Goal: Task Accomplishment & Management: Use online tool/utility

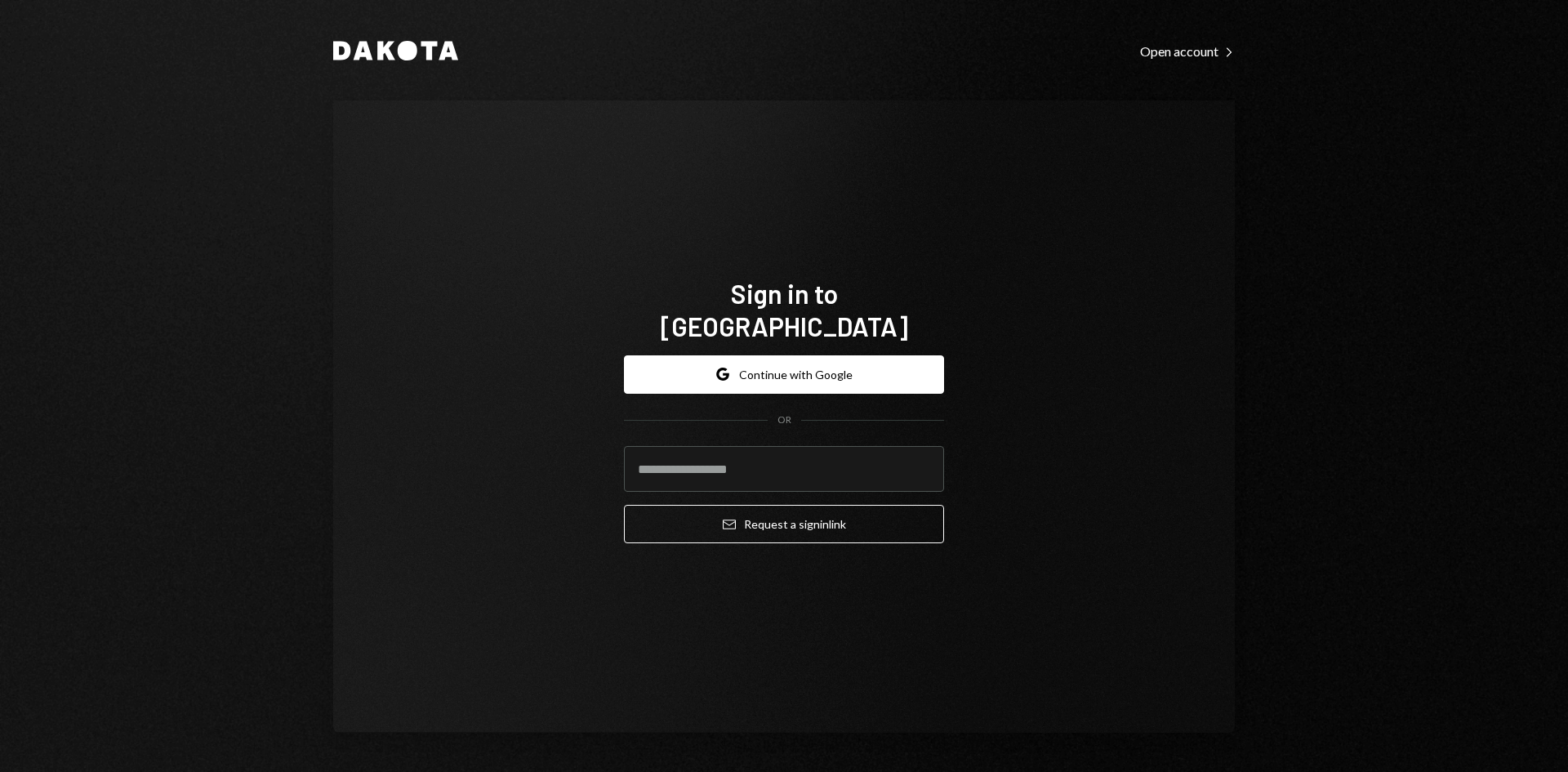
click at [0, 771] on com-1password-button at bounding box center [0, 772] width 0 height 0
click at [789, 457] on input "email" at bounding box center [784, 468] width 320 height 45
type input "**********"
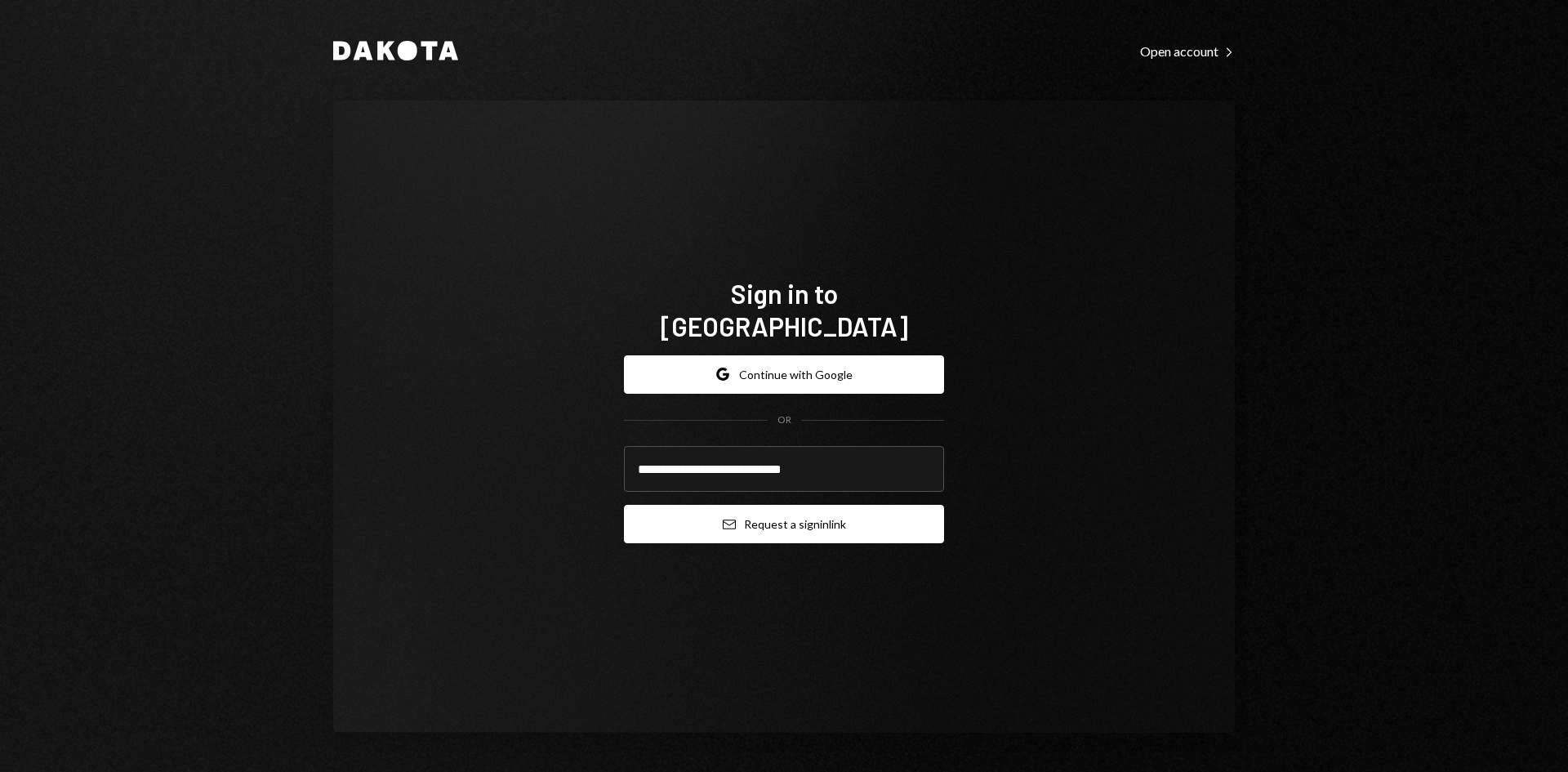
click at [782, 505] on button "Email Request a sign in link" at bounding box center [784, 524] width 320 height 38
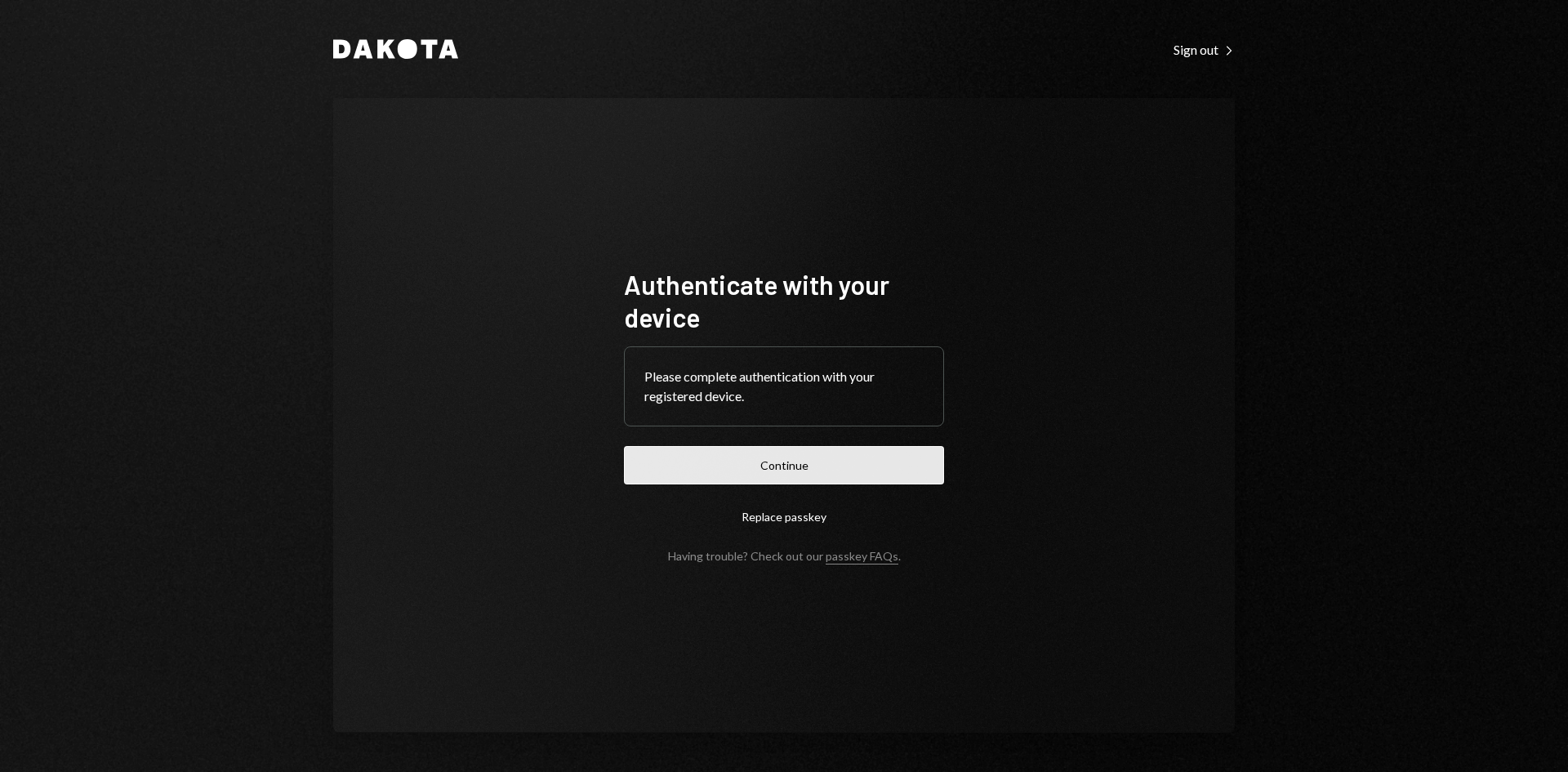
click at [868, 459] on button "Continue" at bounding box center [784, 465] width 320 height 38
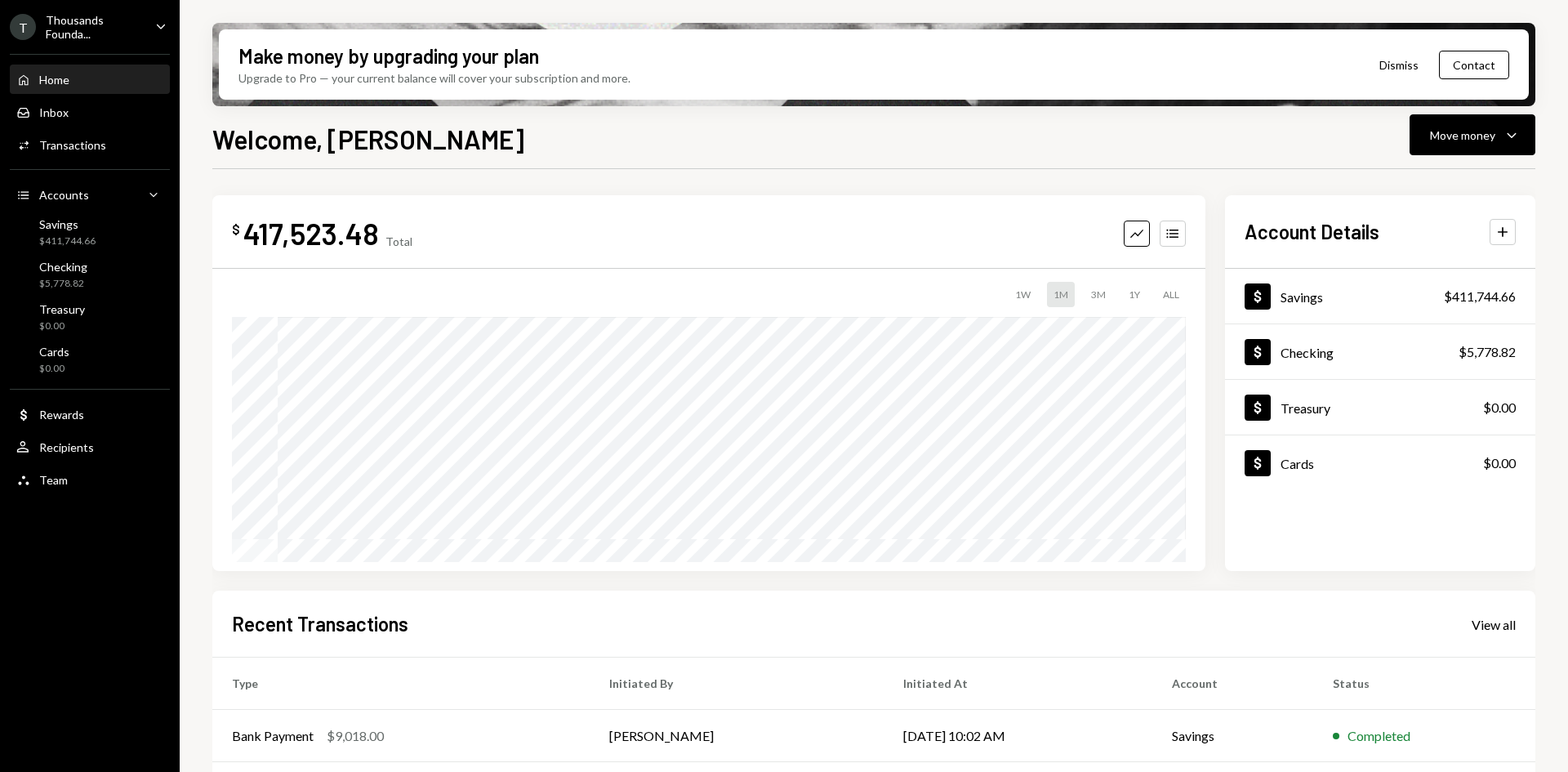
click at [164, 38] on div "T Thousands Founda... Caret Down" at bounding box center [90, 26] width 180 height 28
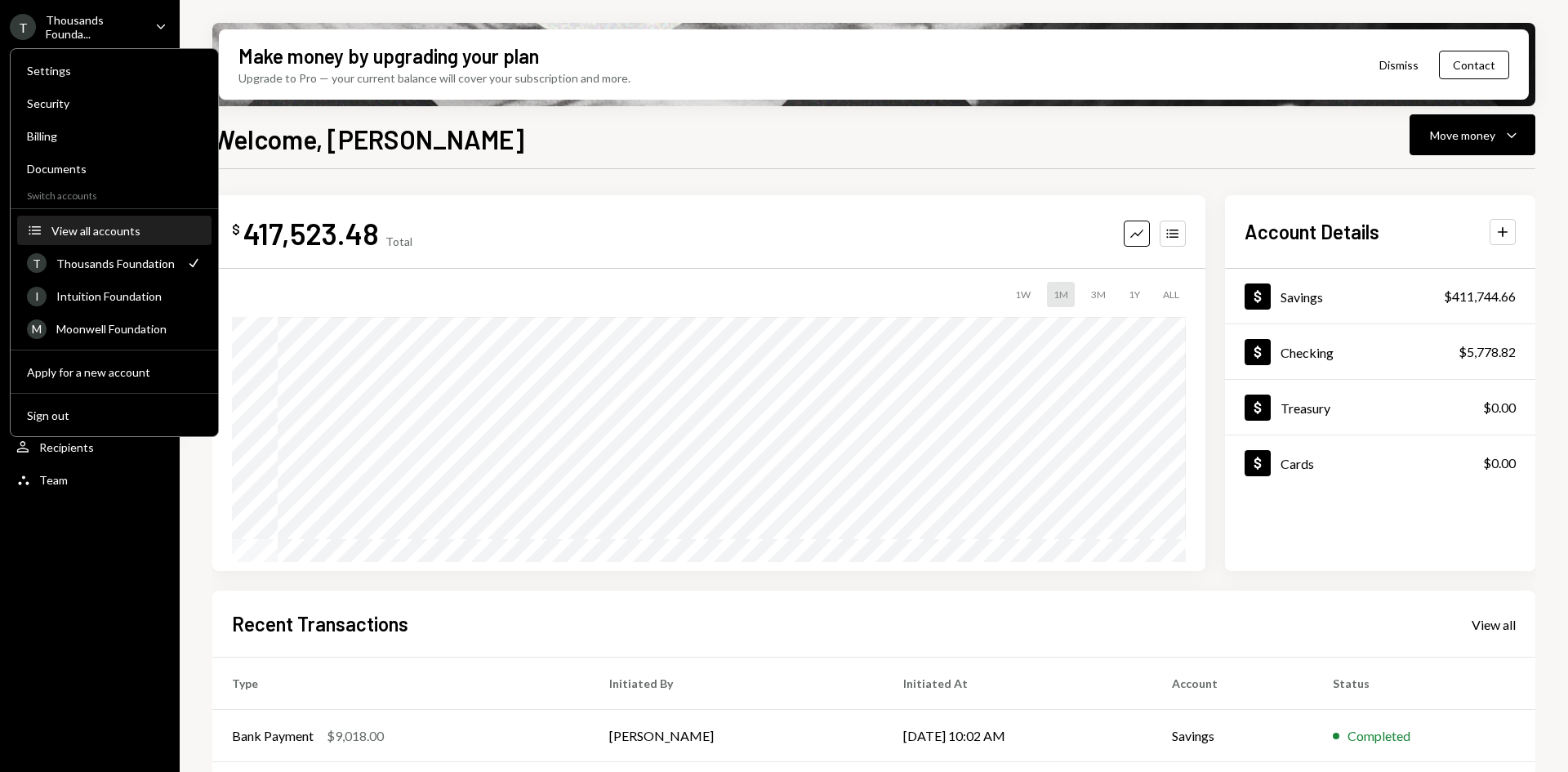
click at [129, 229] on div "View all accounts" at bounding box center [126, 230] width 150 height 14
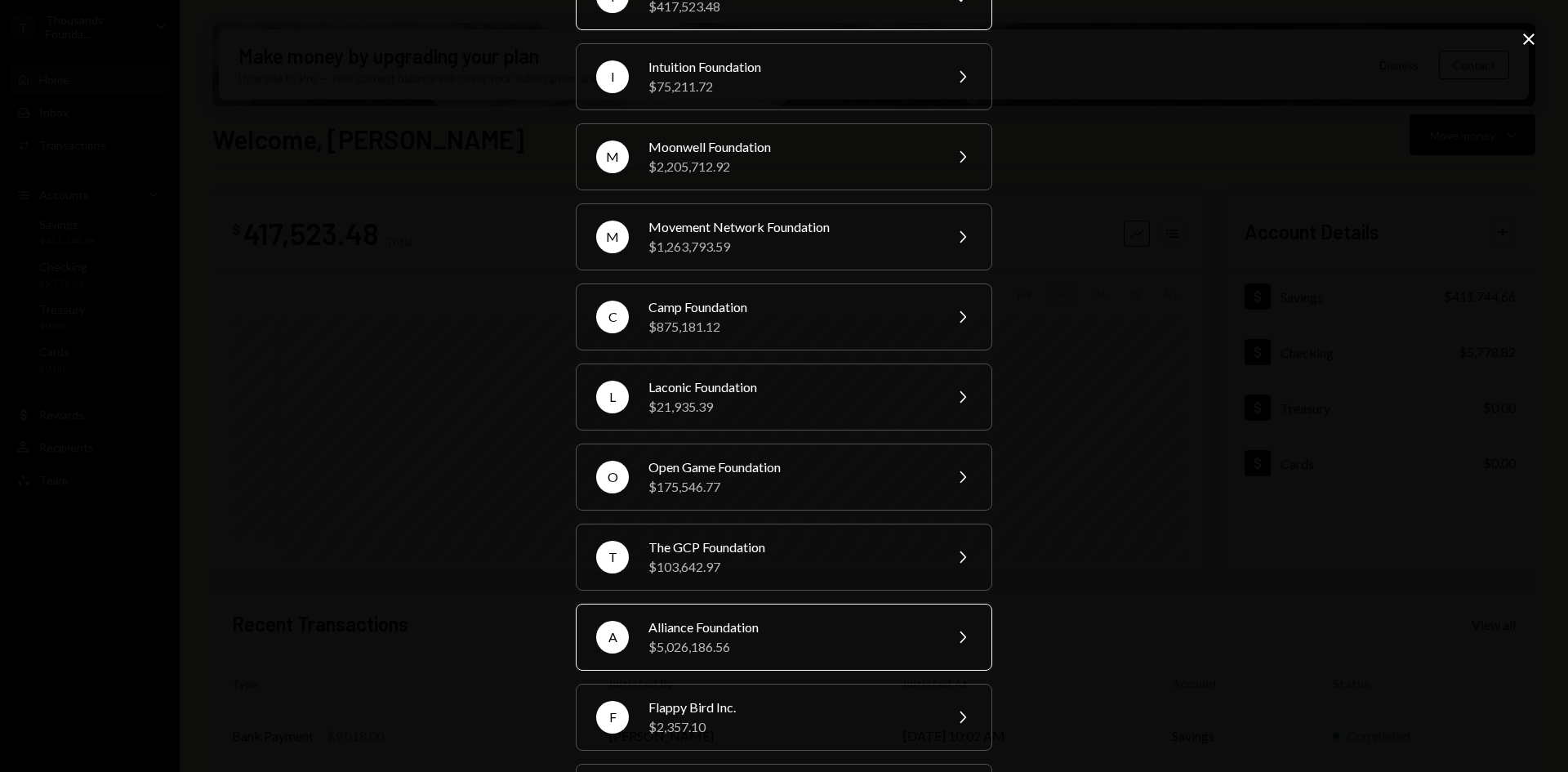
scroll to position [25, 0]
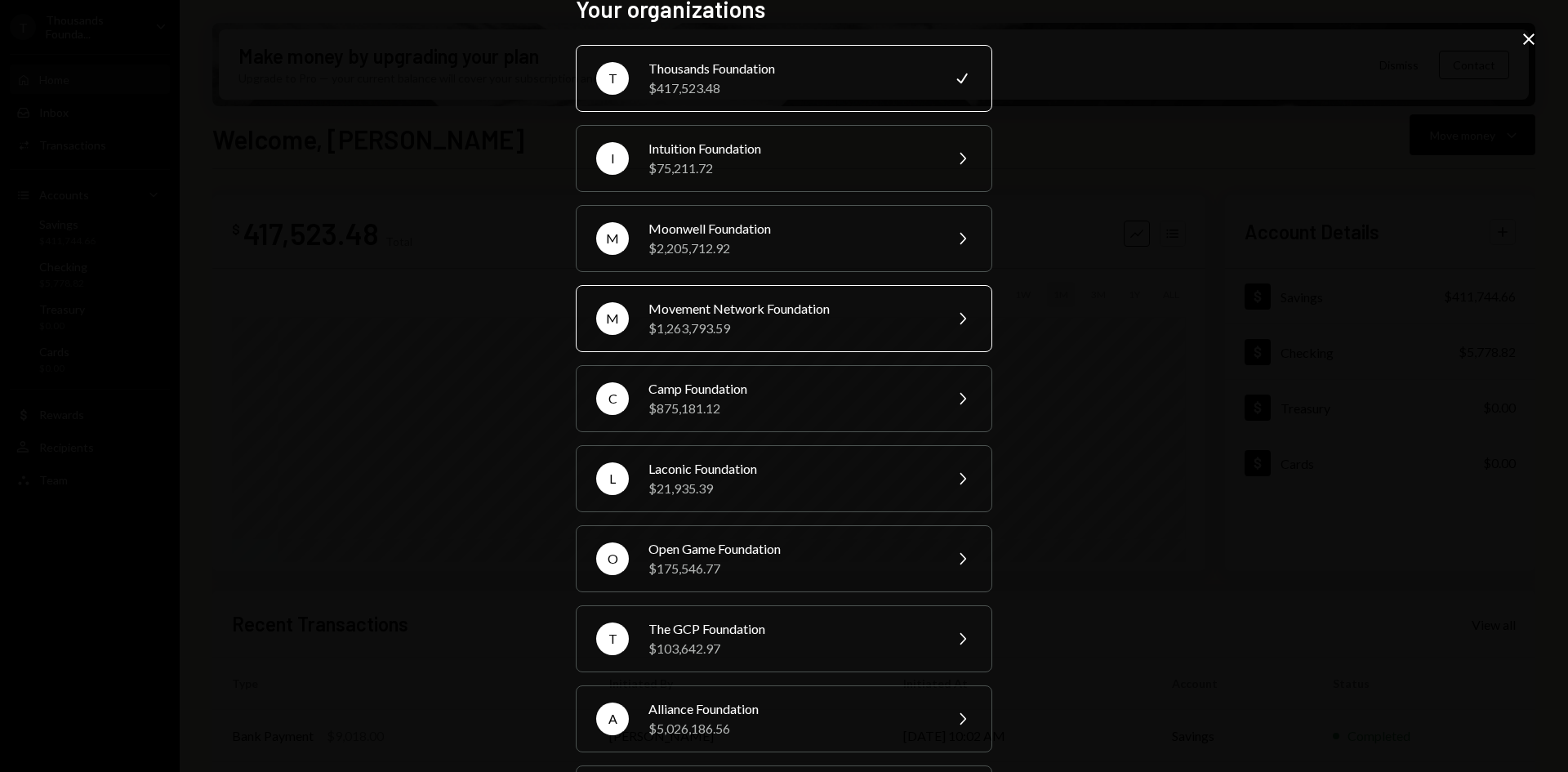
click at [864, 309] on div "Movement Network Foundation" at bounding box center [790, 309] width 285 height 20
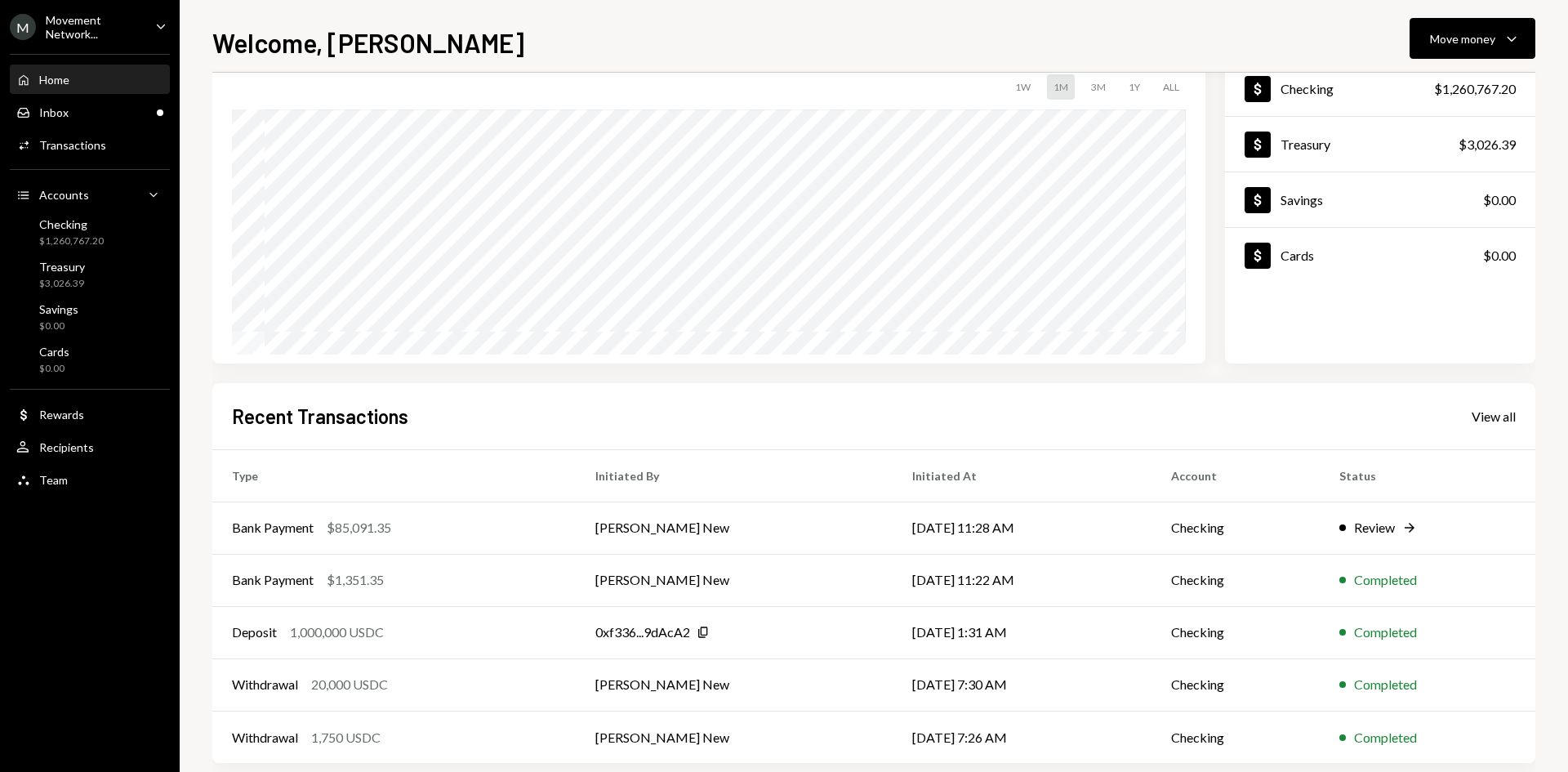
scroll to position [135, 0]
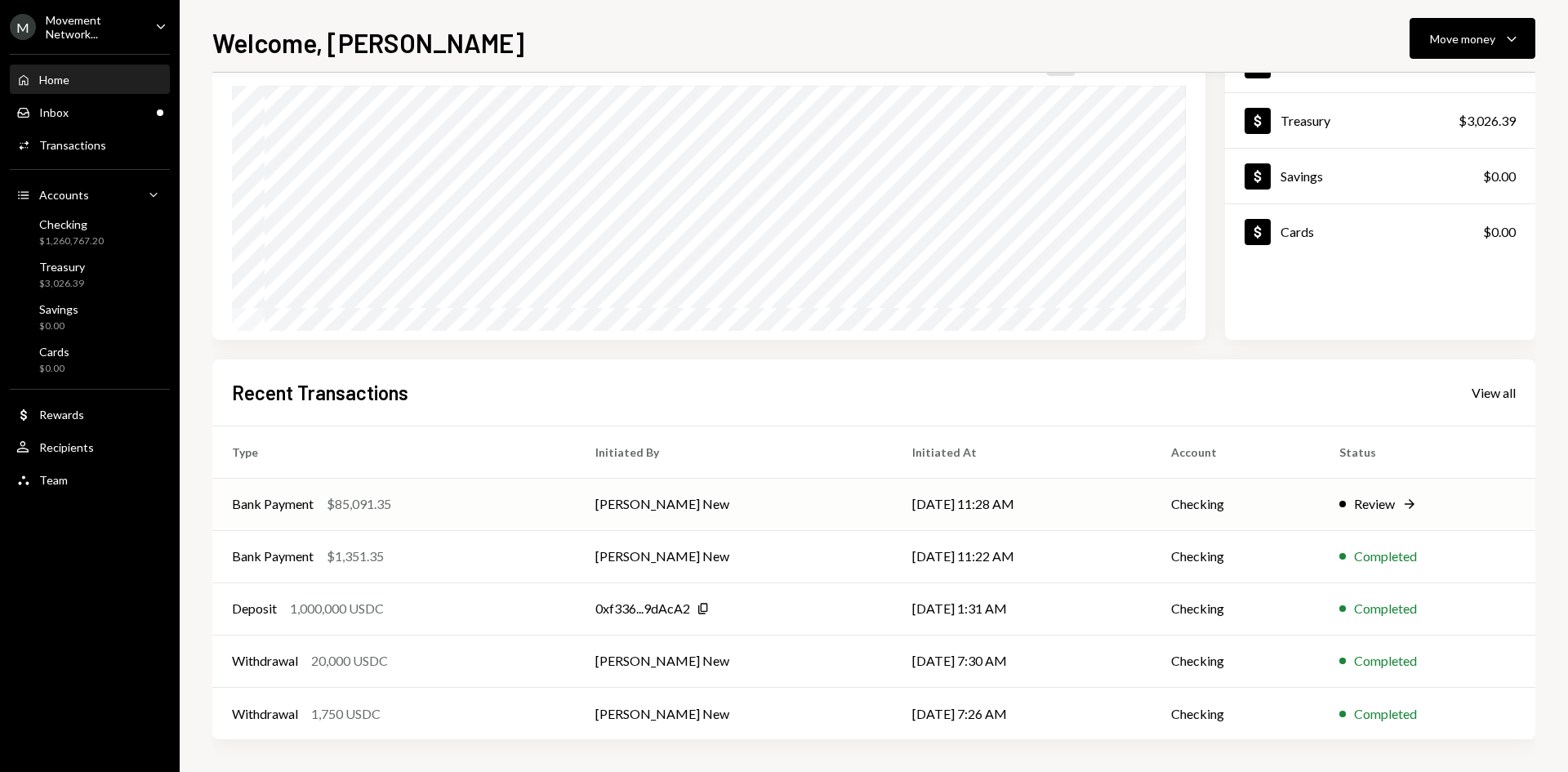
click at [502, 506] on div "Bank Payment $85,091.35" at bounding box center [394, 504] width 325 height 20
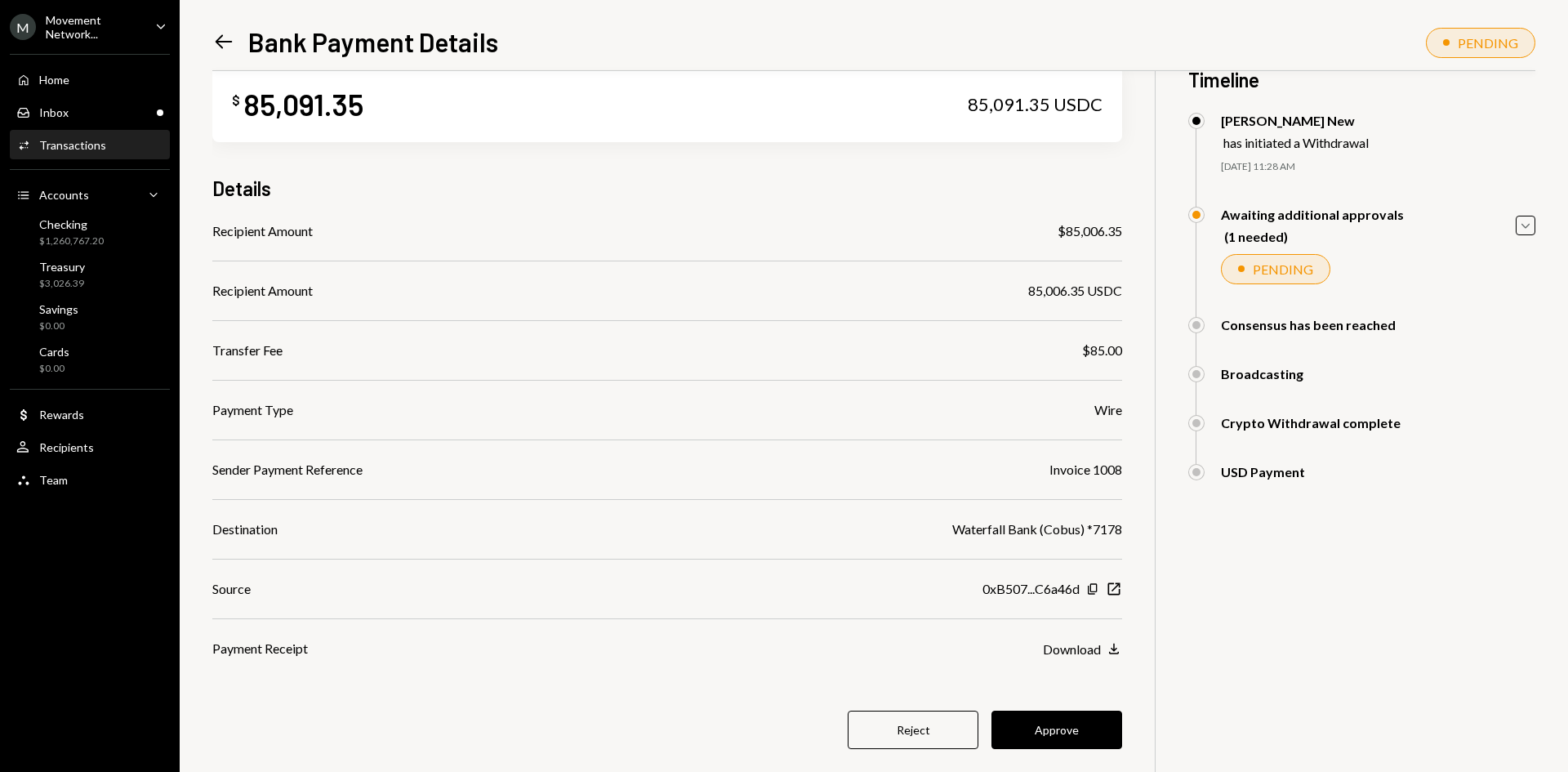
scroll to position [71, 0]
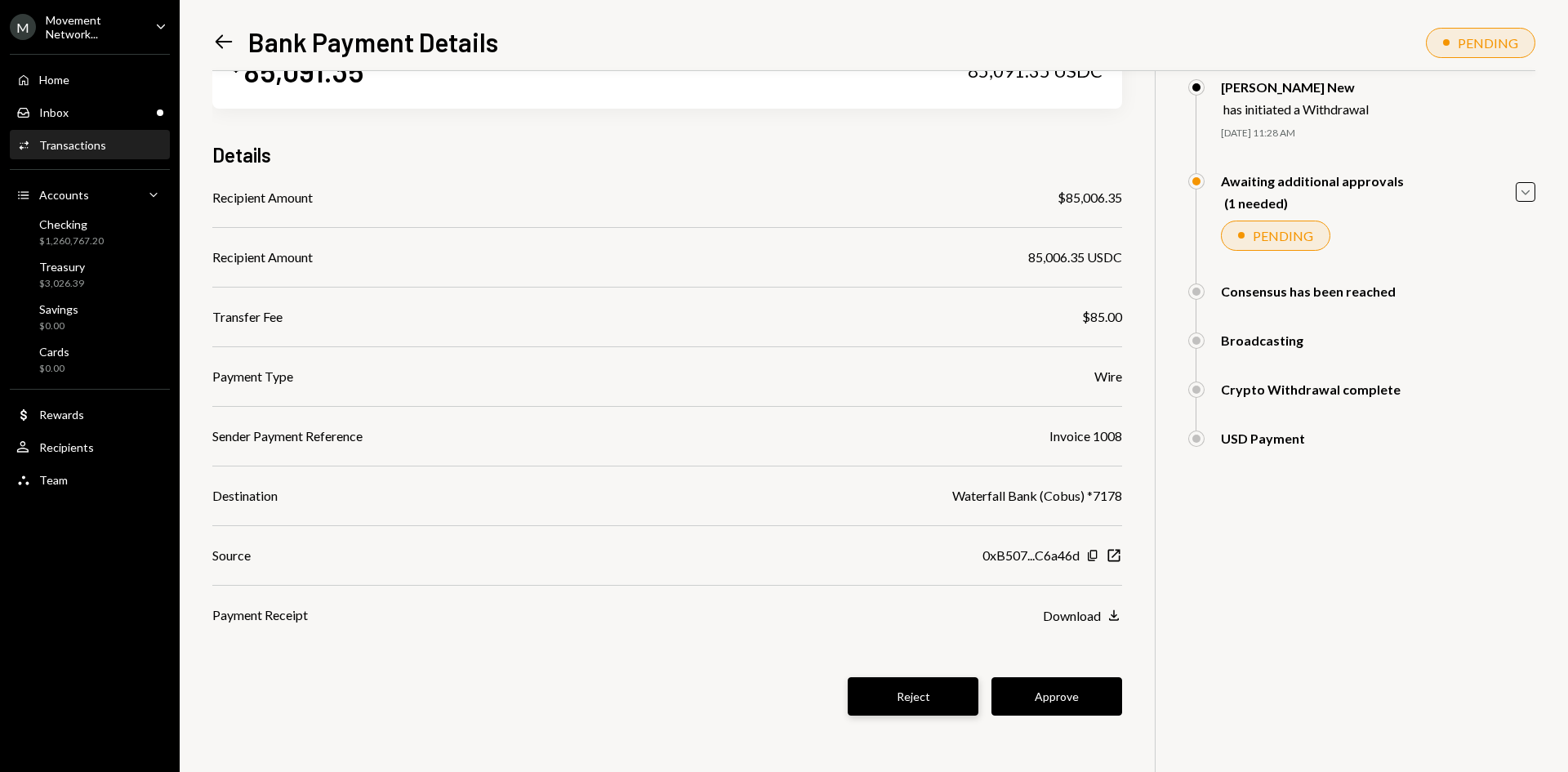
click at [915, 694] on button "Reject" at bounding box center [913, 697] width 131 height 38
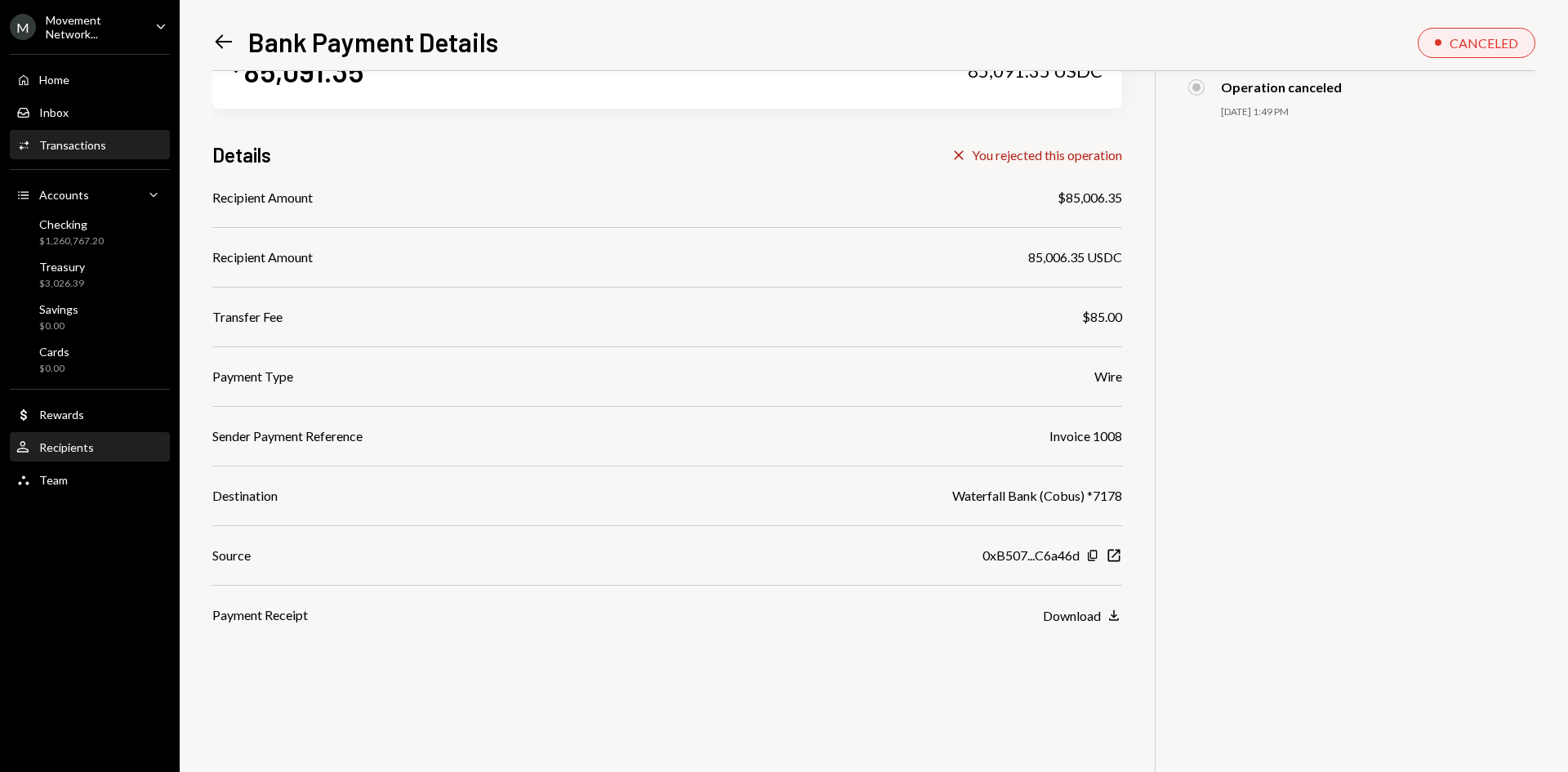
click at [61, 449] on div "Recipients" at bounding box center [66, 446] width 55 height 14
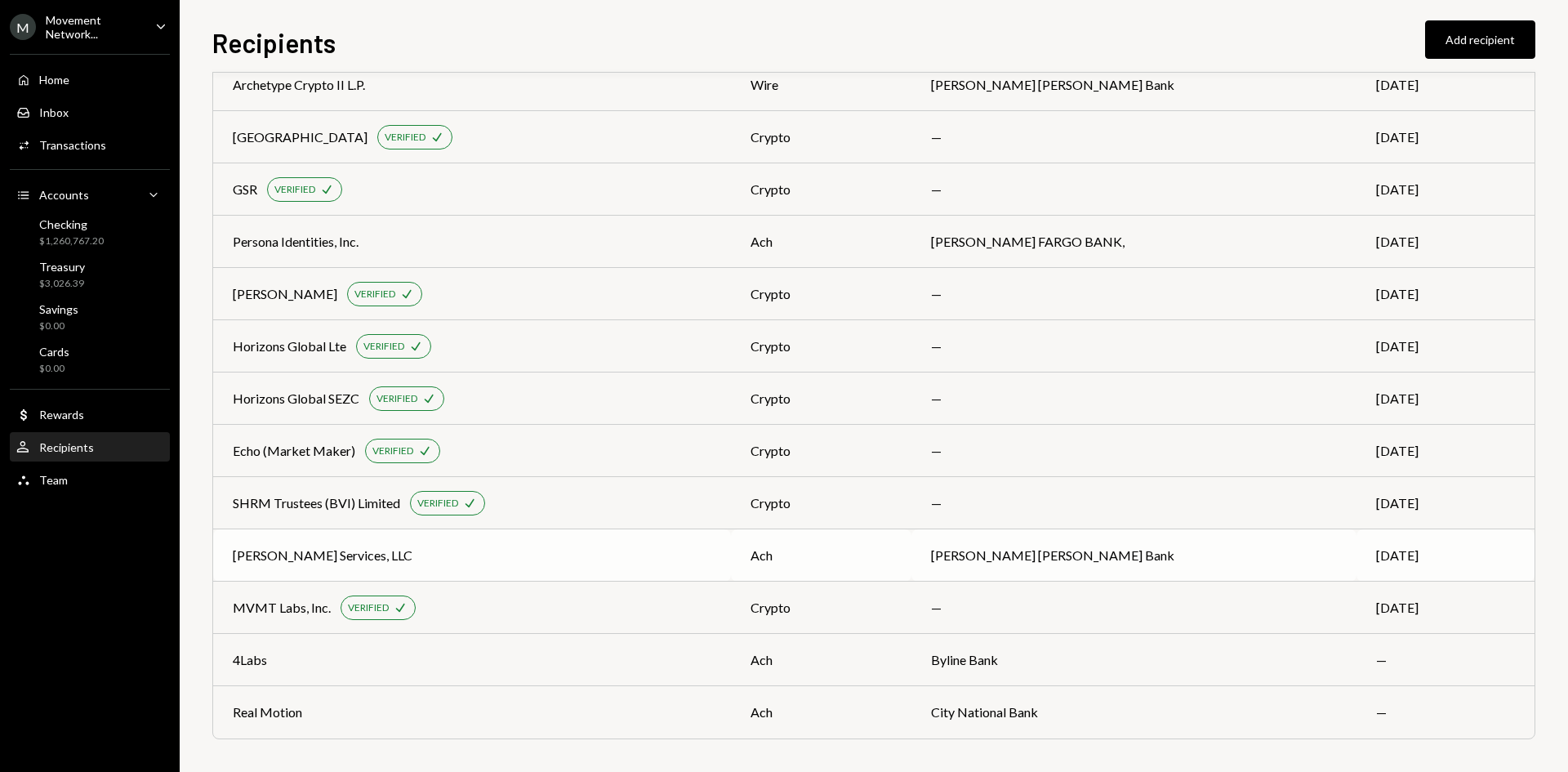
scroll to position [1579, 0]
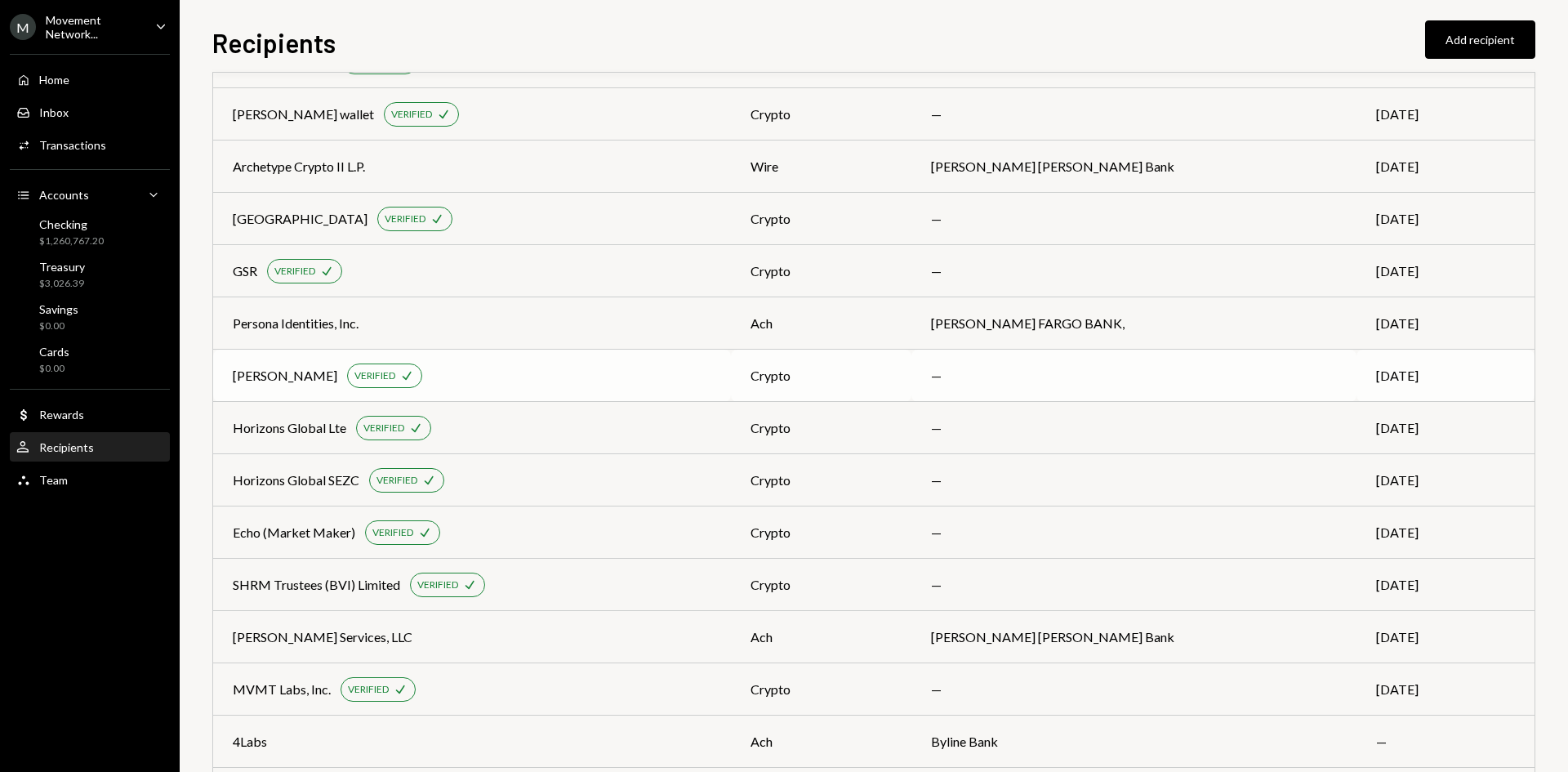
click at [507, 374] on div "Cobus Pietersen VERIFIED Check" at bounding box center [472, 376] width 478 height 25
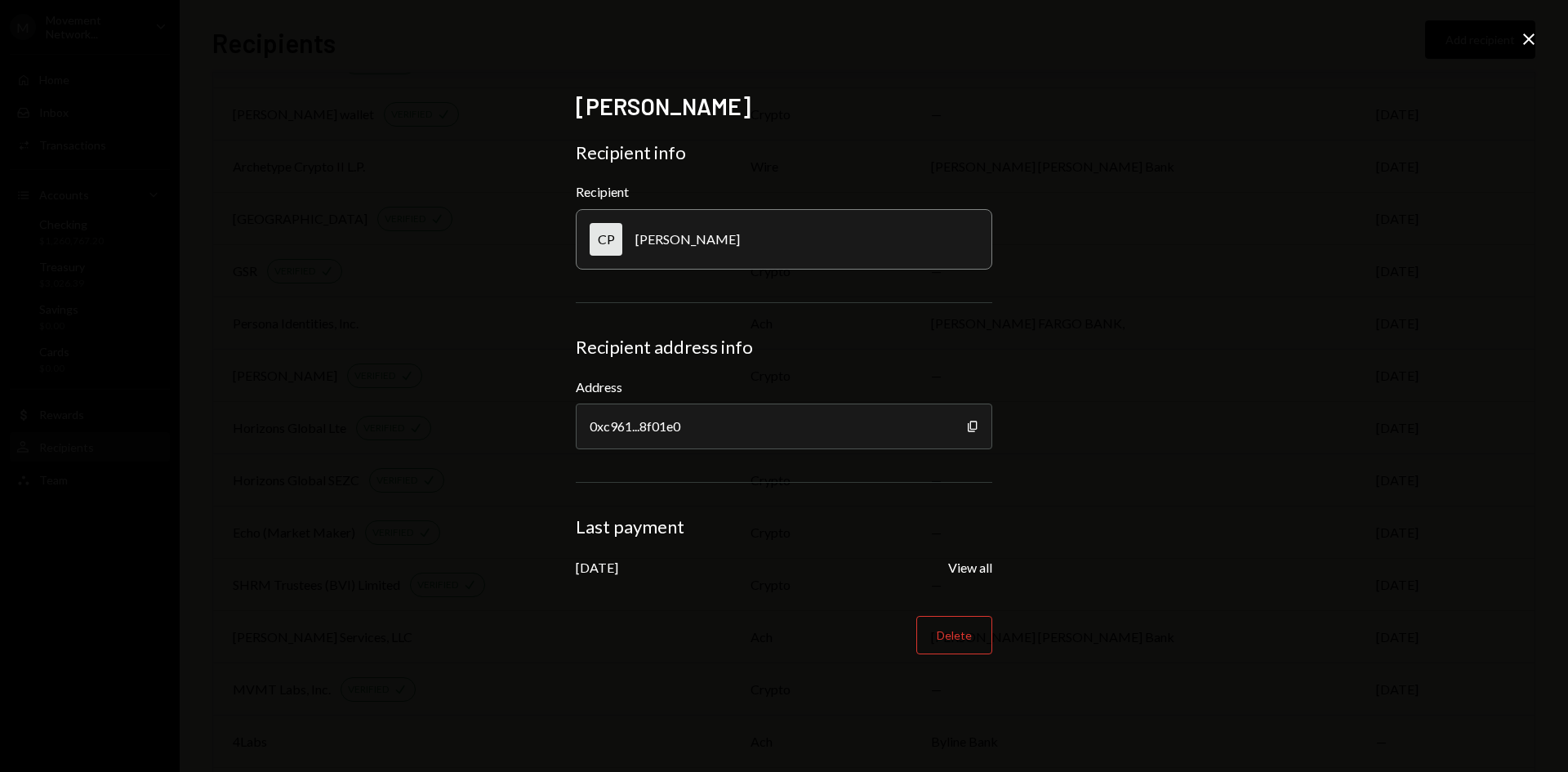
click at [1524, 34] on icon "Close" at bounding box center [1529, 39] width 20 height 20
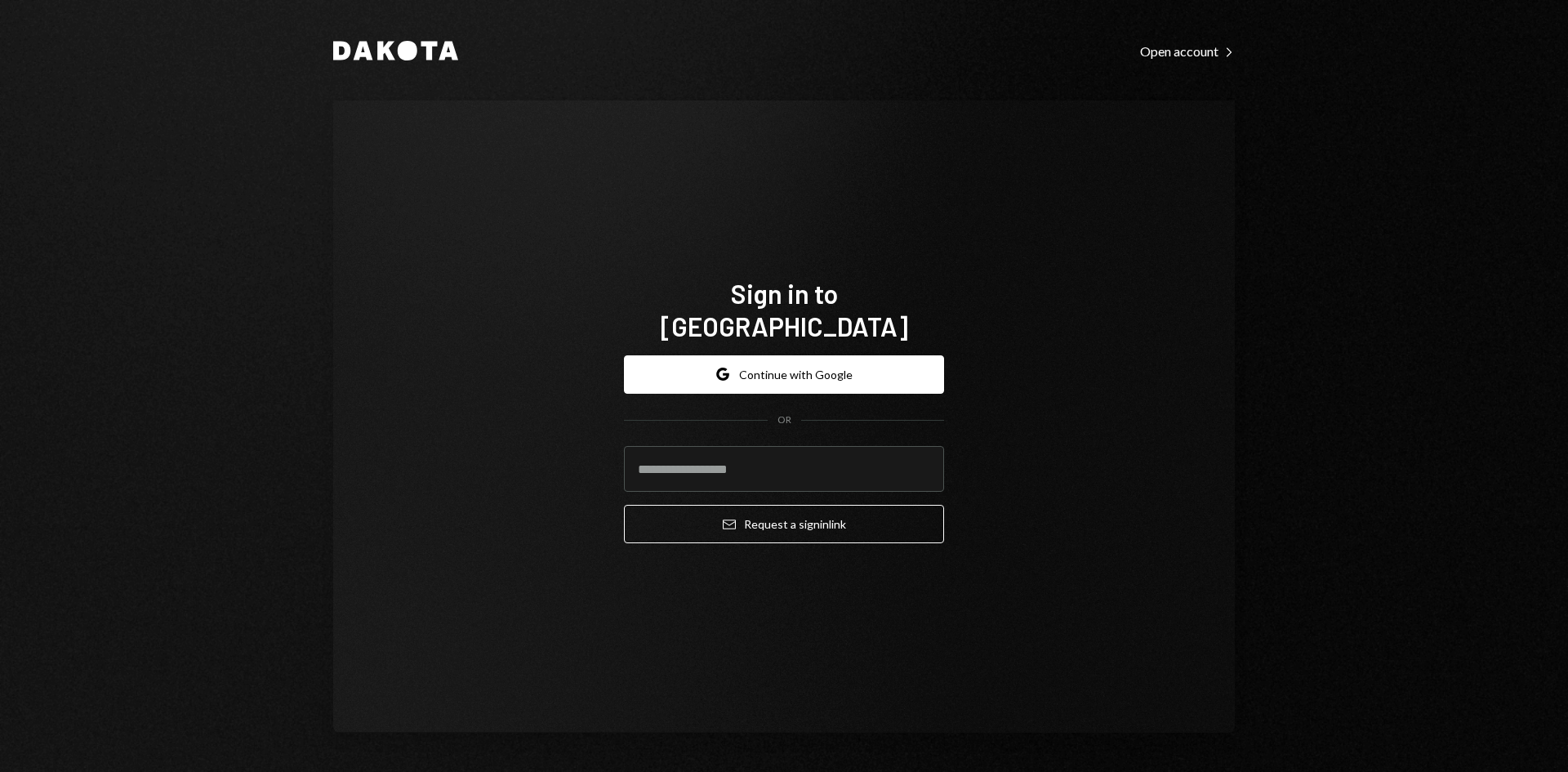
type input "**********"
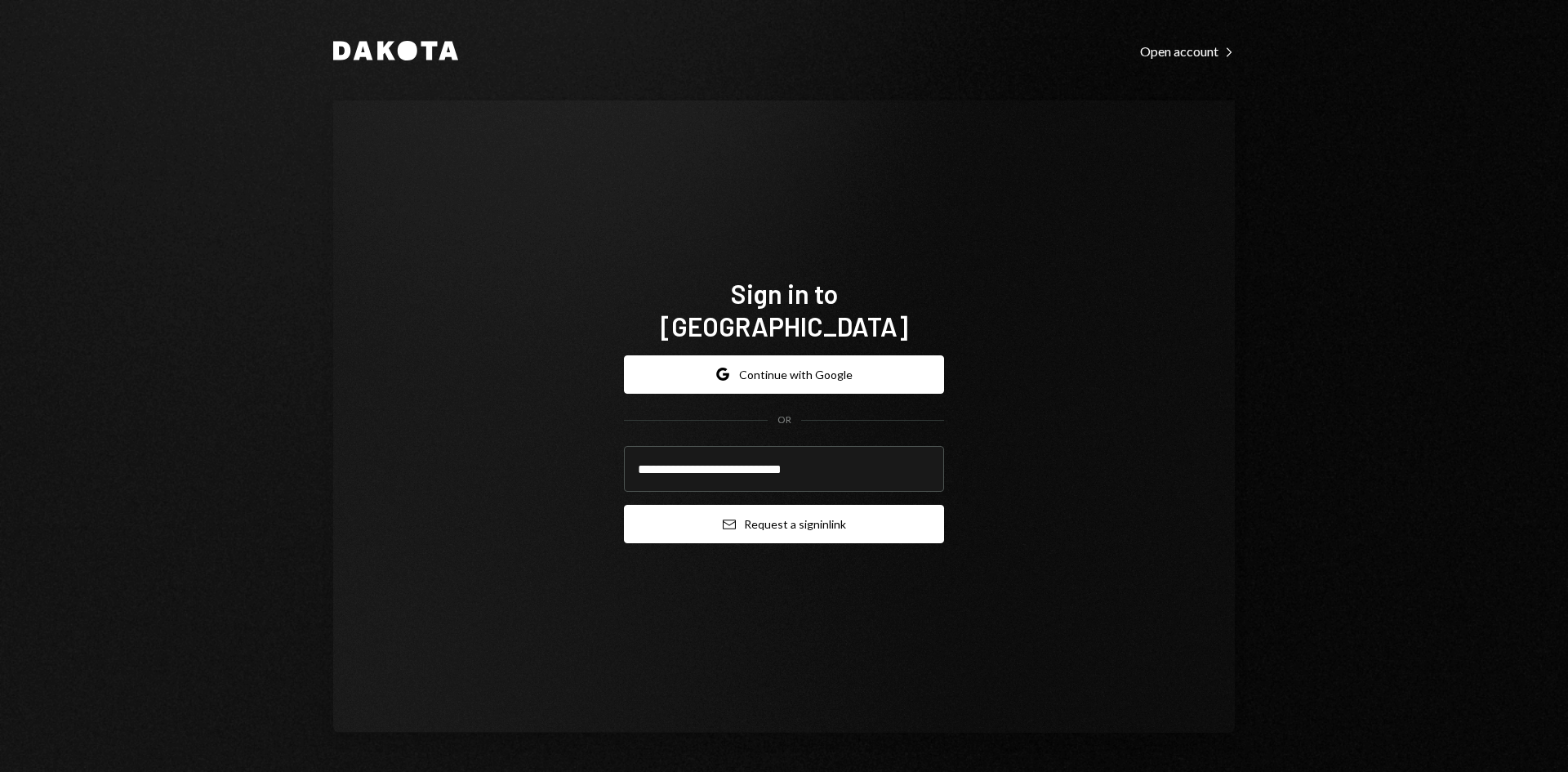
click at [748, 510] on button "Email Request a sign in link" at bounding box center [784, 524] width 320 height 38
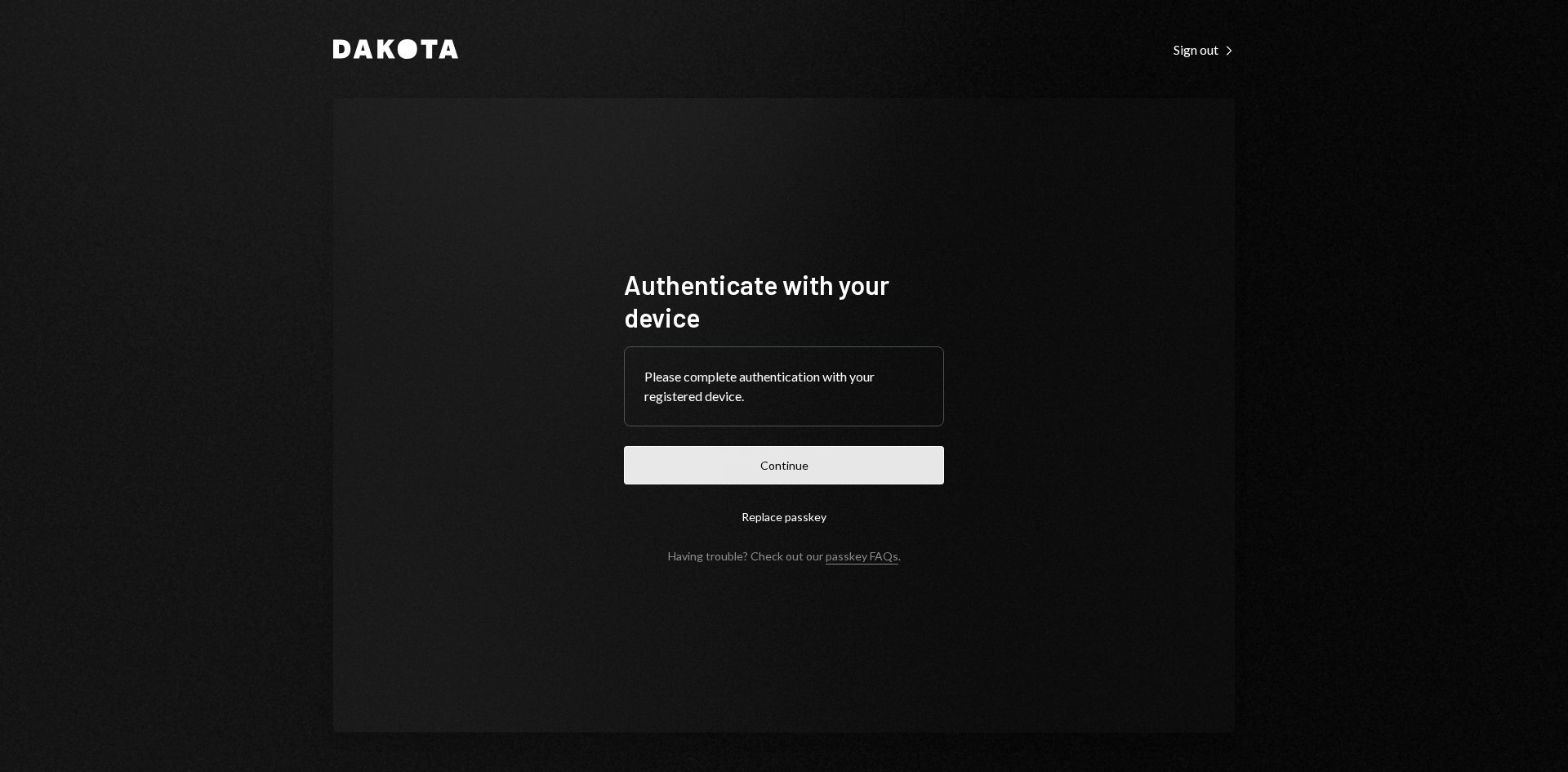
click at [826, 467] on button "Continue" at bounding box center [784, 465] width 320 height 38
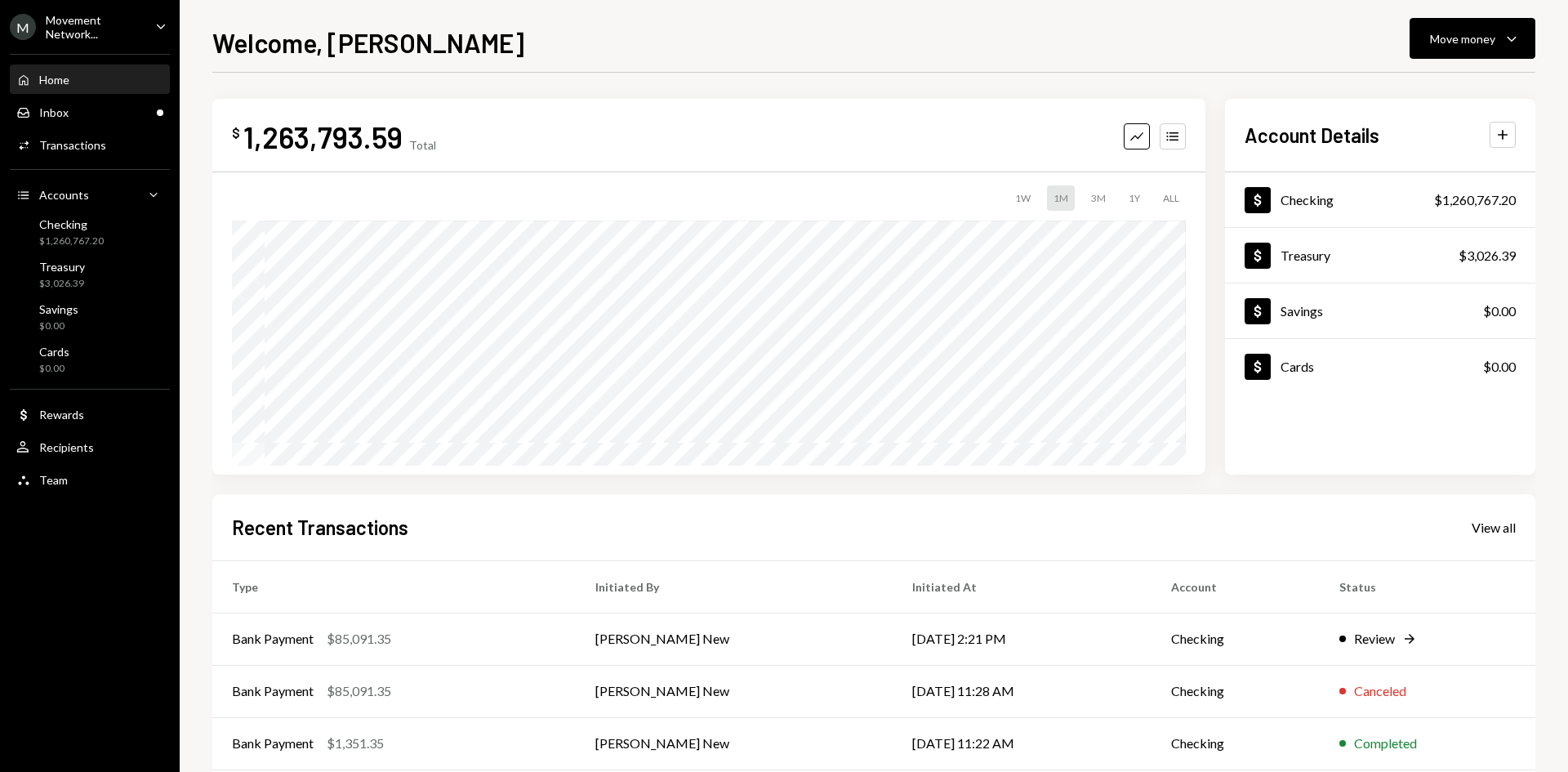
click at [152, 20] on icon "Caret Down" at bounding box center [161, 26] width 18 height 18
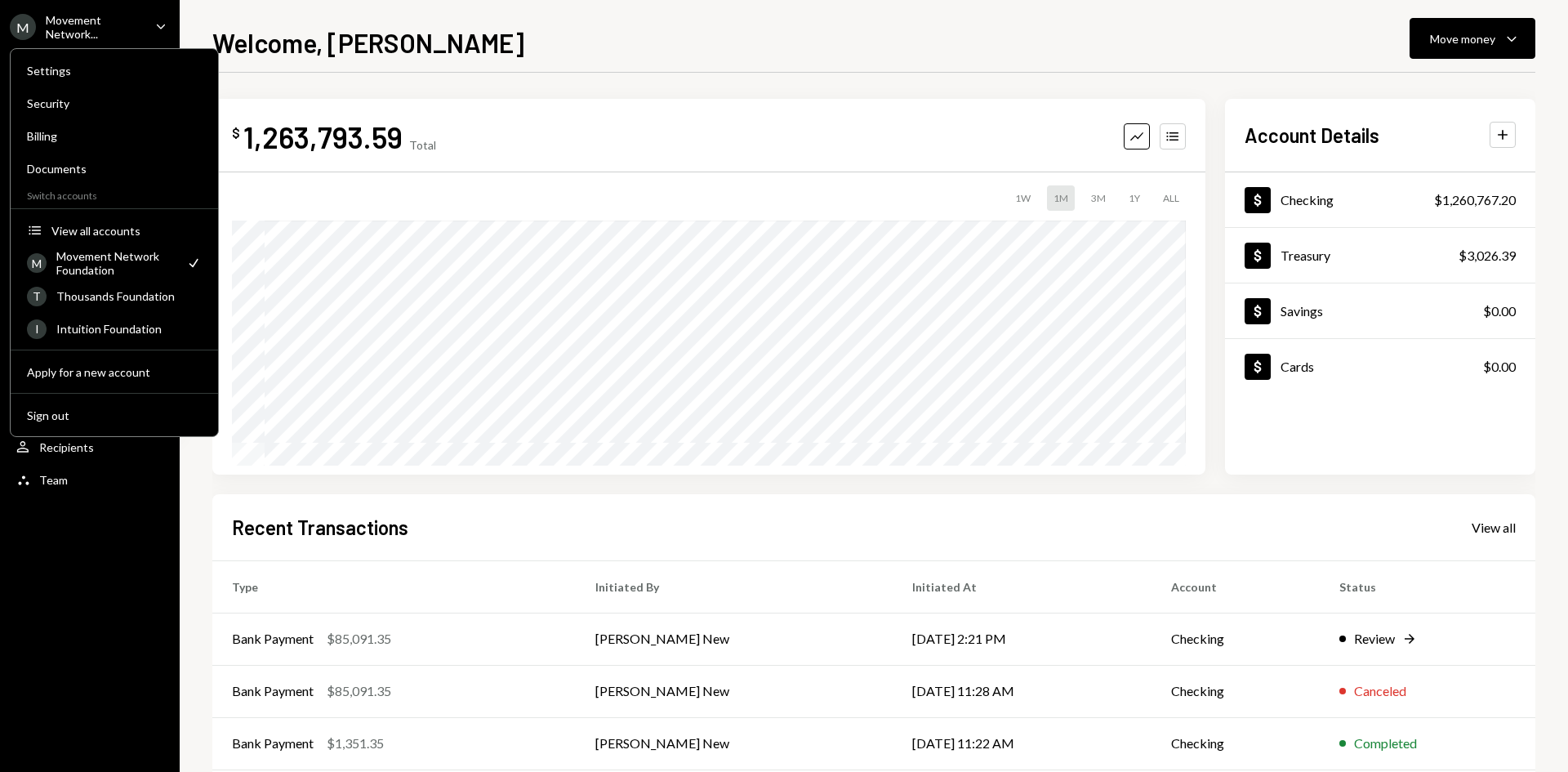
click at [110, 261] on div "Movement Network Foundation" at bounding box center [115, 263] width 119 height 28
click at [500, 485] on div "$ 1,263,793.59 Total Graph Accounts 1W 1M 3M 1Y ALL $1,043,099.86 Sep 15, 2025 …" at bounding box center [874, 503] width 1323 height 808
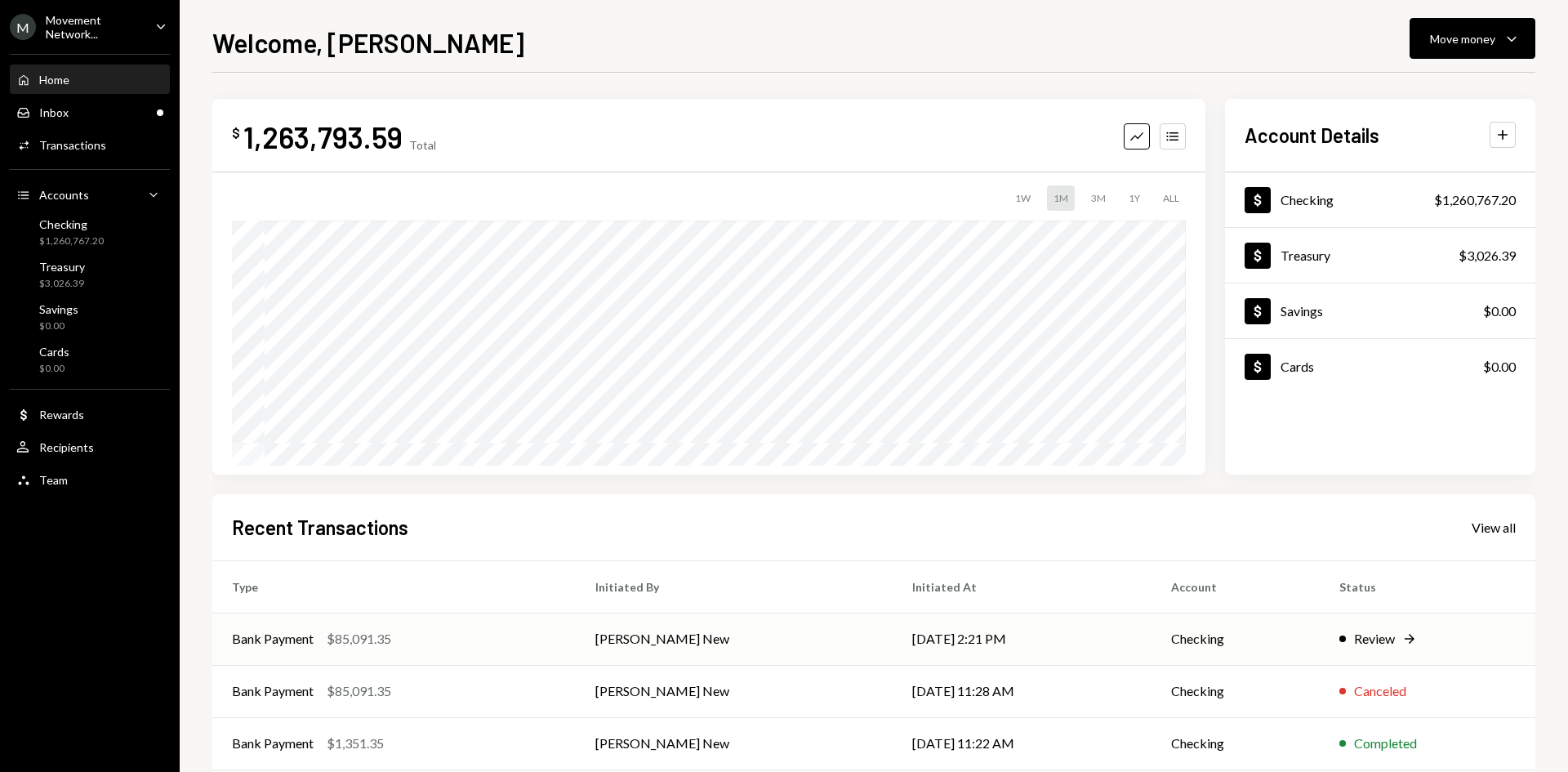
click at [585, 644] on td "Richard Byers New" at bounding box center [734, 638] width 317 height 52
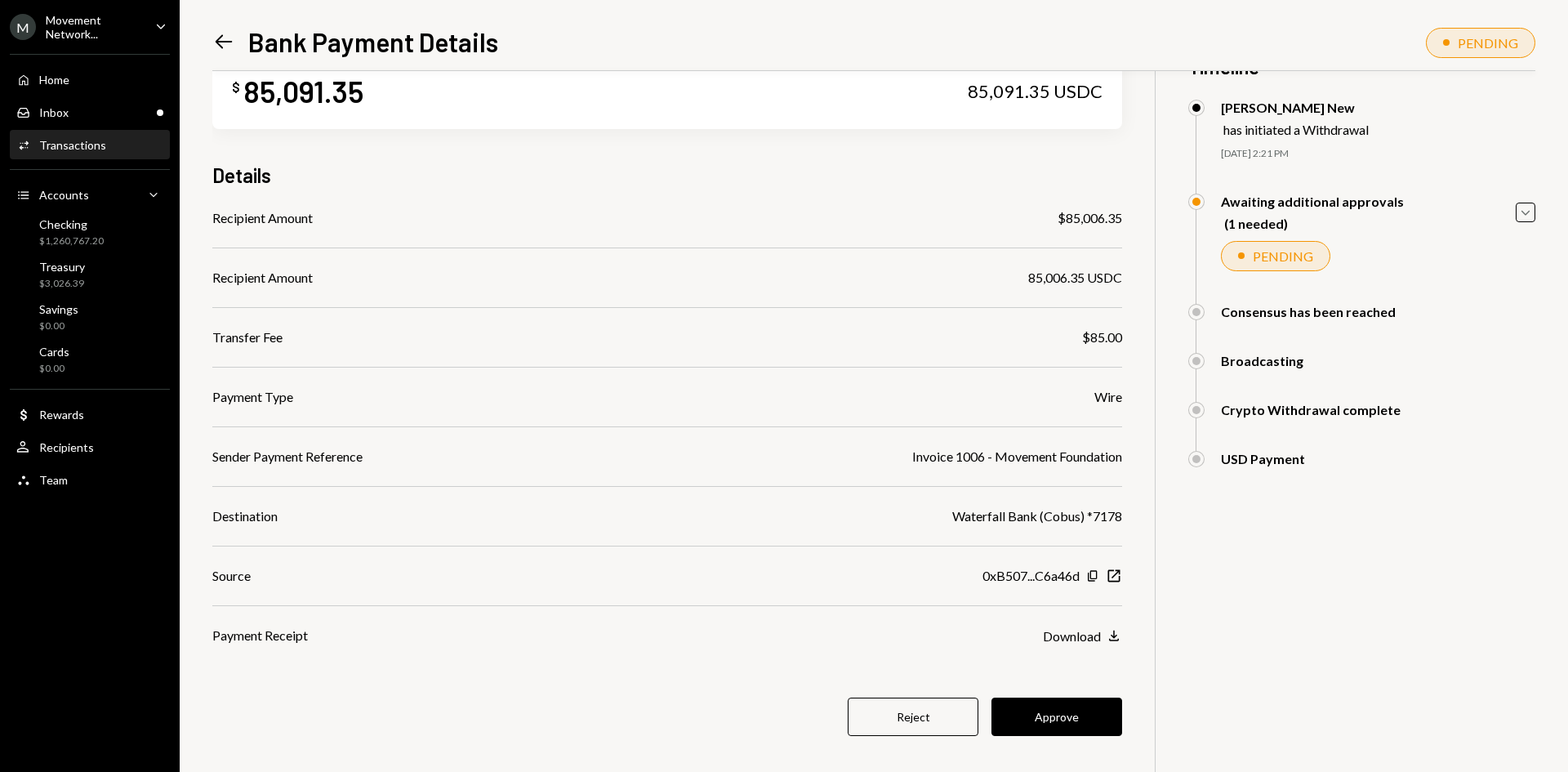
scroll to position [71, 0]
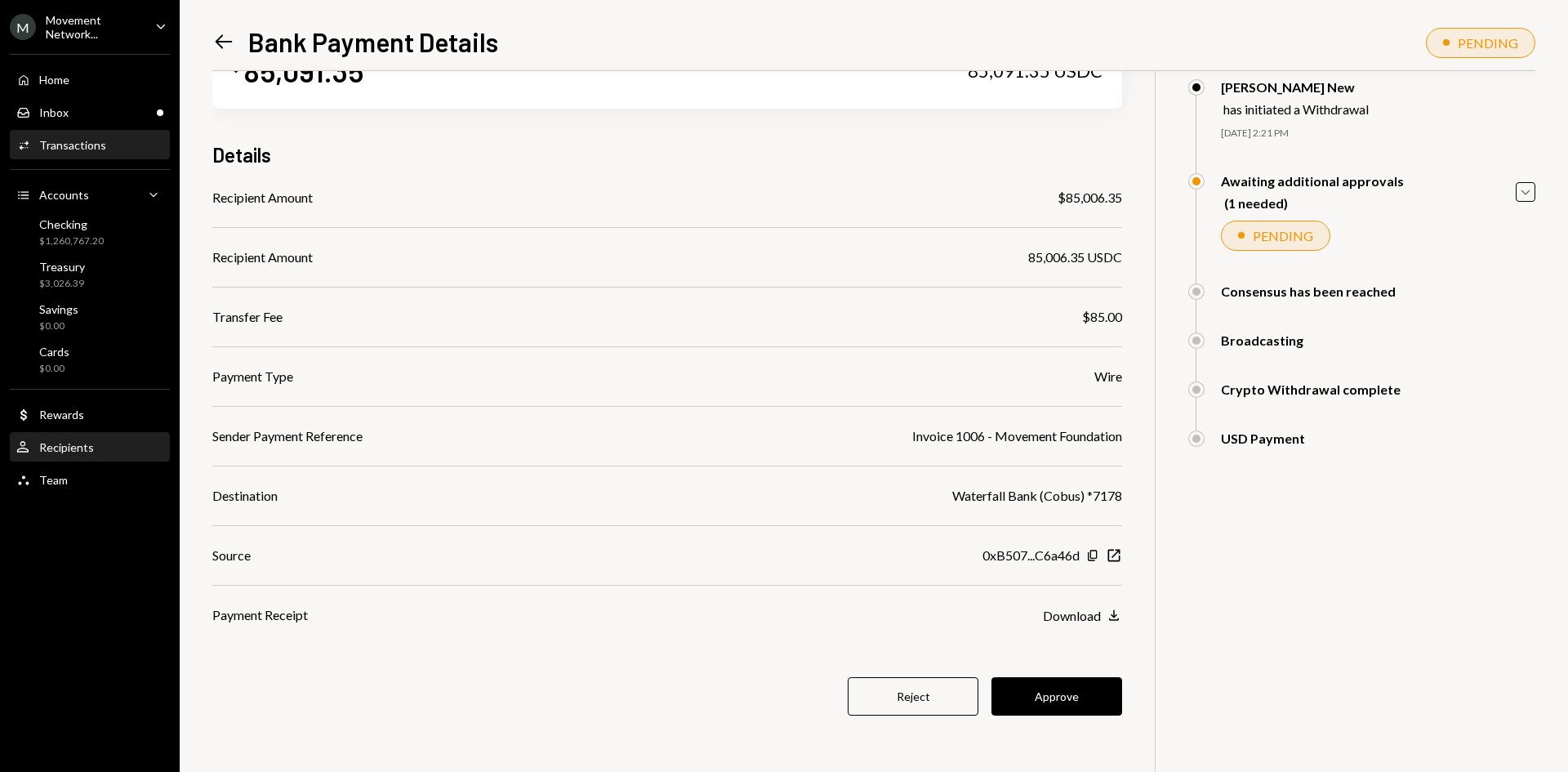
click at [68, 444] on div "Recipients" at bounding box center [66, 446] width 55 height 14
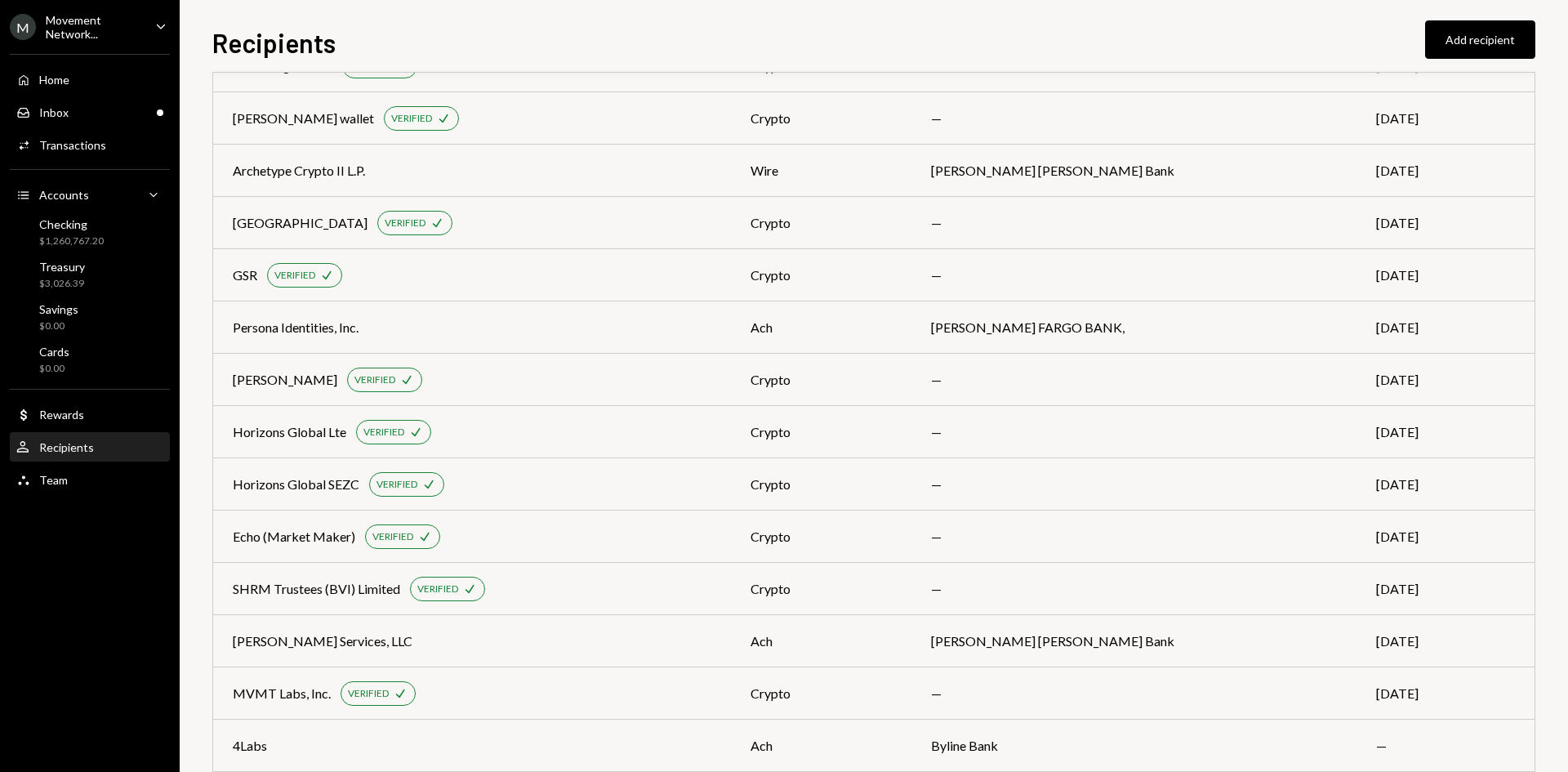
scroll to position [1661, 0]
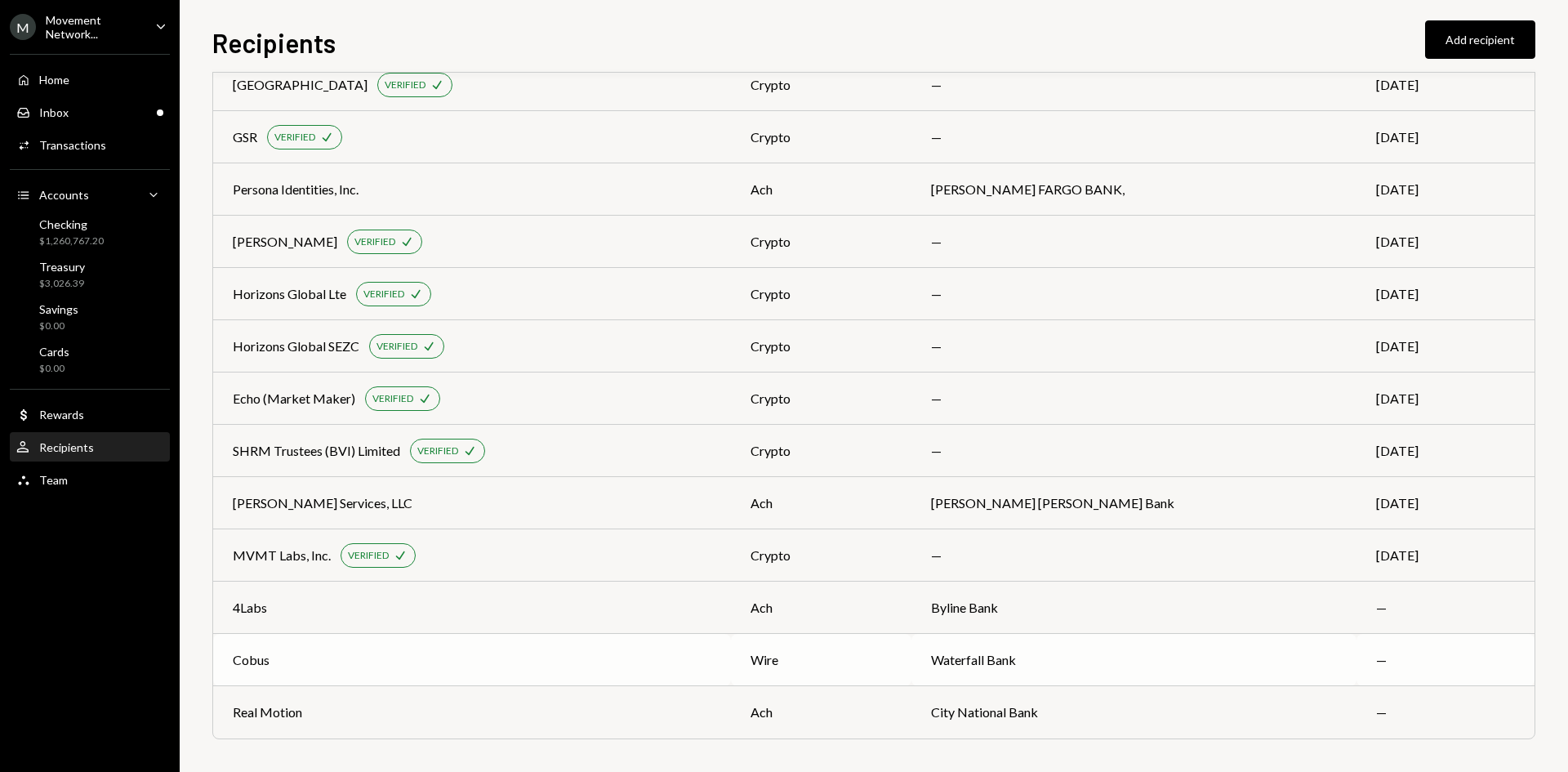
click at [321, 657] on div "Cobus" at bounding box center [472, 660] width 478 height 20
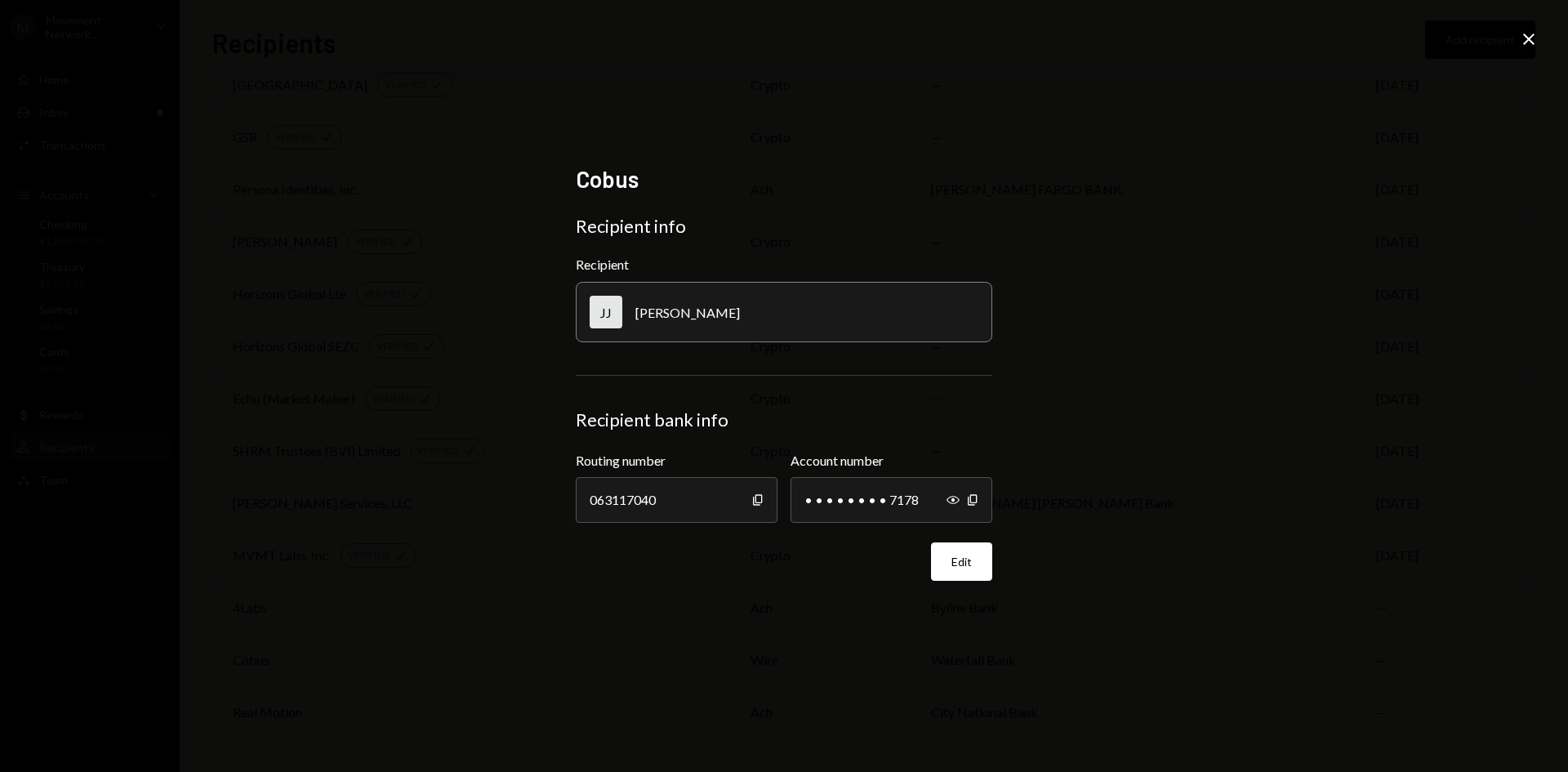
click at [1524, 42] on icon "Close" at bounding box center [1529, 39] width 20 height 20
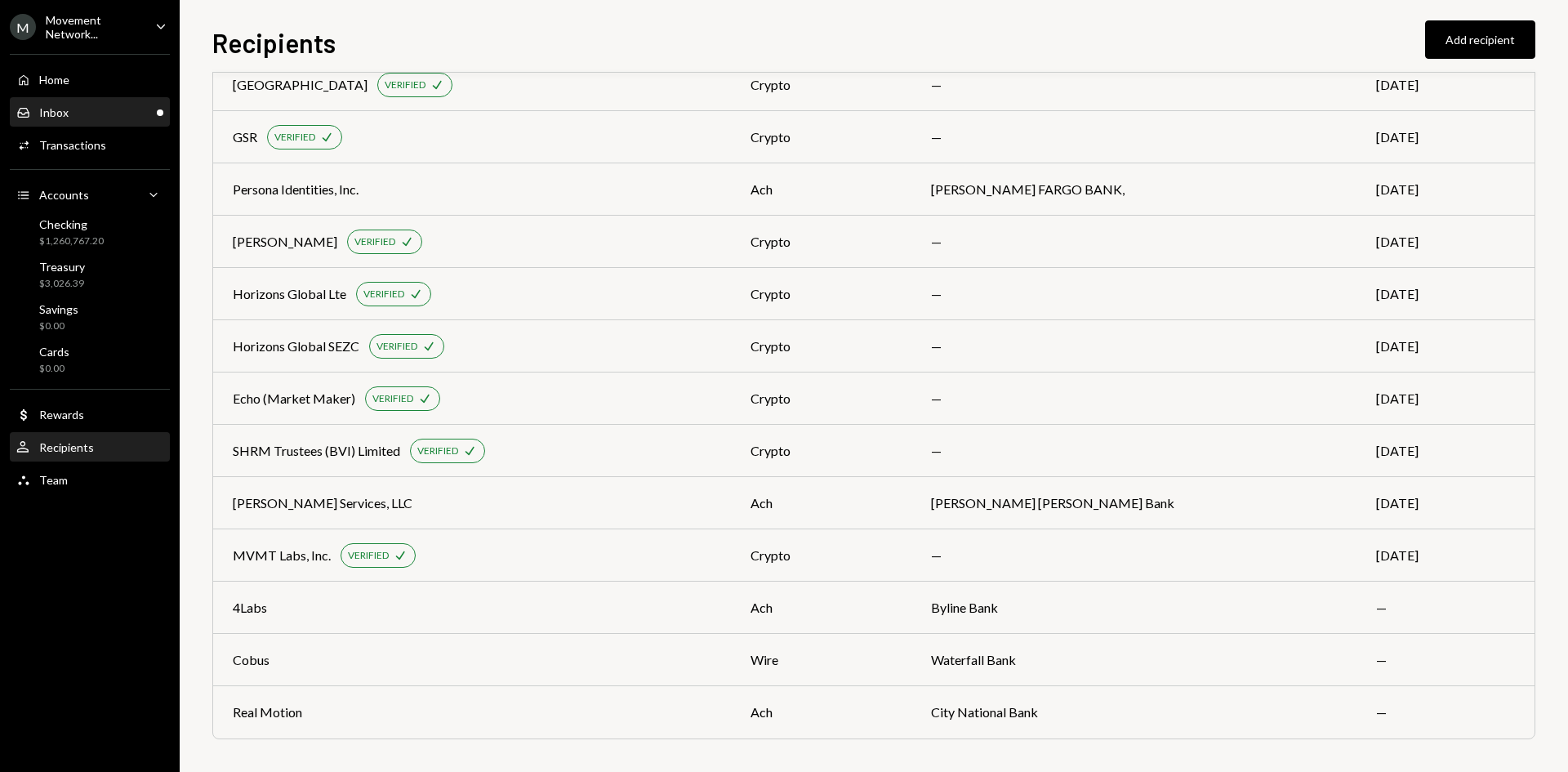
click at [100, 115] on div "Inbox Inbox" at bounding box center [90, 113] width 147 height 15
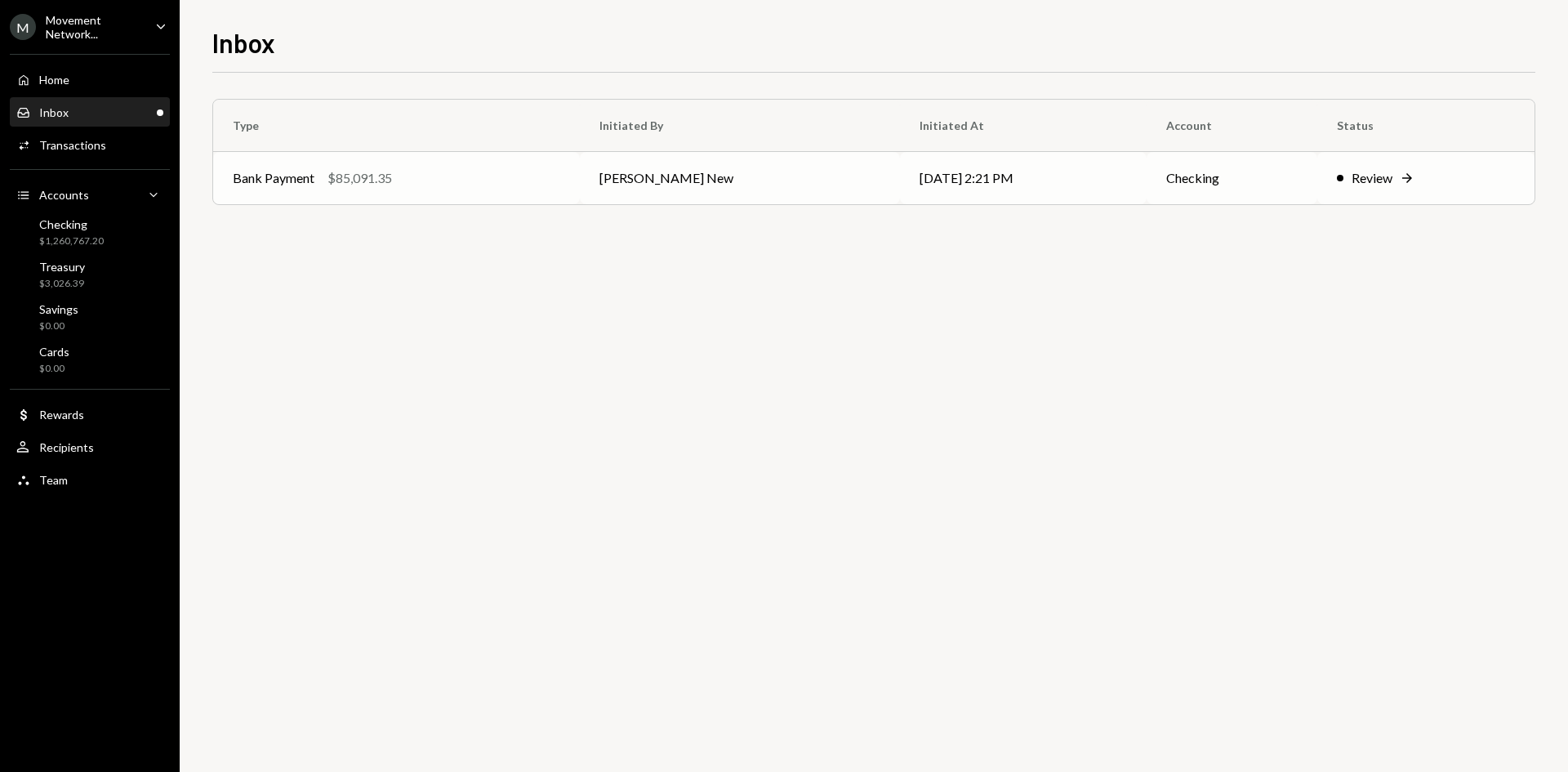
click at [417, 182] on div "Bank Payment $85,091.35" at bounding box center [396, 178] width 327 height 20
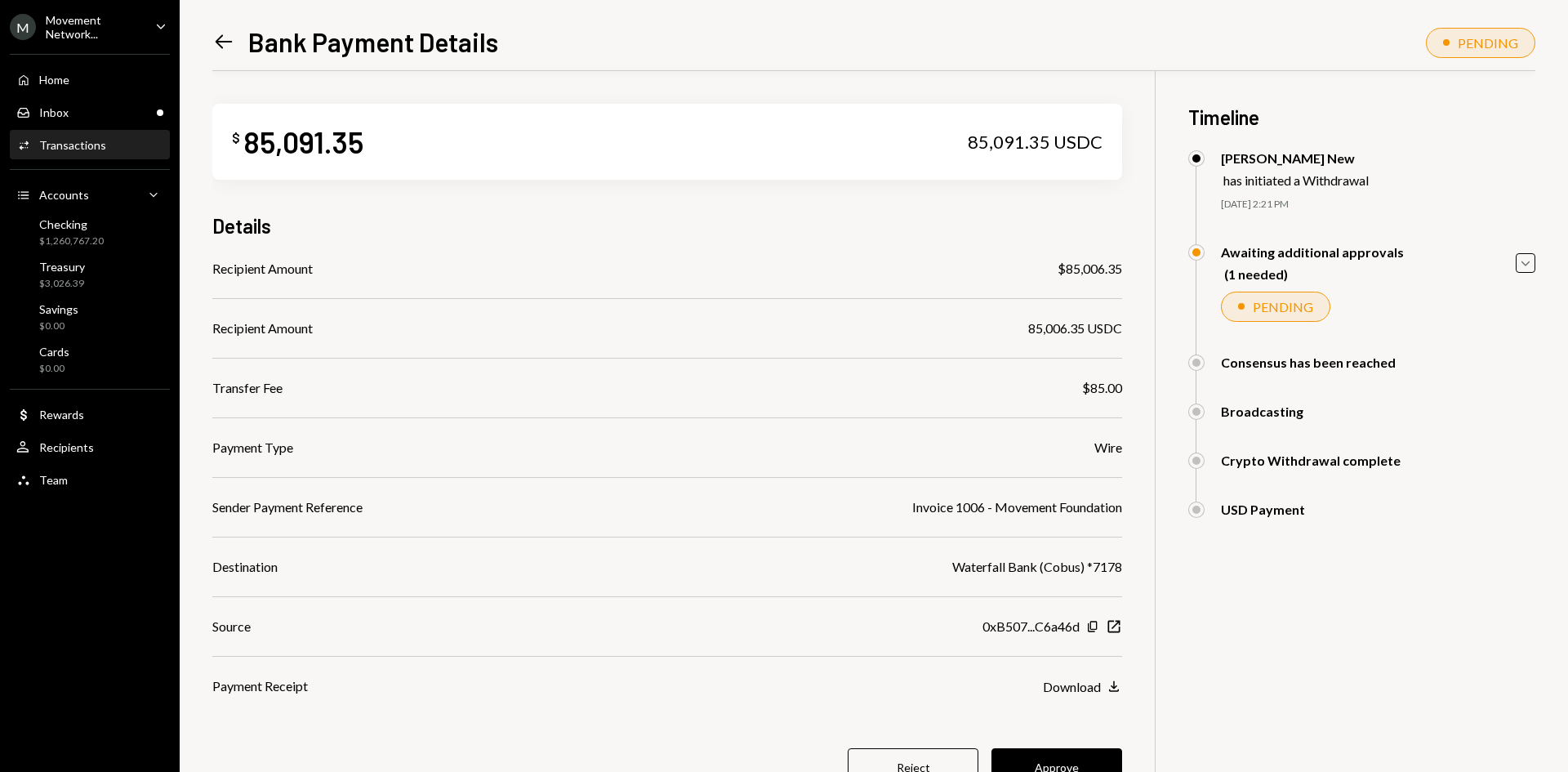
scroll to position [71, 0]
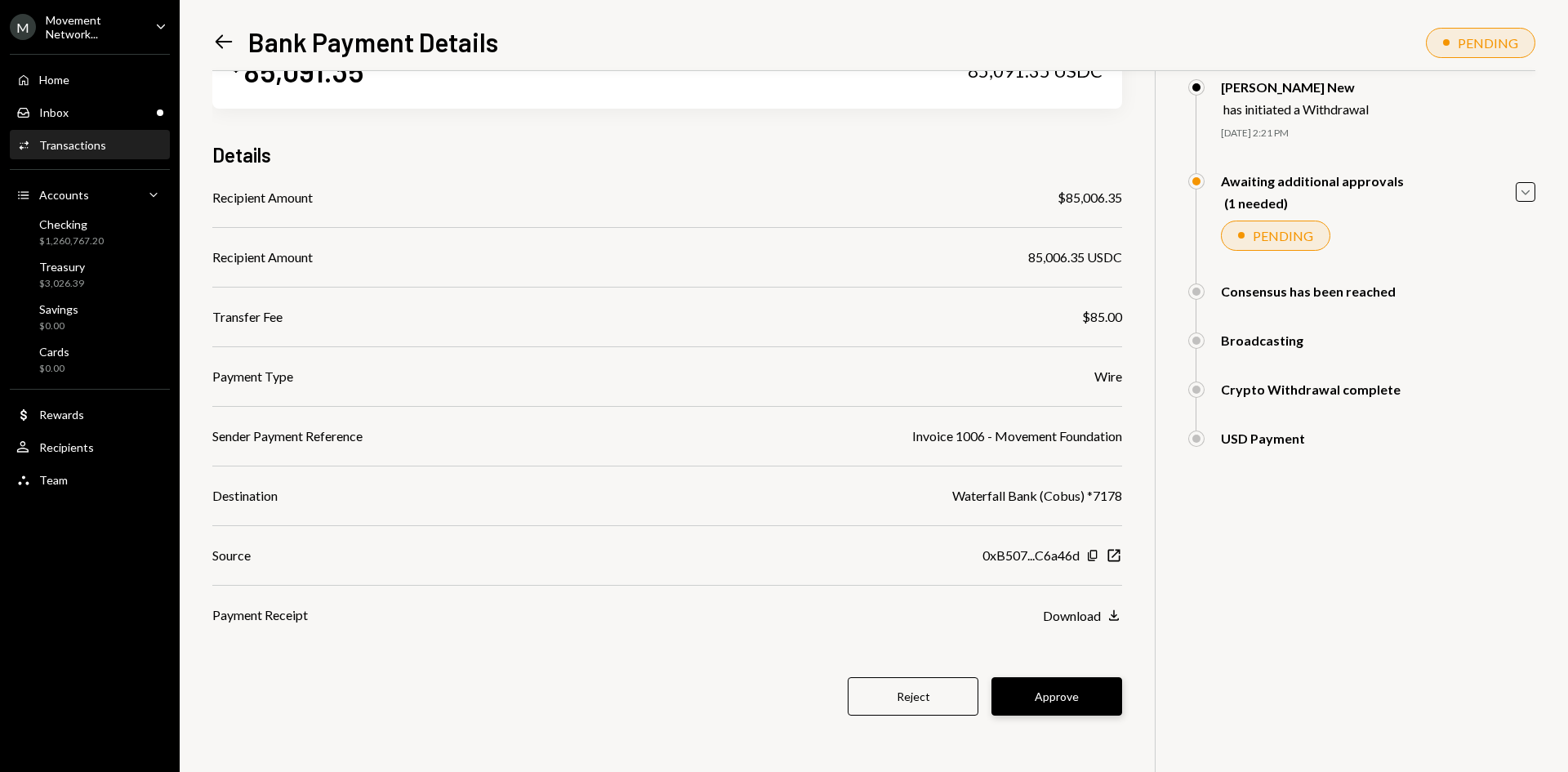
click at [1094, 697] on button "Approve" at bounding box center [1057, 697] width 131 height 38
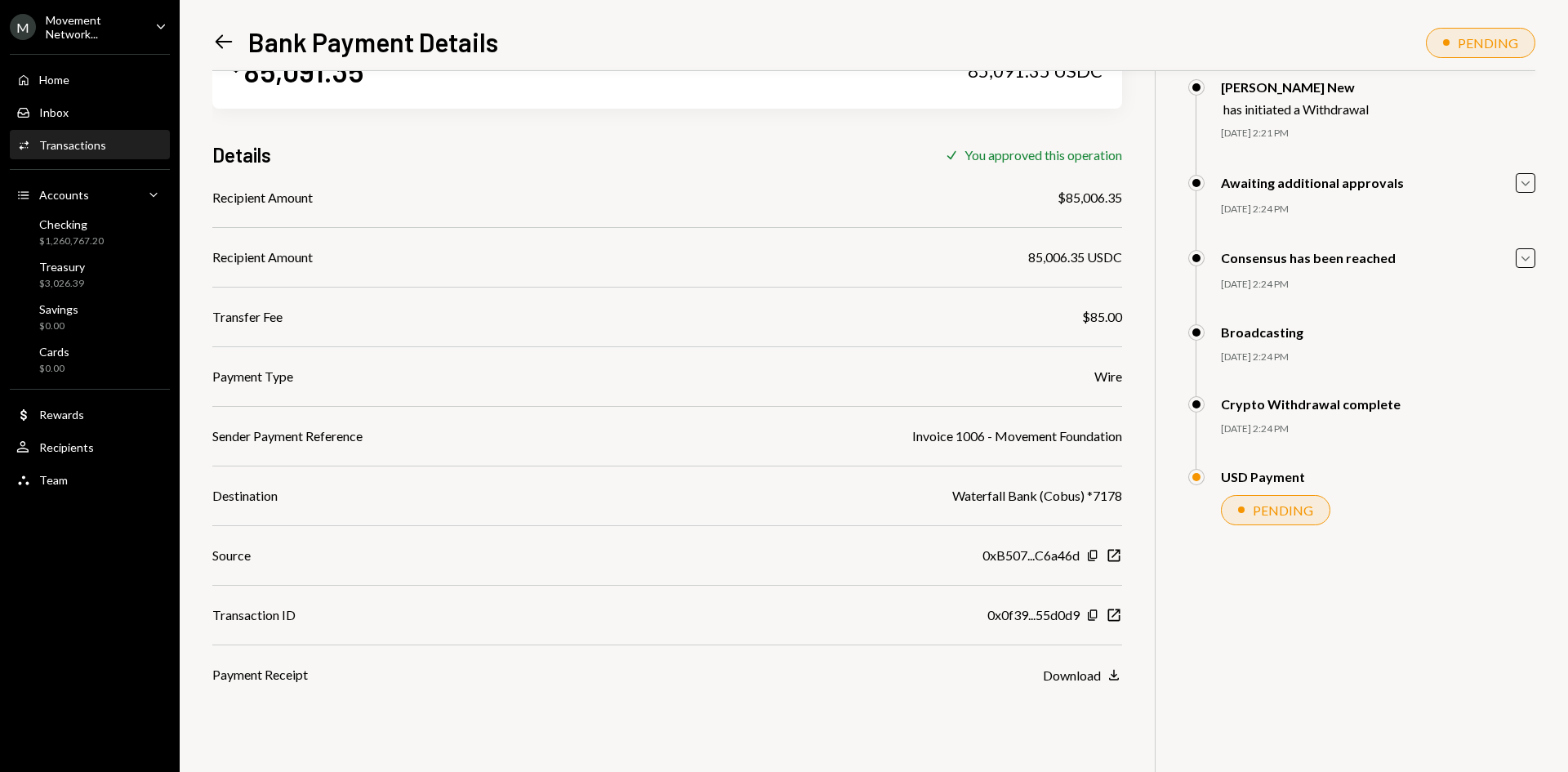
scroll to position [0, 0]
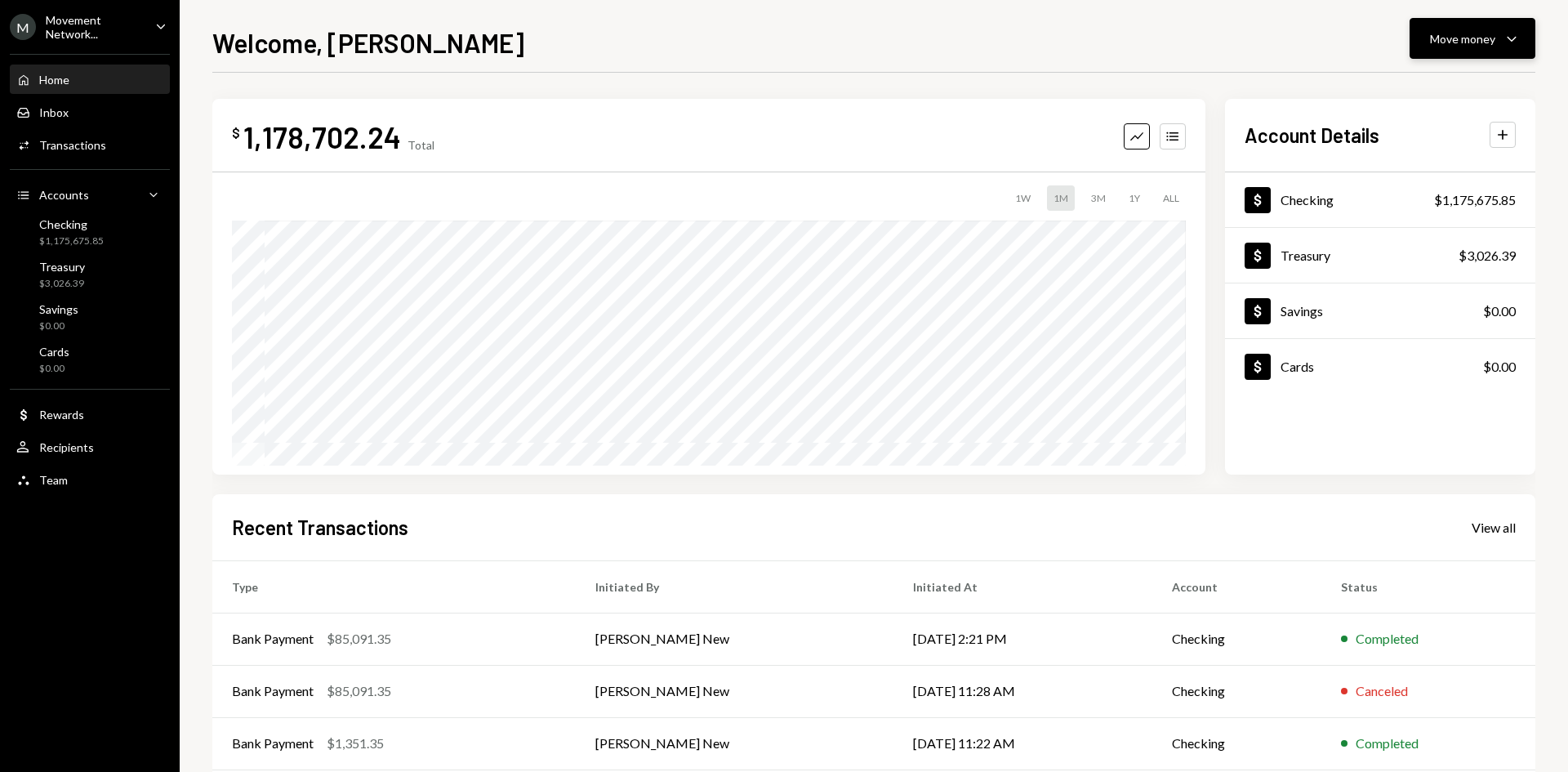
click at [1498, 45] on div "Move money Caret Down" at bounding box center [1472, 38] width 85 height 20
click at [1448, 213] on div "Swap stablecoins" at bounding box center [1459, 212] width 119 height 17
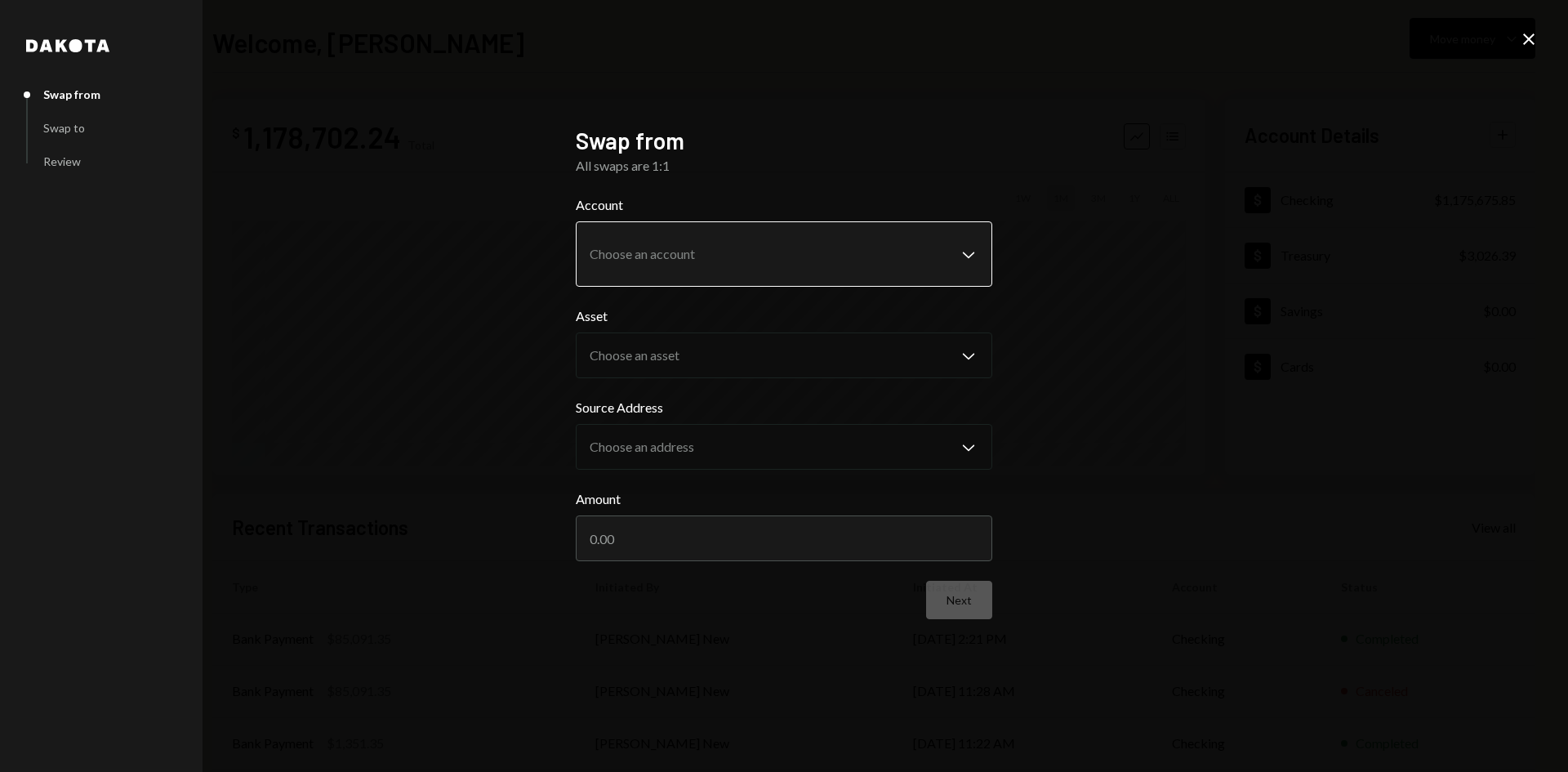
click at [747, 263] on body "**********" at bounding box center [784, 386] width 1568 height 772
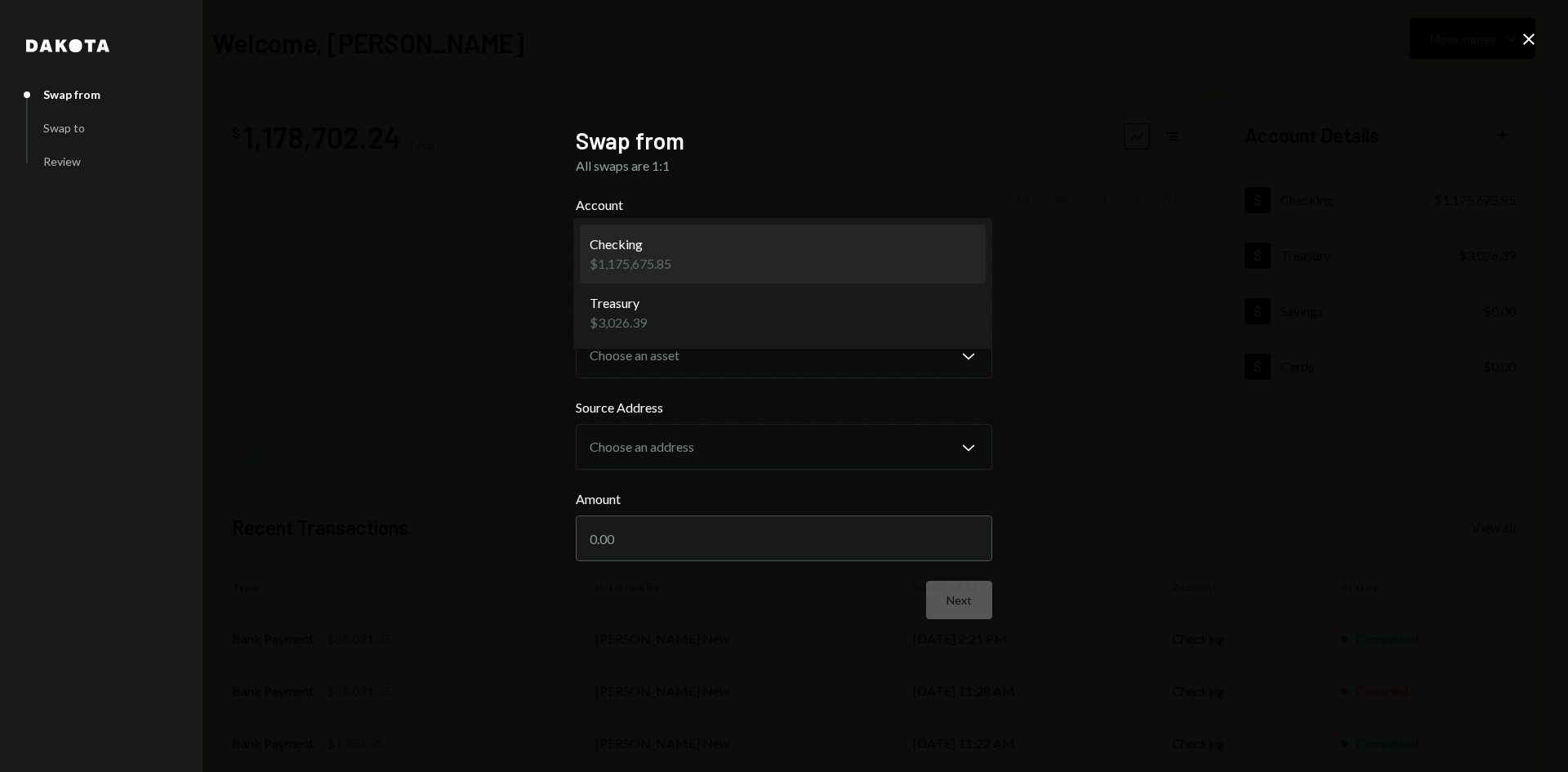
select select "**********"
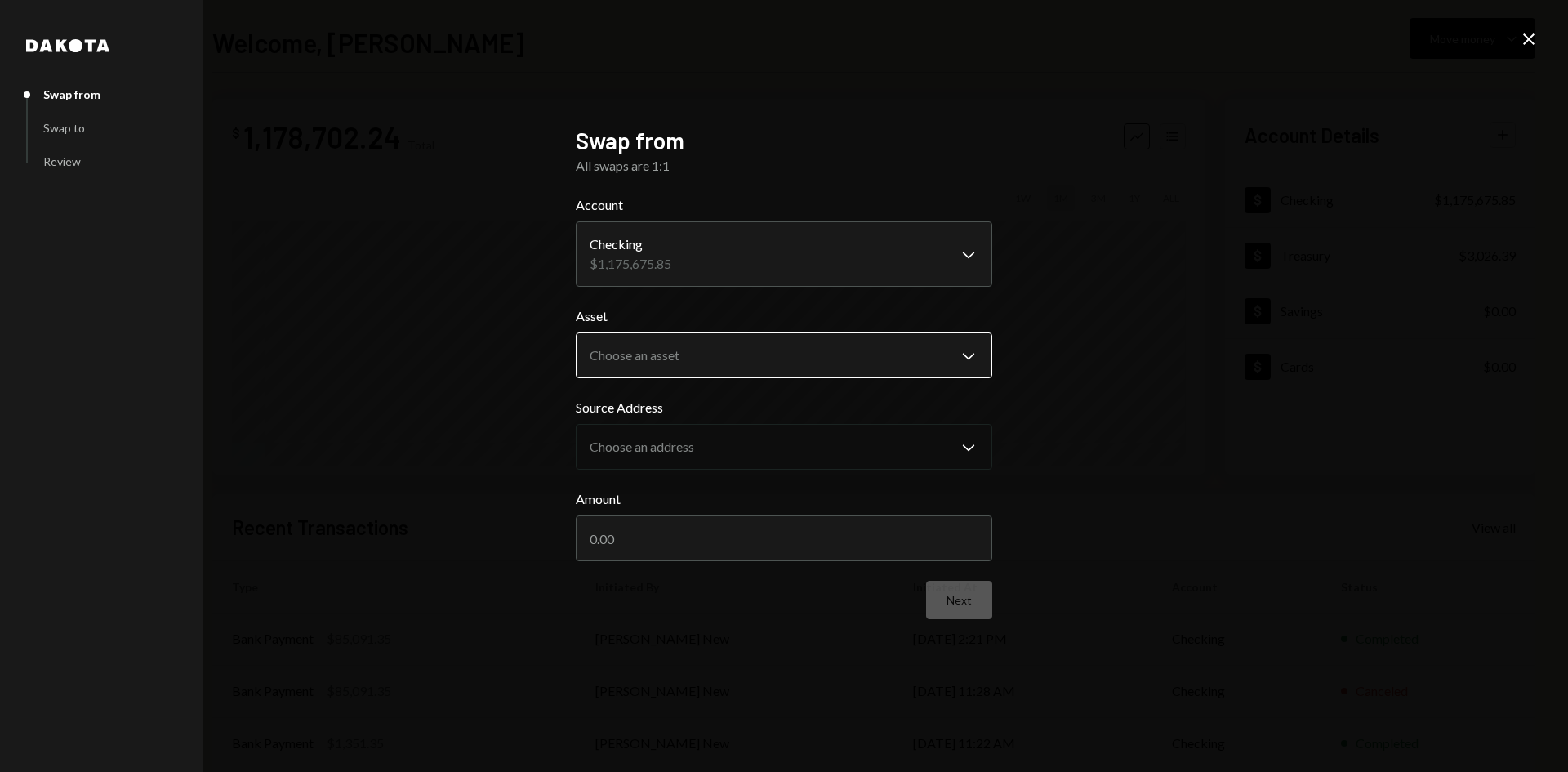
click at [763, 352] on body "M Movement Network... Caret Down Home Home Inbox Inbox Activities Transactions …" at bounding box center [784, 386] width 1568 height 772
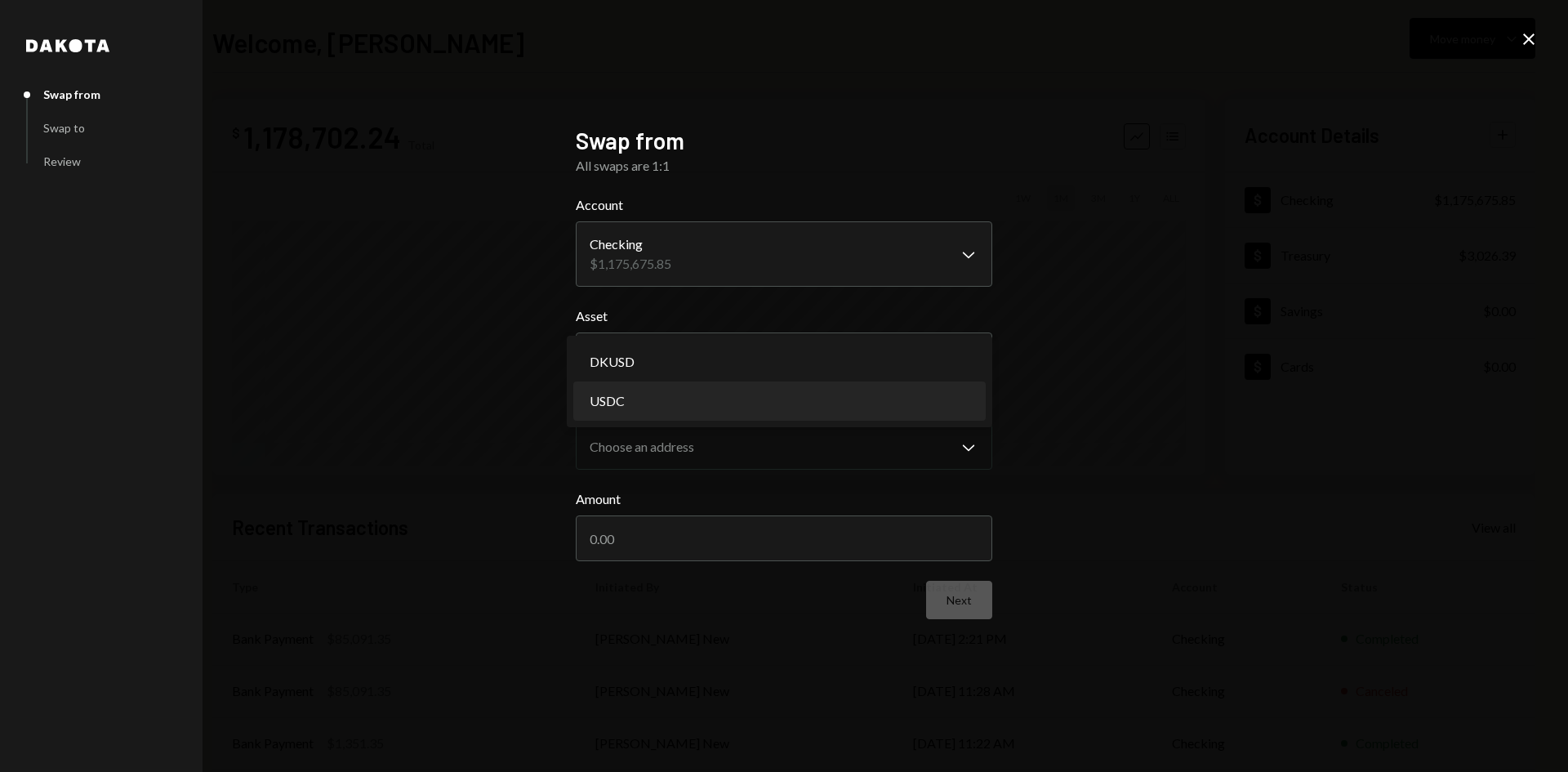
select select "****"
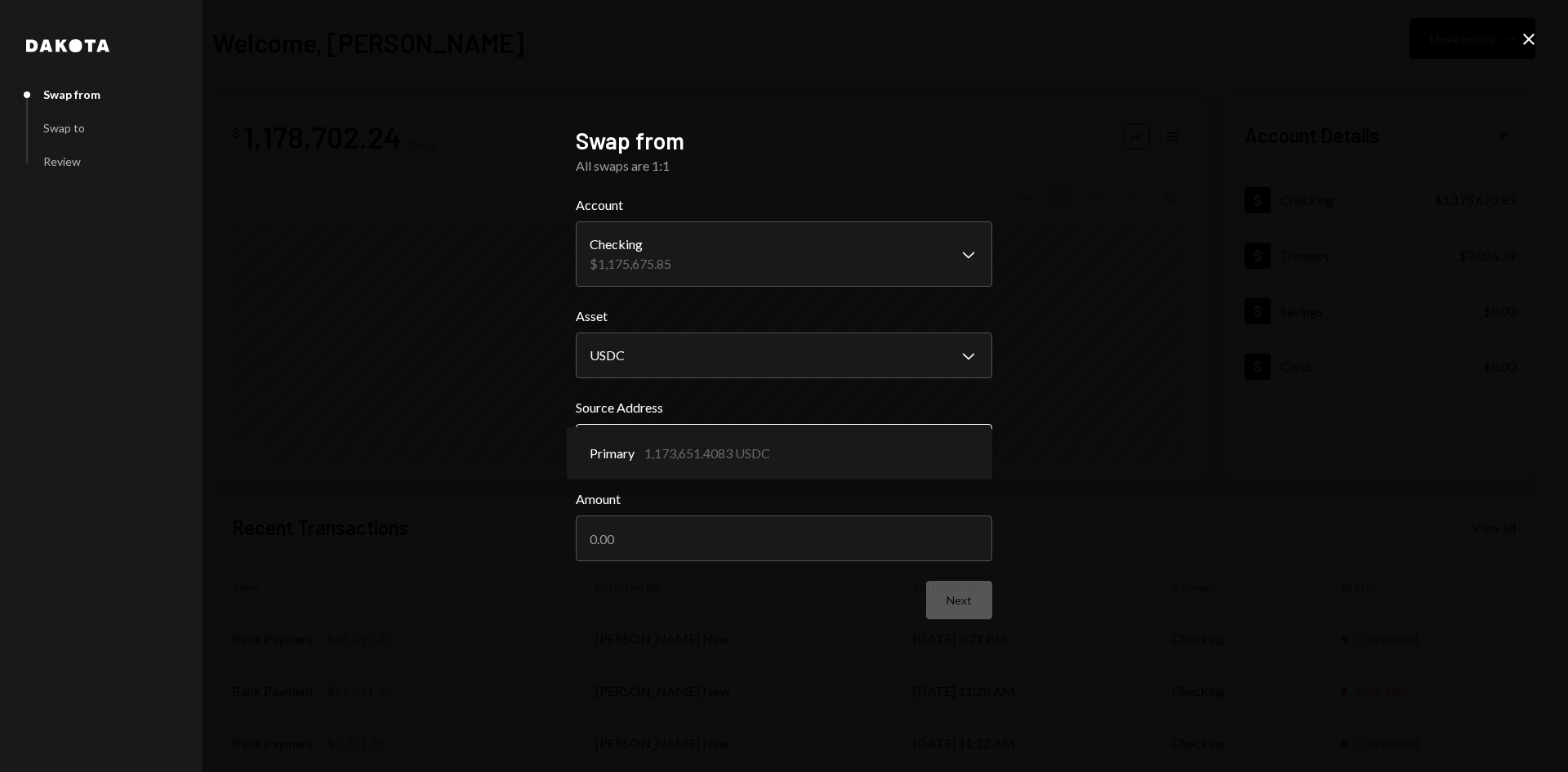
click at [763, 446] on body "M Movement Network... Caret Down Home Home Inbox Inbox Activities Transactions …" at bounding box center [784, 386] width 1568 height 772
click at [830, 542] on input "Amount" at bounding box center [784, 538] width 416 height 45
type input "20"
click at [962, 604] on button "Next" at bounding box center [959, 600] width 66 height 38
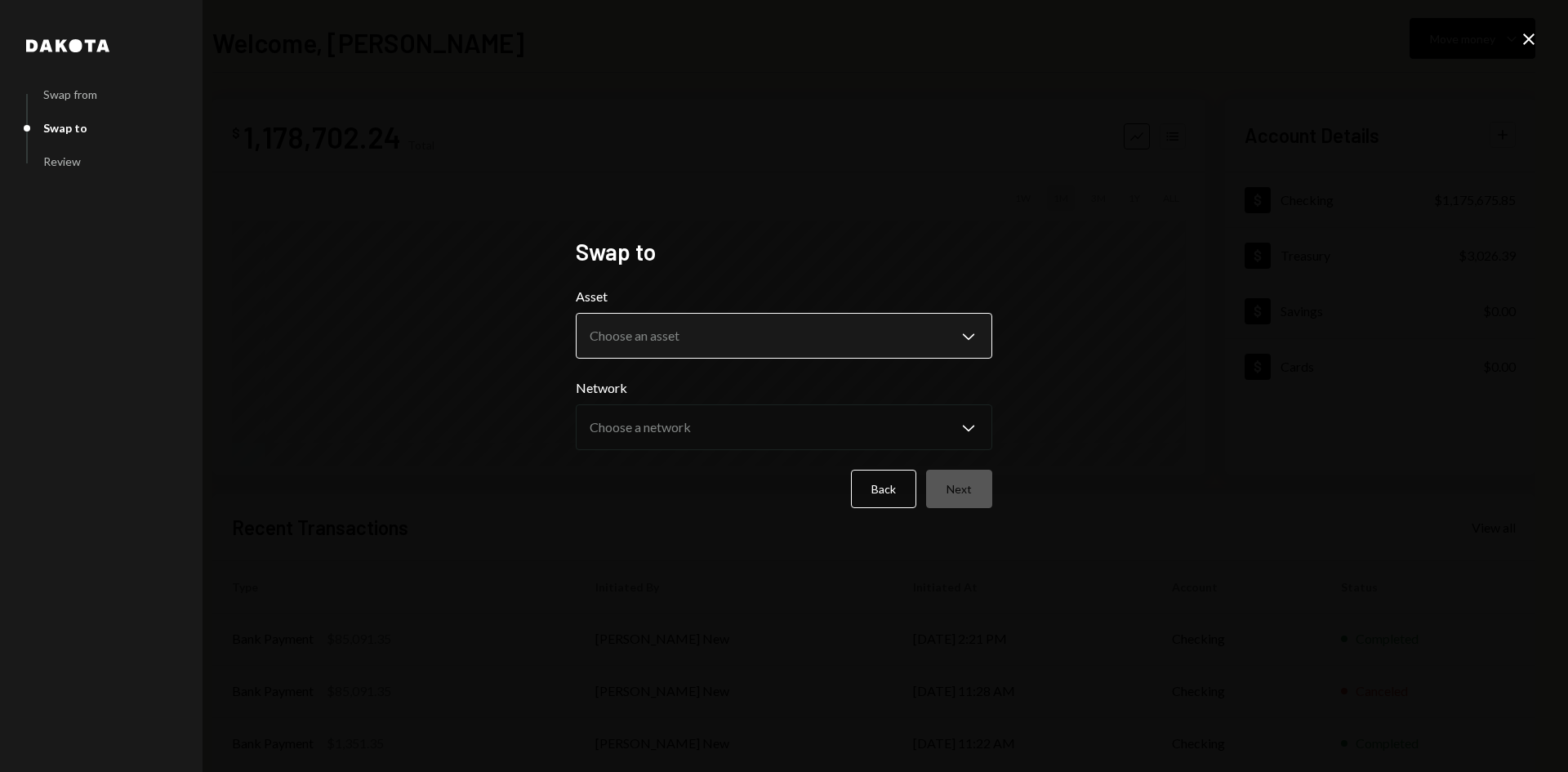
click at [814, 326] on body "**********" at bounding box center [784, 386] width 1568 height 772
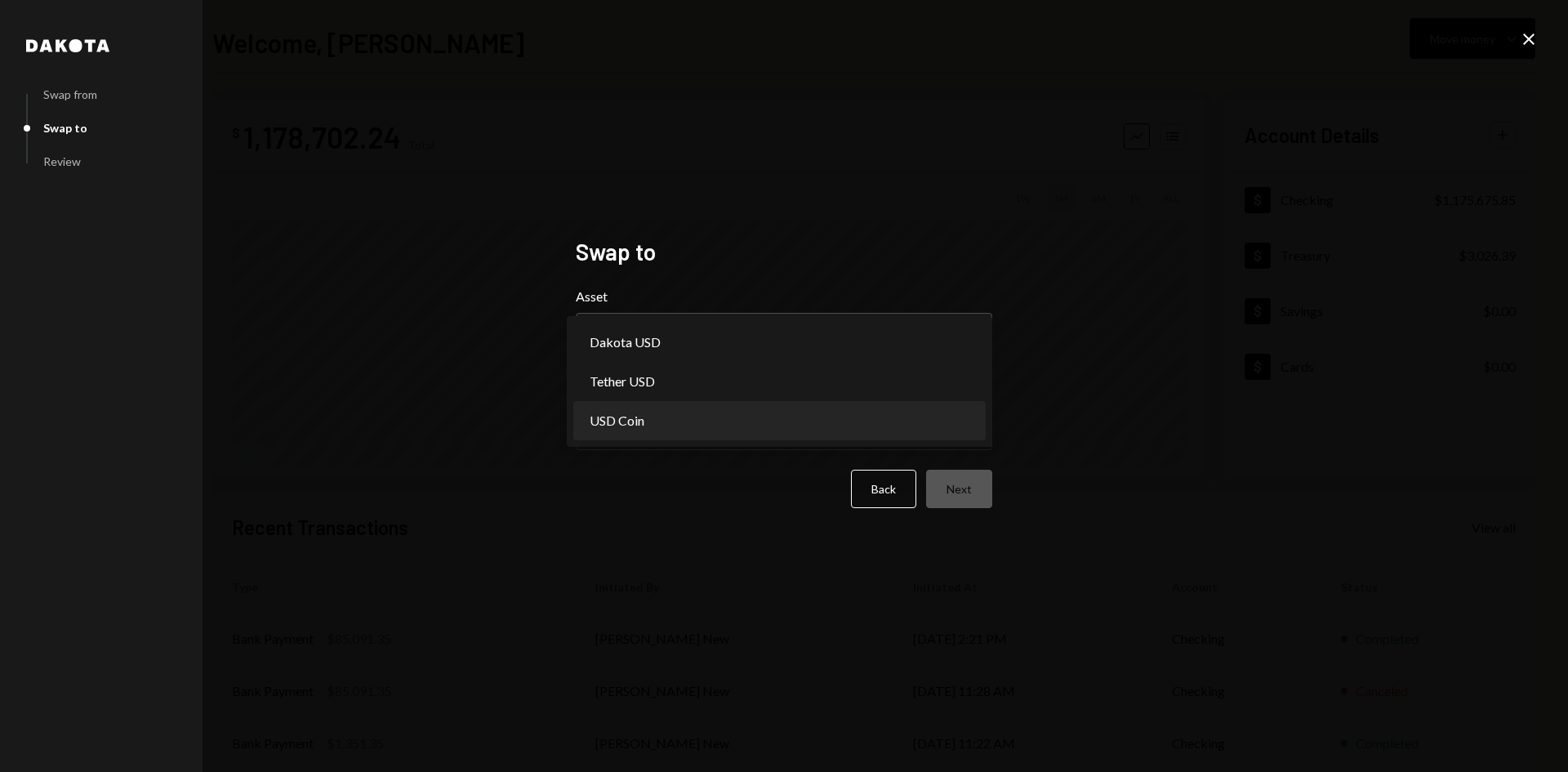
select select "****"
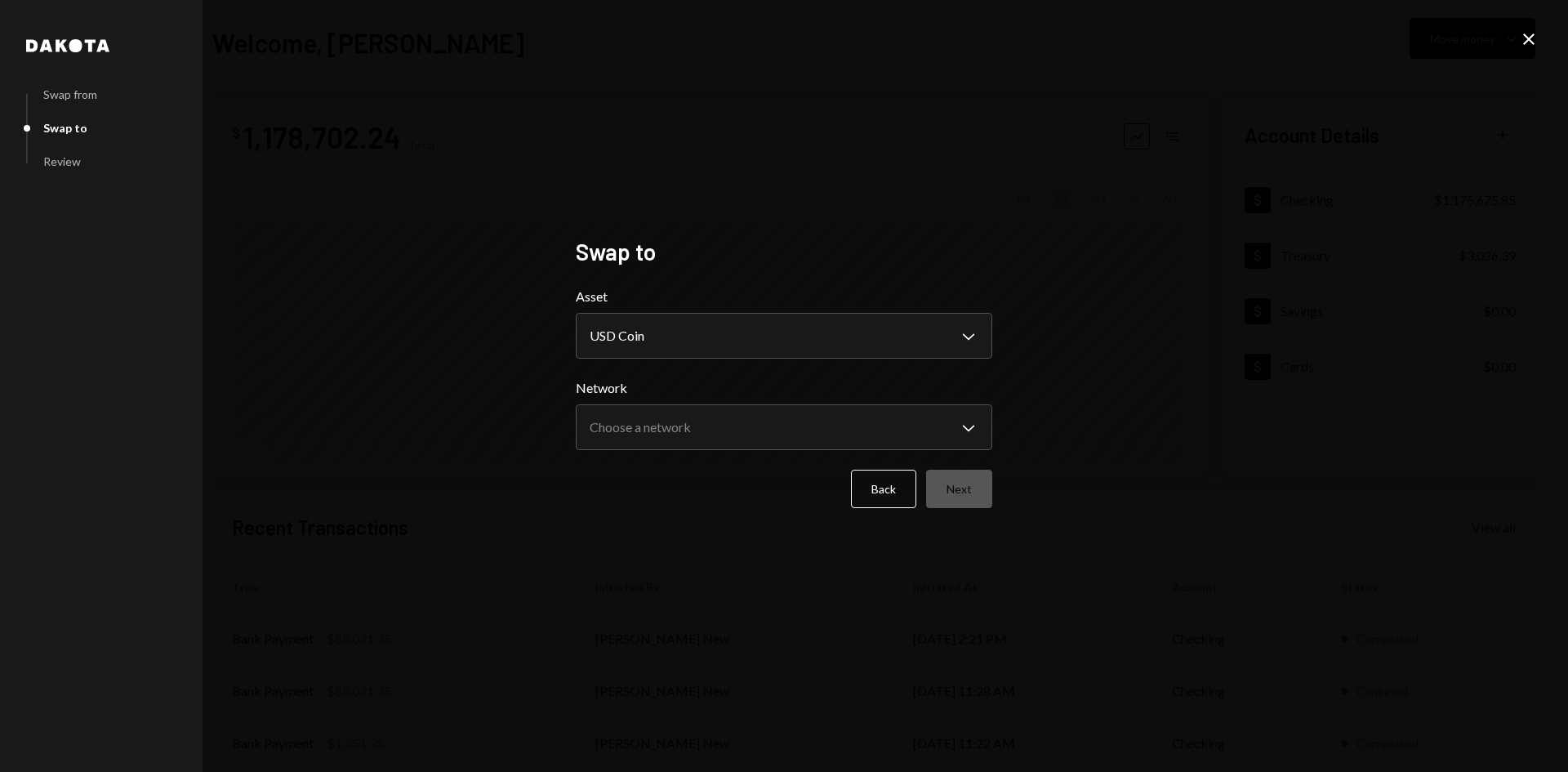
click at [757, 428] on body "**********" at bounding box center [784, 386] width 1568 height 772
click at [1194, 397] on div "**********" at bounding box center [784, 386] width 1568 height 772
click at [1530, 42] on icon at bounding box center [1528, 39] width 12 height 12
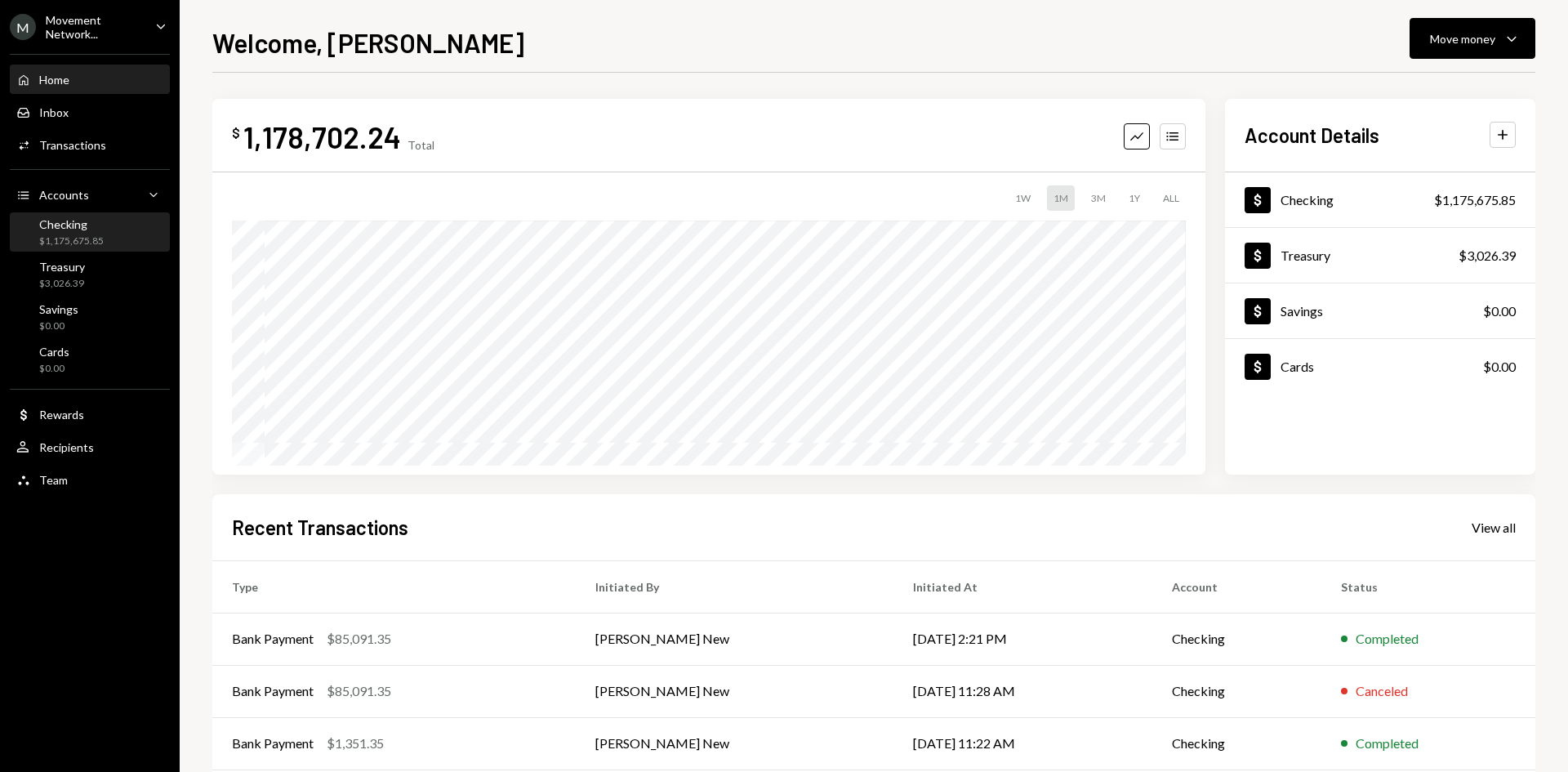
click at [113, 234] on div "Checking $1,175,675.85" at bounding box center [90, 233] width 147 height 31
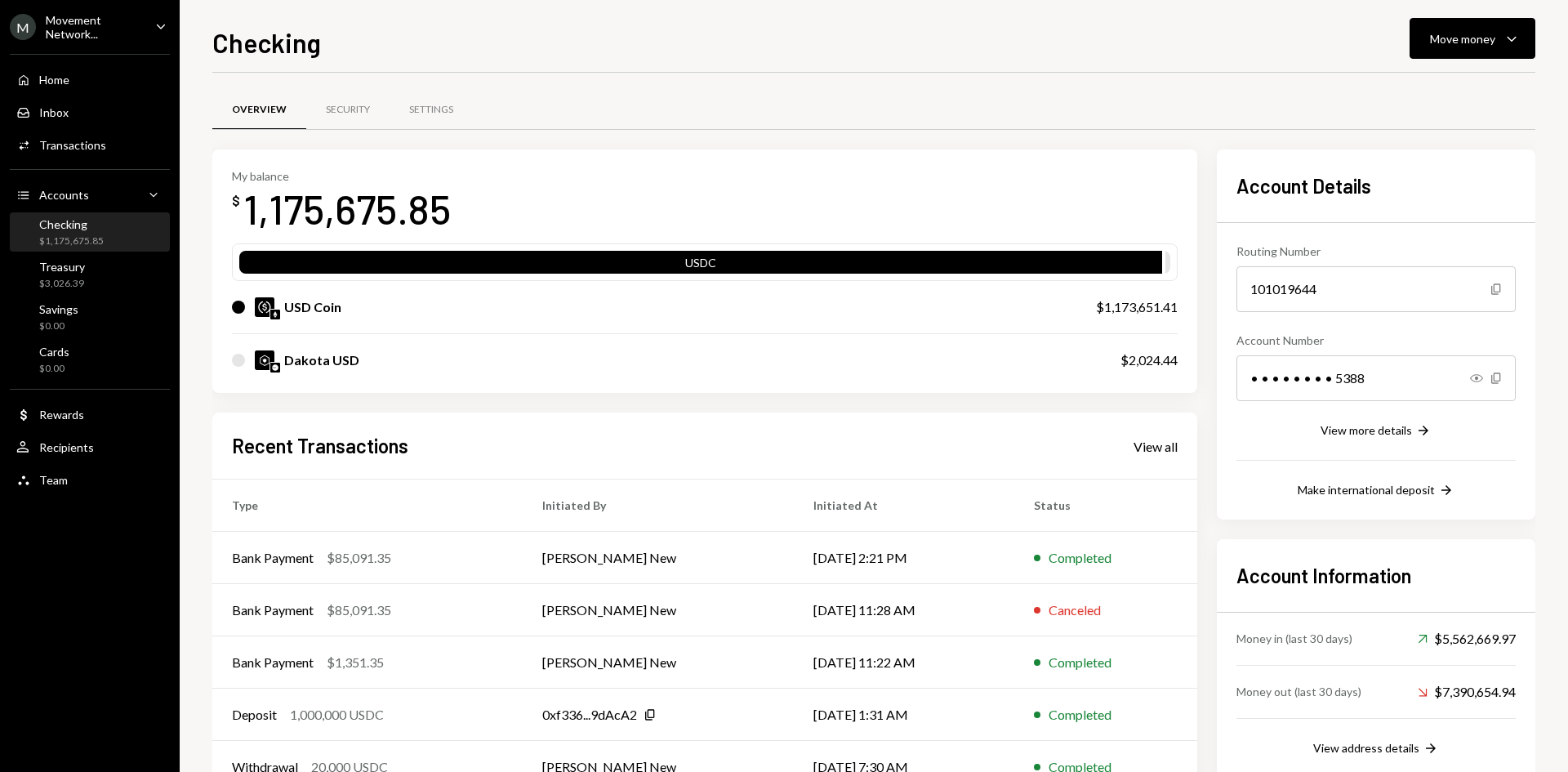
click at [80, 233] on div "Checking $1,175,675.85" at bounding box center [71, 233] width 65 height 31
click at [162, 17] on icon "Caret Down" at bounding box center [161, 26] width 18 height 18
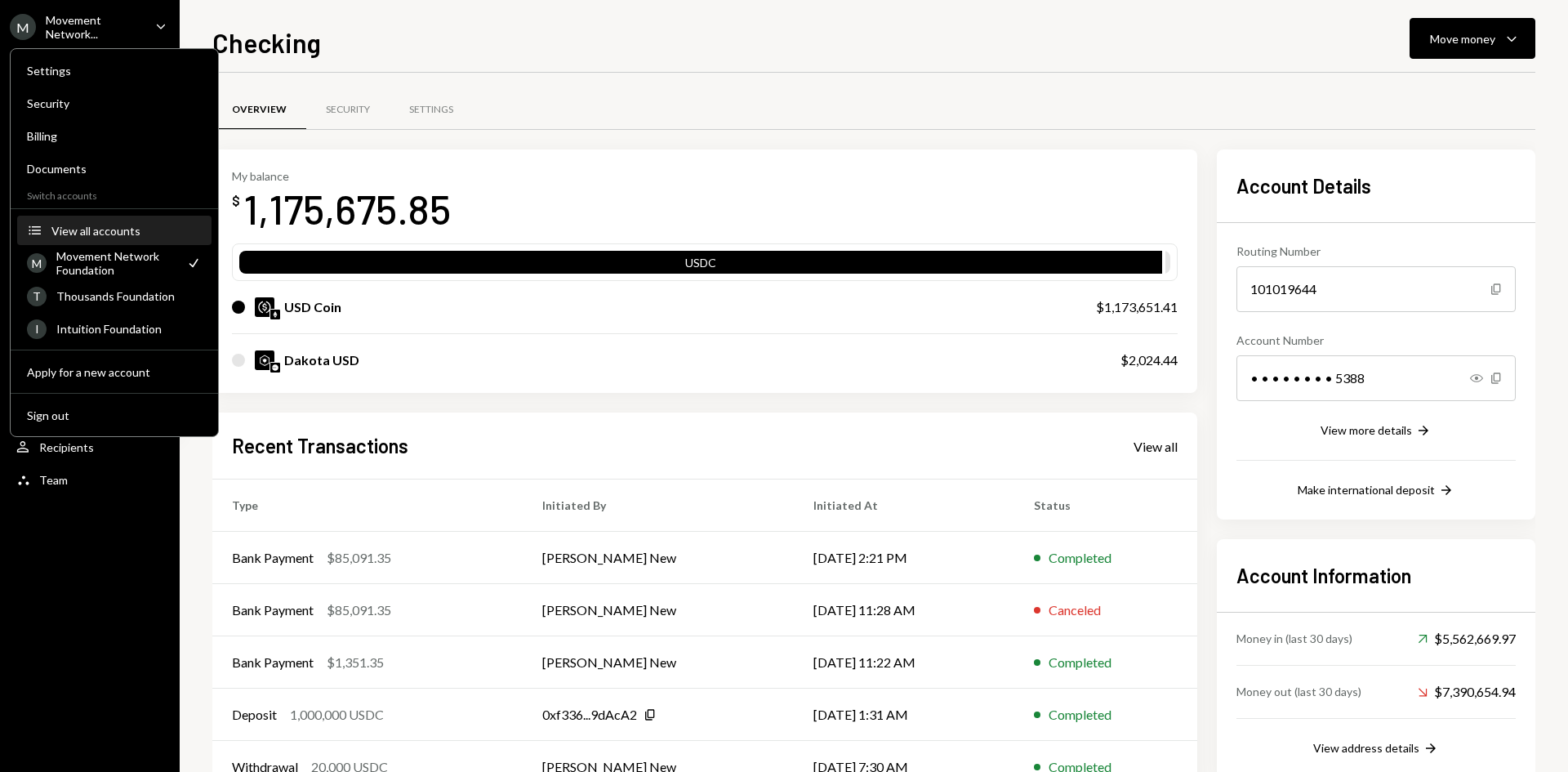
click at [118, 234] on div "View all accounts" at bounding box center [126, 230] width 150 height 14
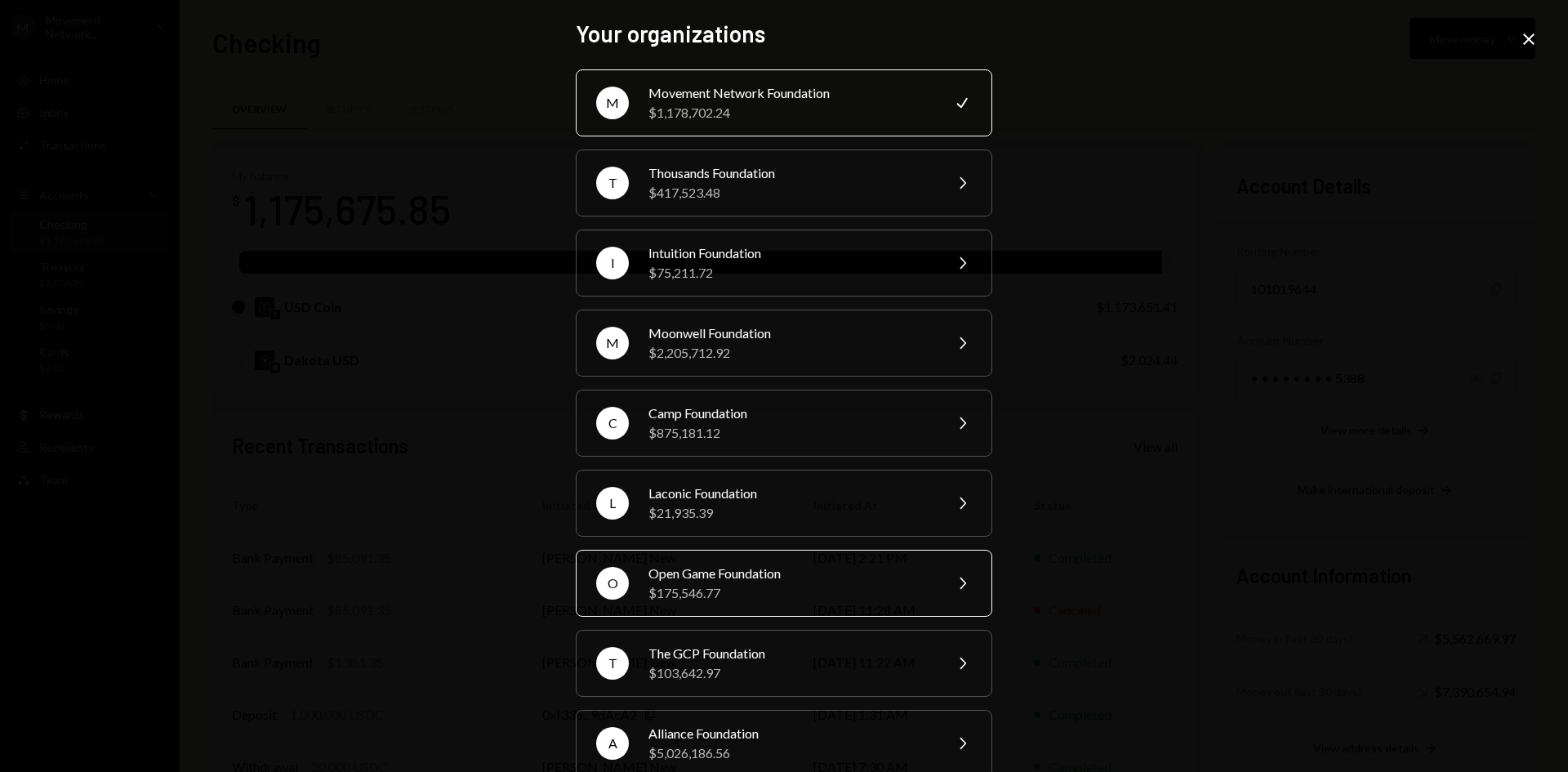
click at [780, 583] on div "$175,546.77" at bounding box center [790, 593] width 285 height 20
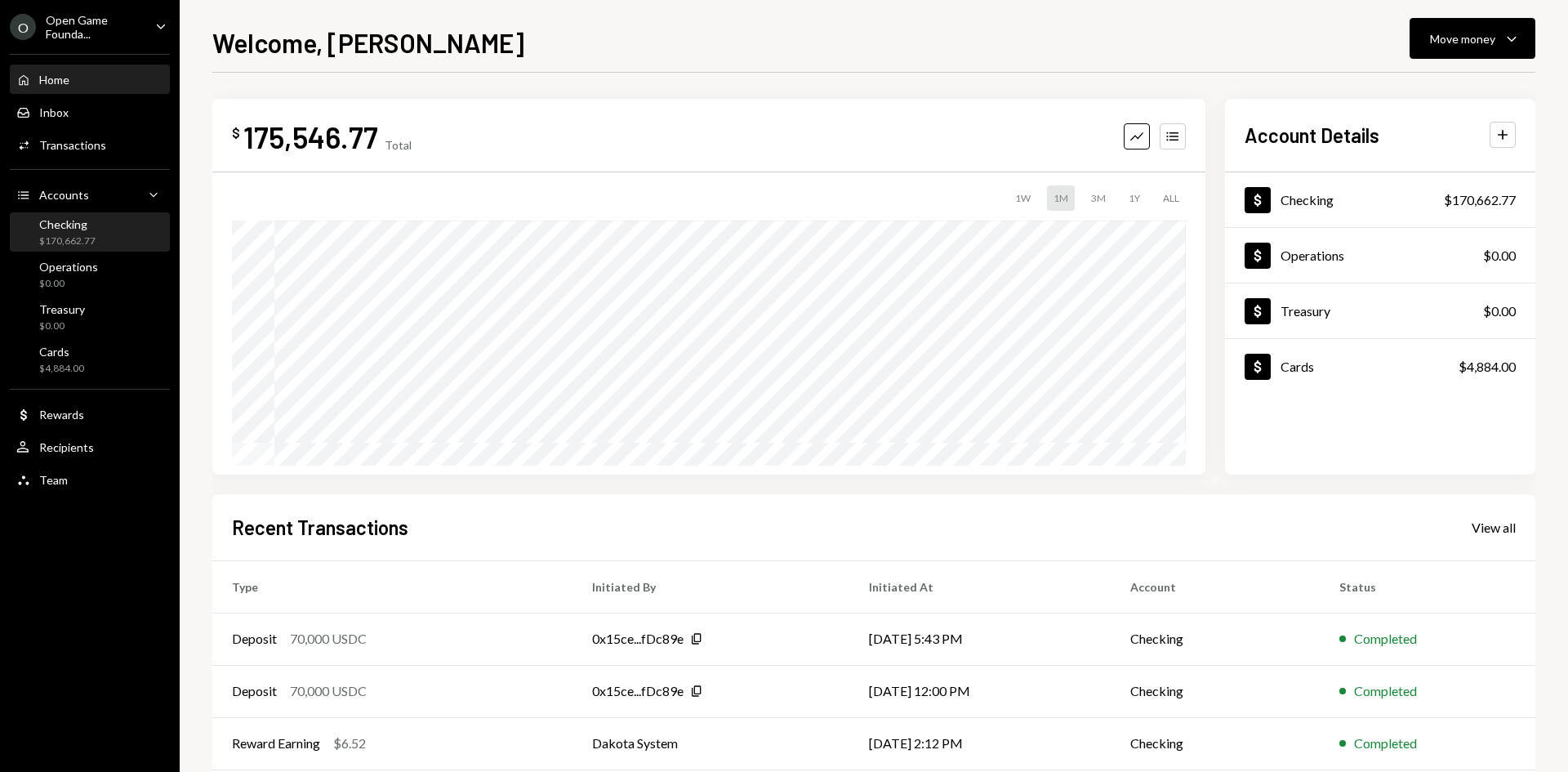
click at [77, 240] on div "$170,662.77" at bounding box center [67, 241] width 56 height 14
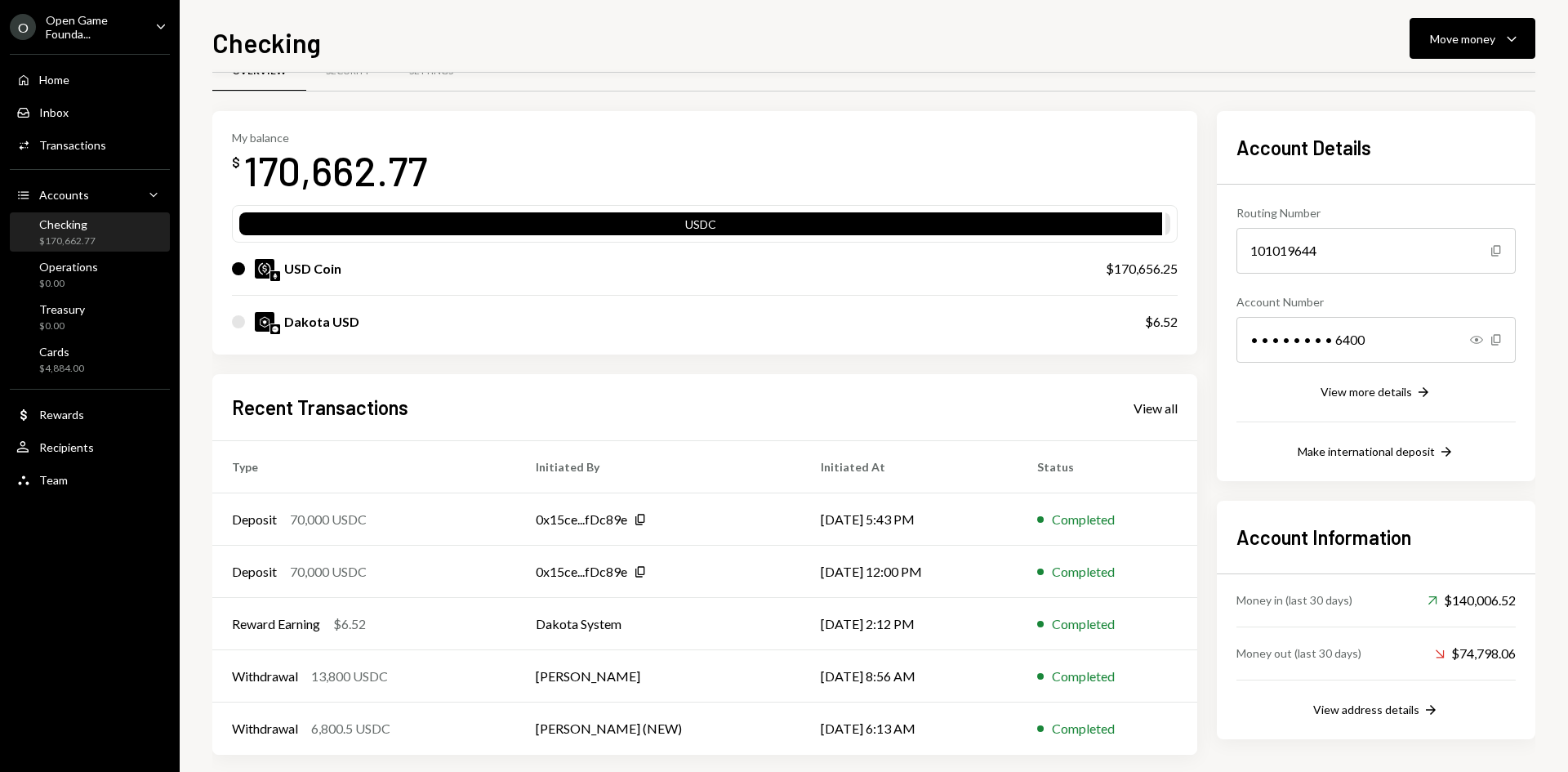
scroll to position [54, 0]
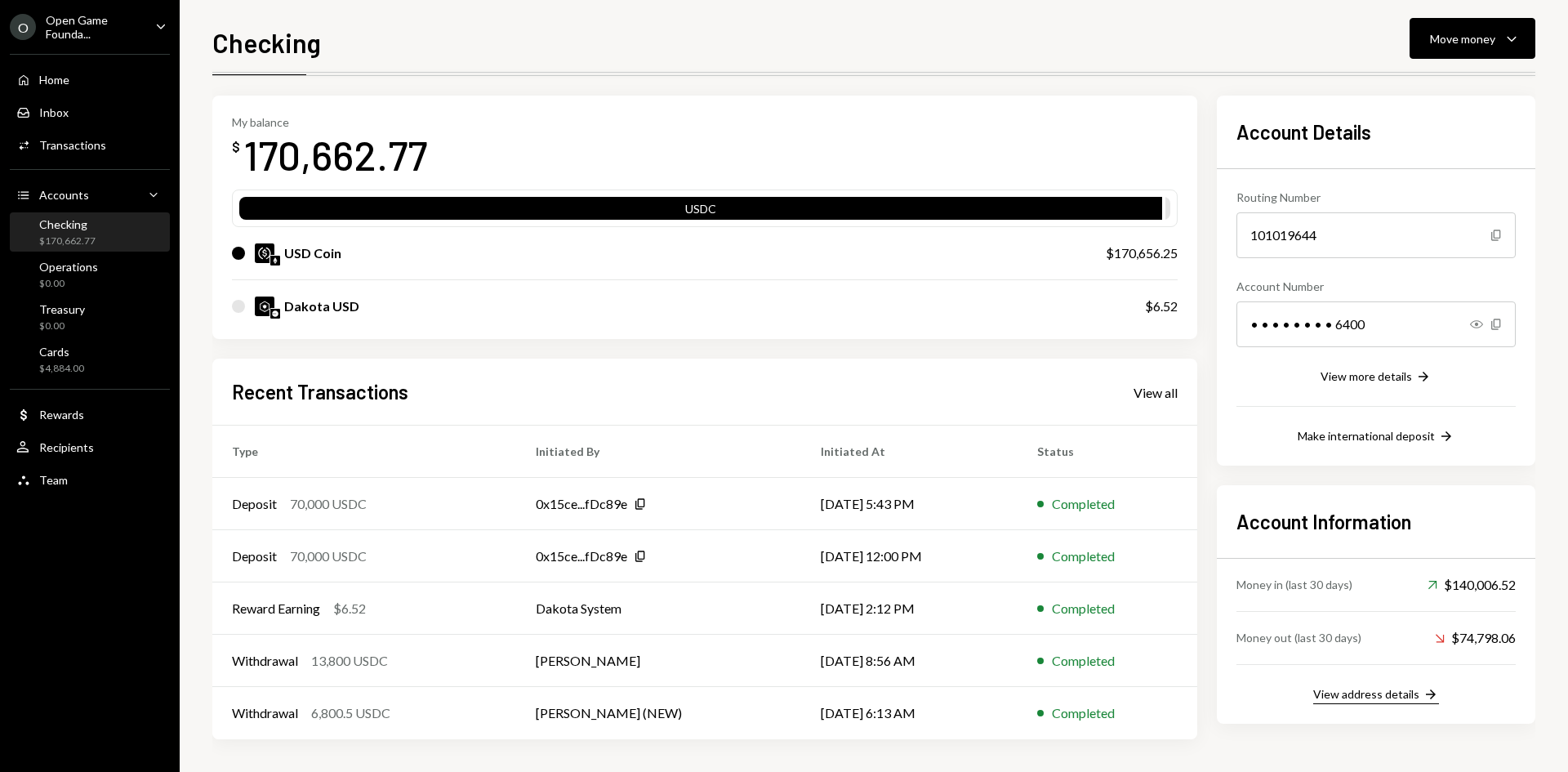
click at [1434, 698] on icon "Right Arrow" at bounding box center [1431, 695] width 16 height 16
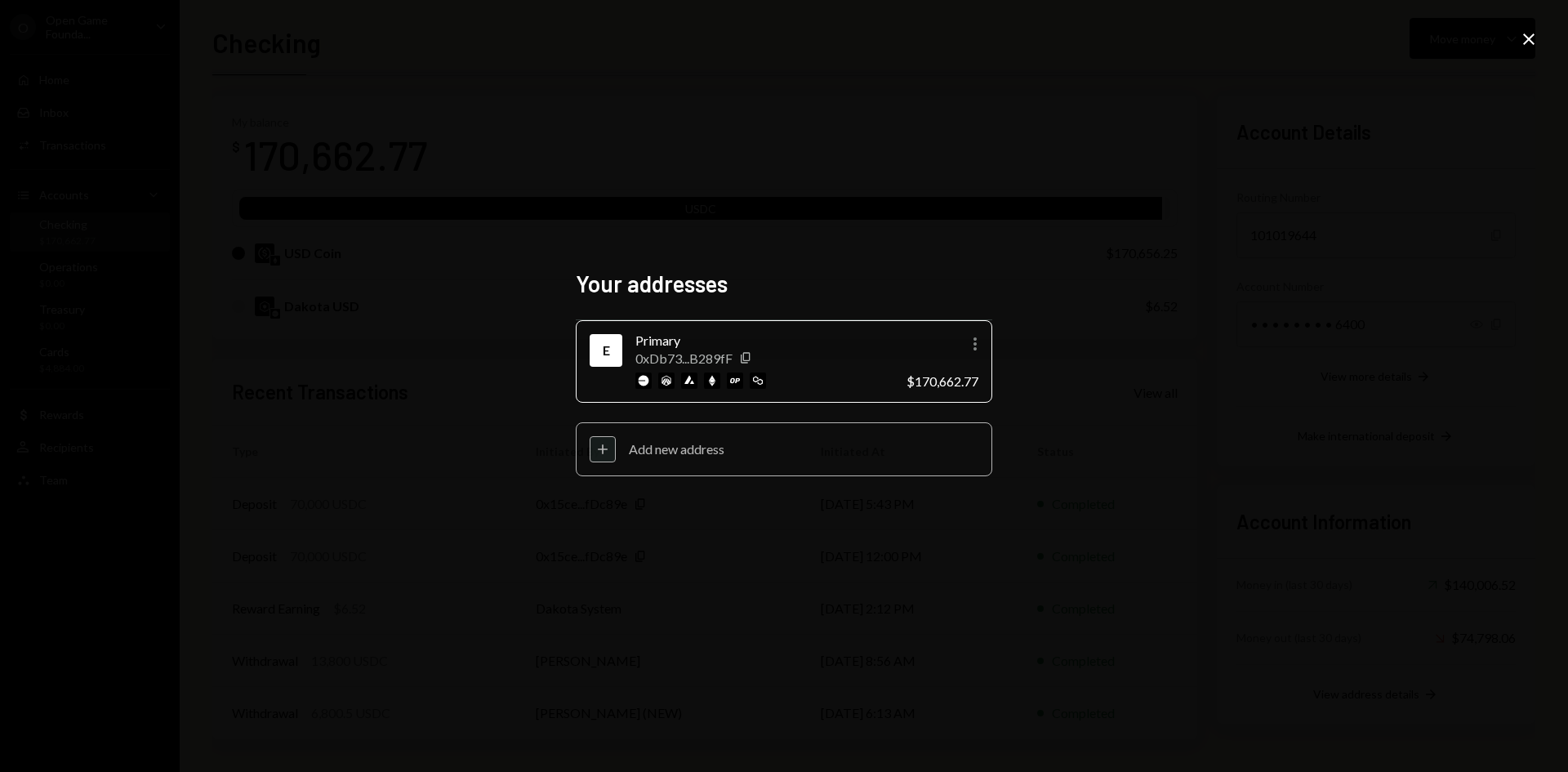
click at [799, 462] on div "Plus Add new address" at bounding box center [784, 448] width 416 height 54
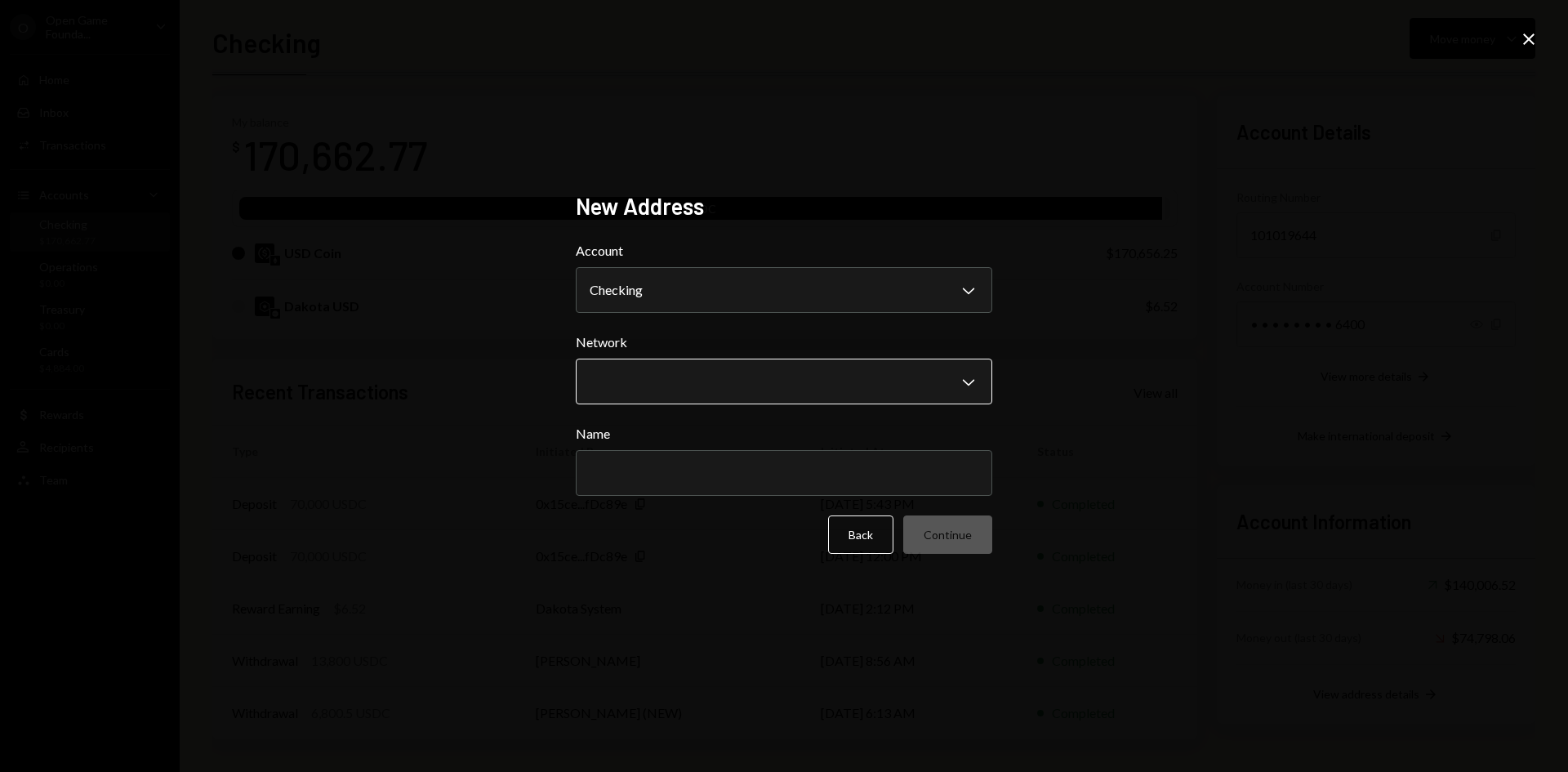
click at [723, 376] on body "O Open Game Founda... Caret Down Home Home Inbox Inbox Activities Transactions …" at bounding box center [784, 386] width 1568 height 772
select select "**********"
click at [723, 482] on input "Name" at bounding box center [784, 473] width 416 height 45
type input "**********"
click at [930, 533] on button "Continue" at bounding box center [948, 535] width 89 height 38
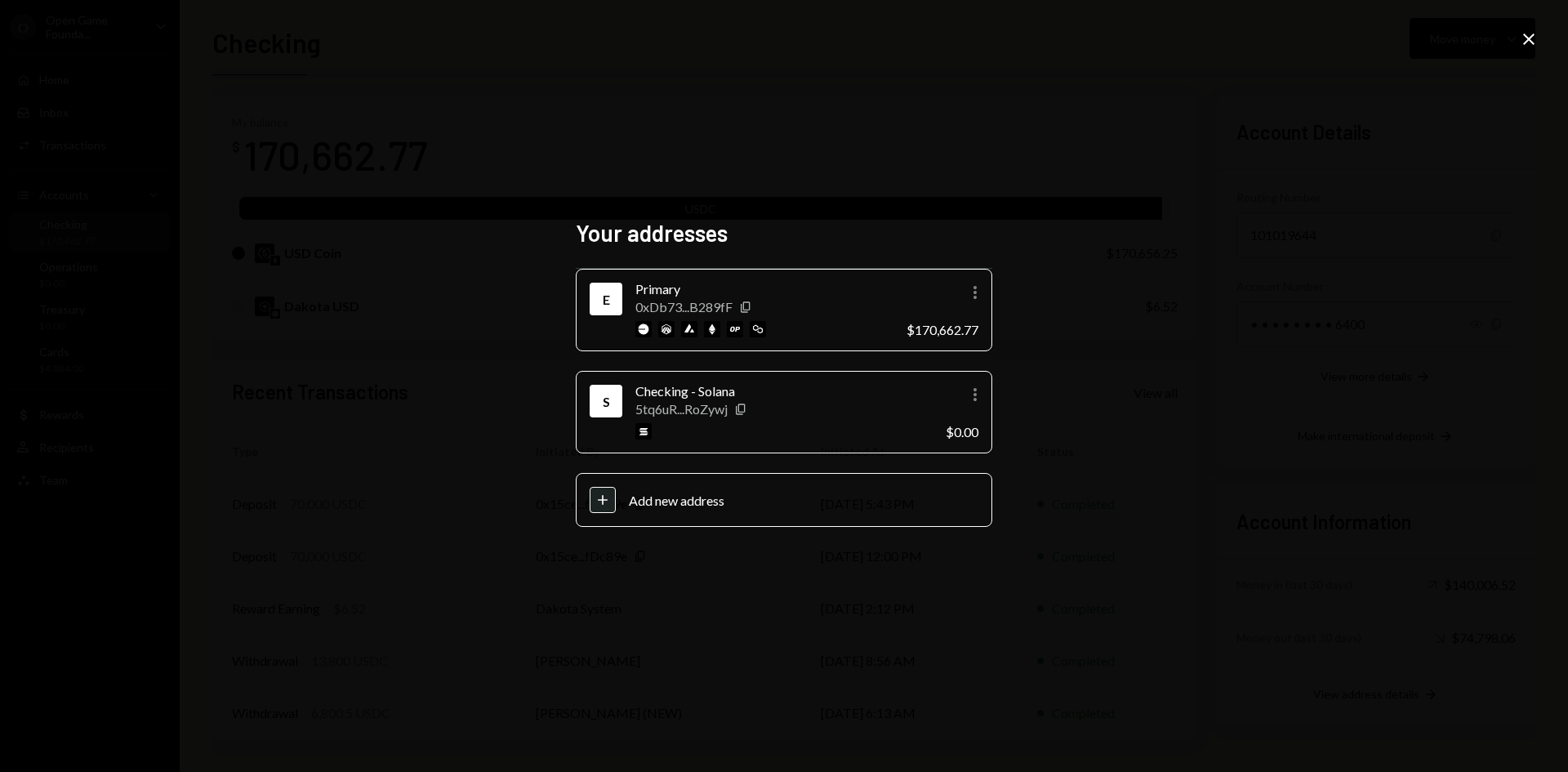
click at [1528, 40] on icon at bounding box center [1528, 39] width 12 height 12
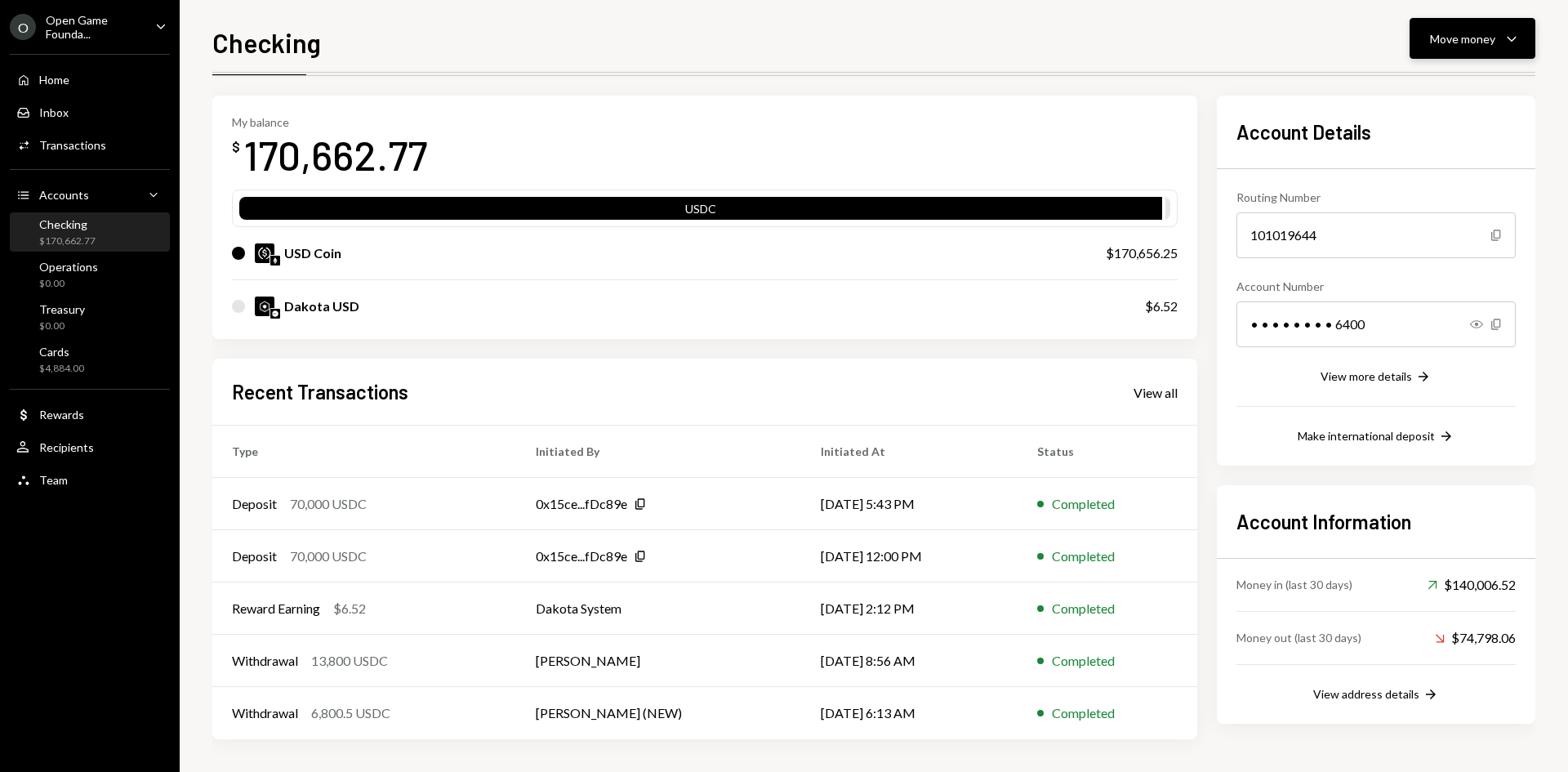
click at [1473, 43] on div "Move money" at bounding box center [1463, 38] width 65 height 17
click at [1427, 216] on div "Swap stablecoins" at bounding box center [1459, 212] width 119 height 17
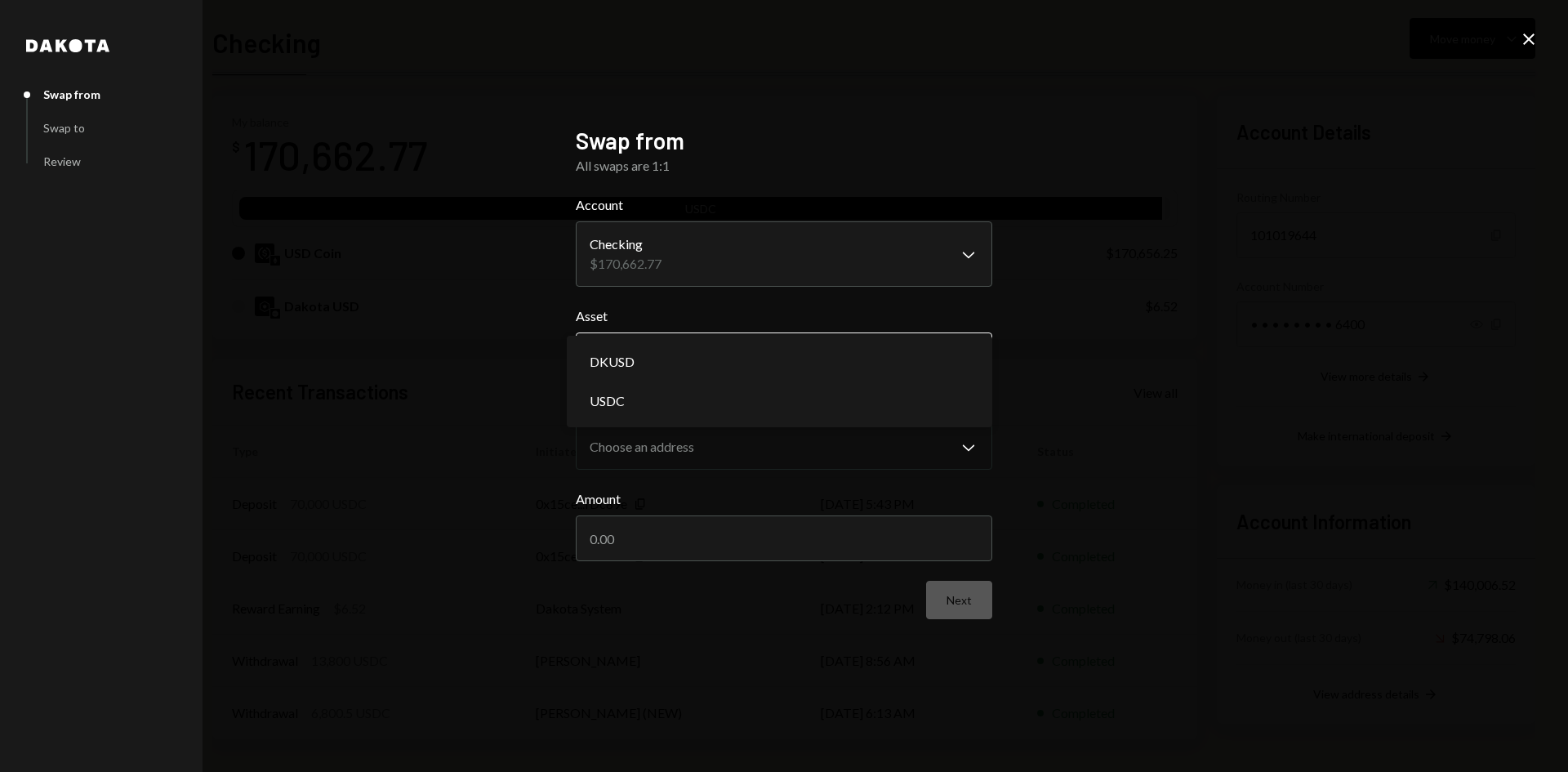
click at [720, 356] on body "O Open Game Founda... Caret Down Home Home Inbox Inbox Activities Transactions …" at bounding box center [784, 386] width 1568 height 772
select select "****"
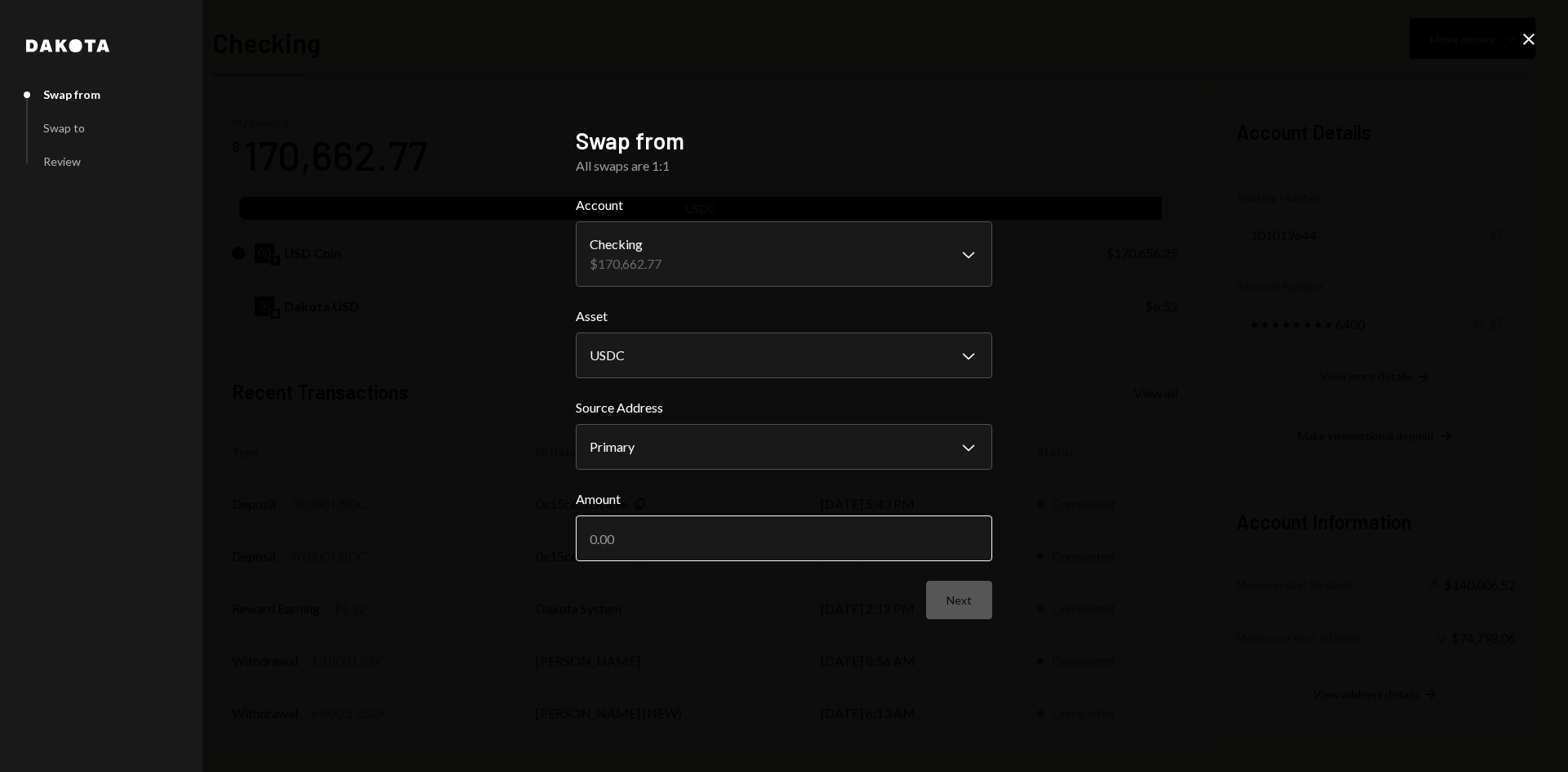
click at [694, 552] on input "Amount" at bounding box center [784, 538] width 416 height 45
type input "20"
click at [954, 604] on button "Next" at bounding box center [959, 600] width 66 height 38
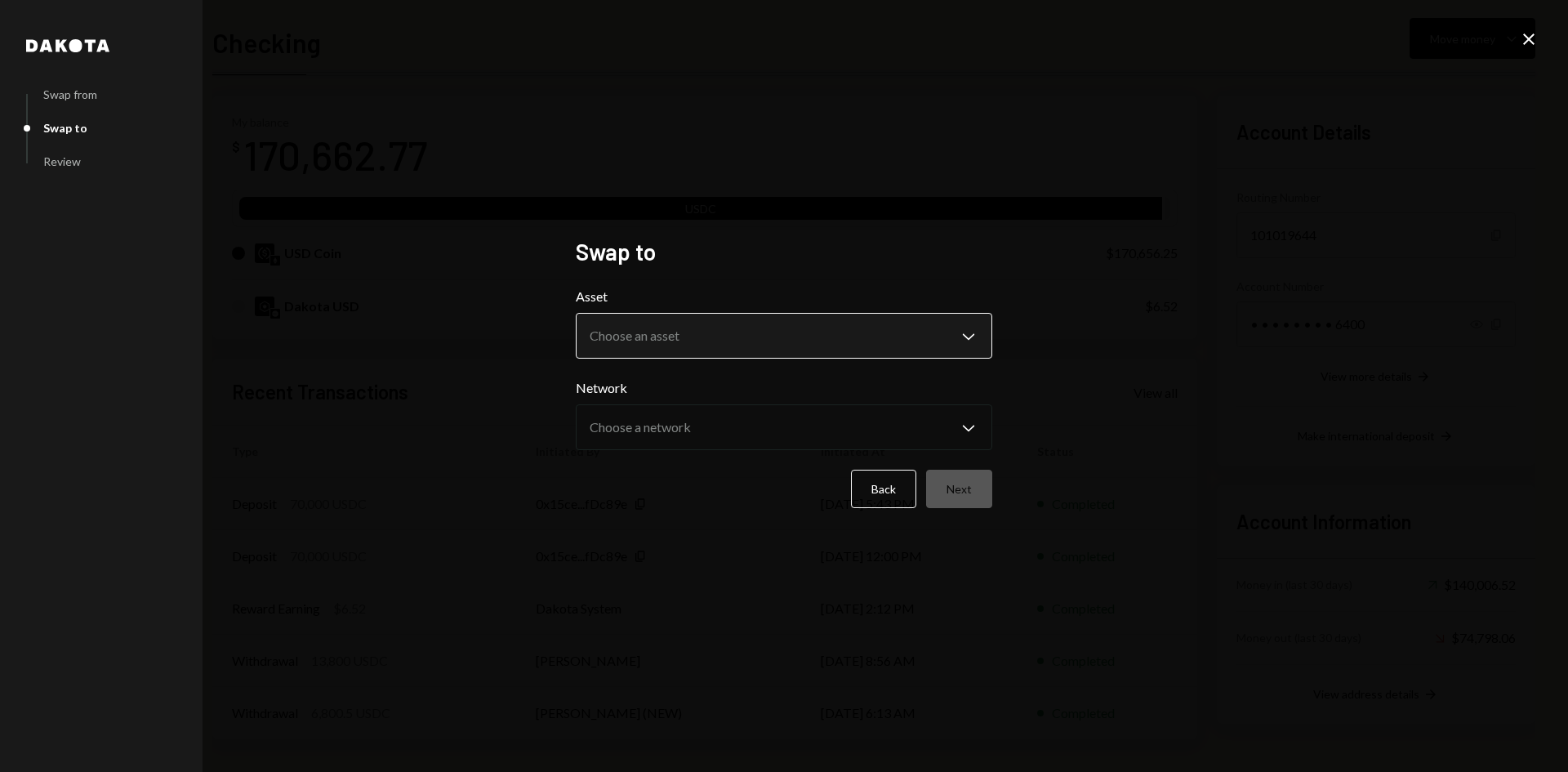
click at [712, 345] on body "O Open Game Founda... Caret Down Home Home Inbox Inbox Activities Transactions …" at bounding box center [784, 386] width 1568 height 772
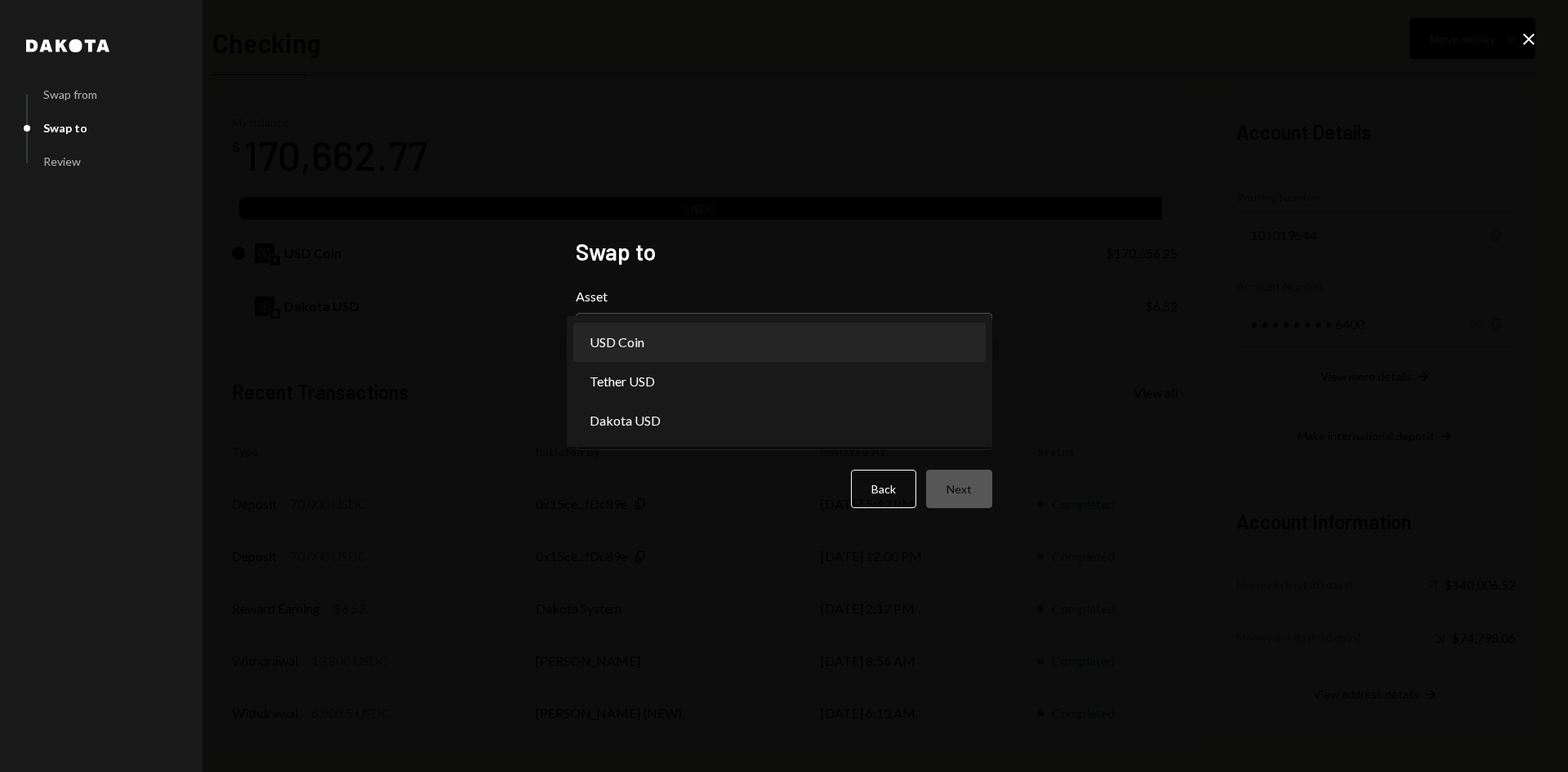
select select "****"
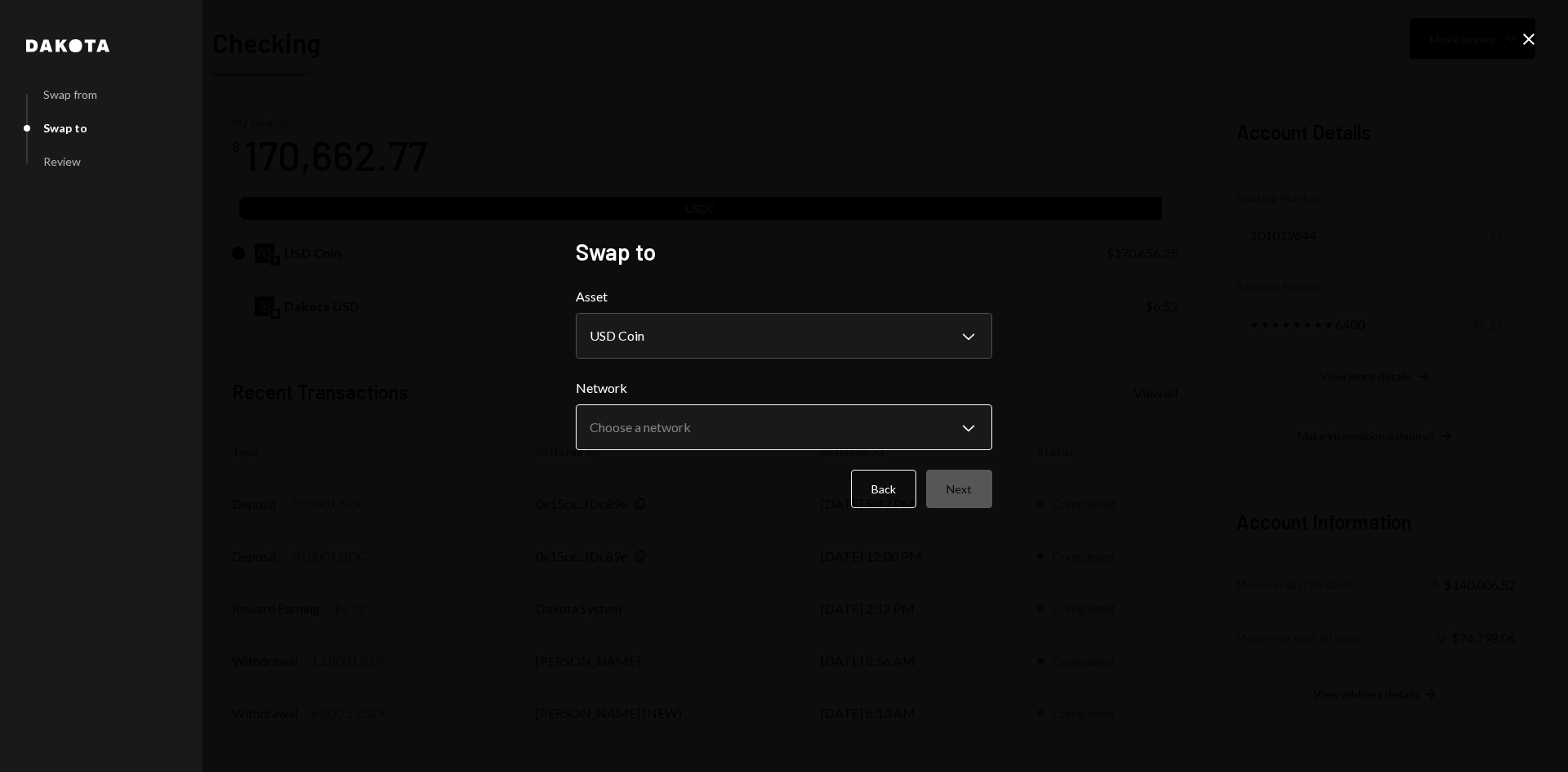
click at [742, 436] on body "O Open Game Founda... Caret Down Home Home Inbox Inbox Activities Transactions …" at bounding box center [784, 386] width 1568 height 772
click at [1178, 445] on div "**********" at bounding box center [784, 386] width 1568 height 772
click at [1530, 36] on icon "Close" at bounding box center [1529, 39] width 20 height 20
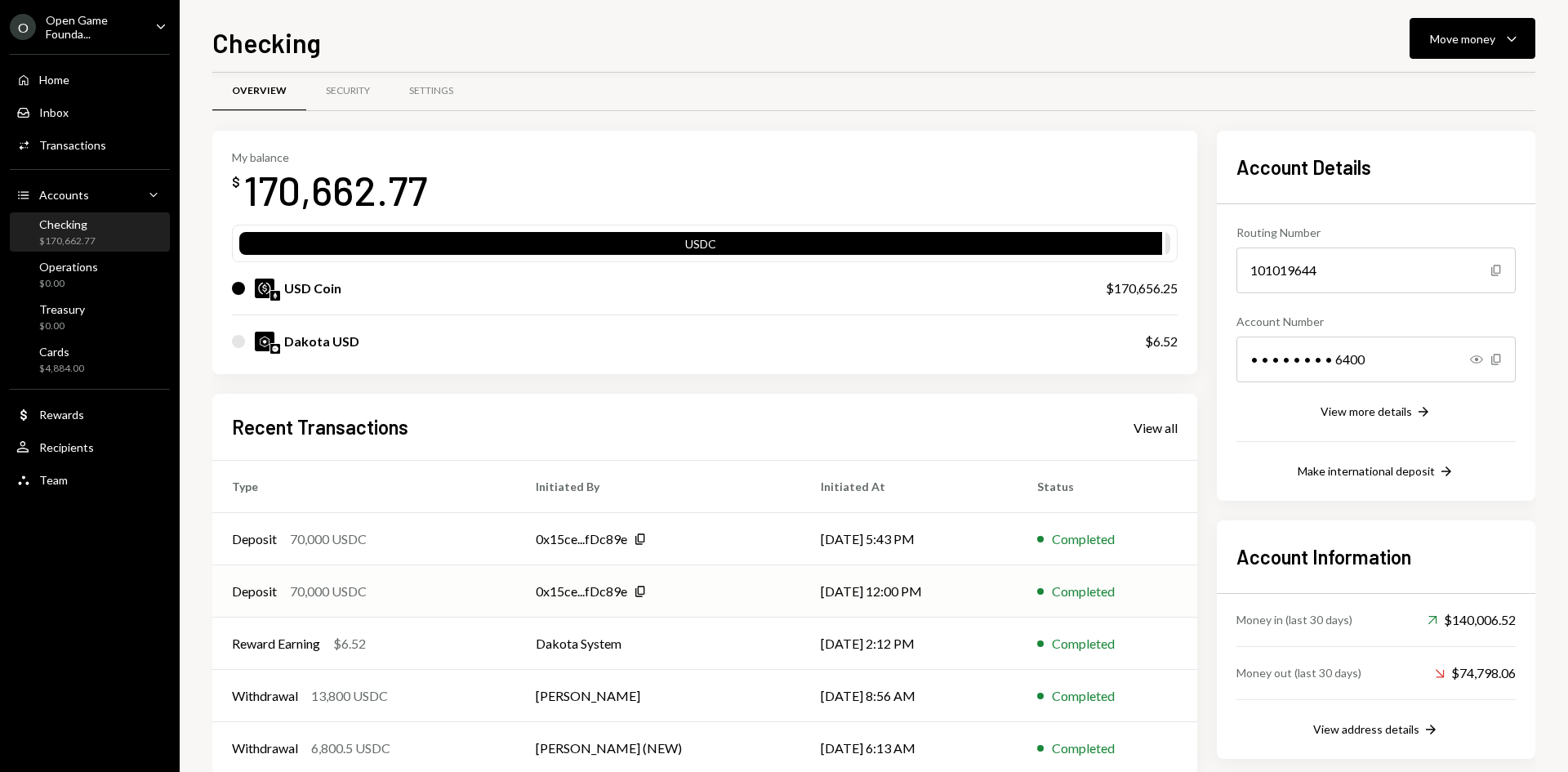
scroll to position [0, 0]
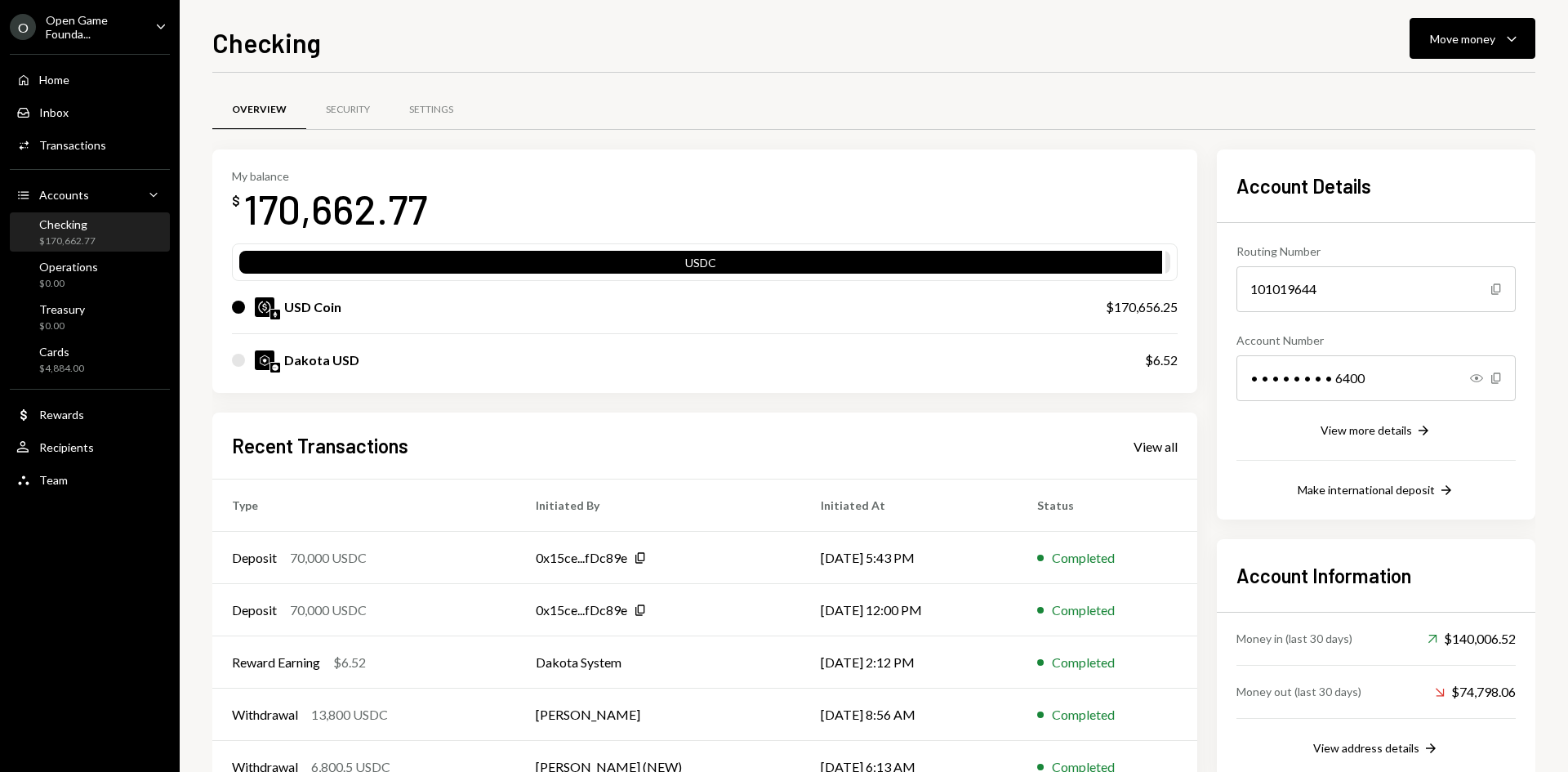
click at [430, 519] on th "Type" at bounding box center [365, 505] width 304 height 52
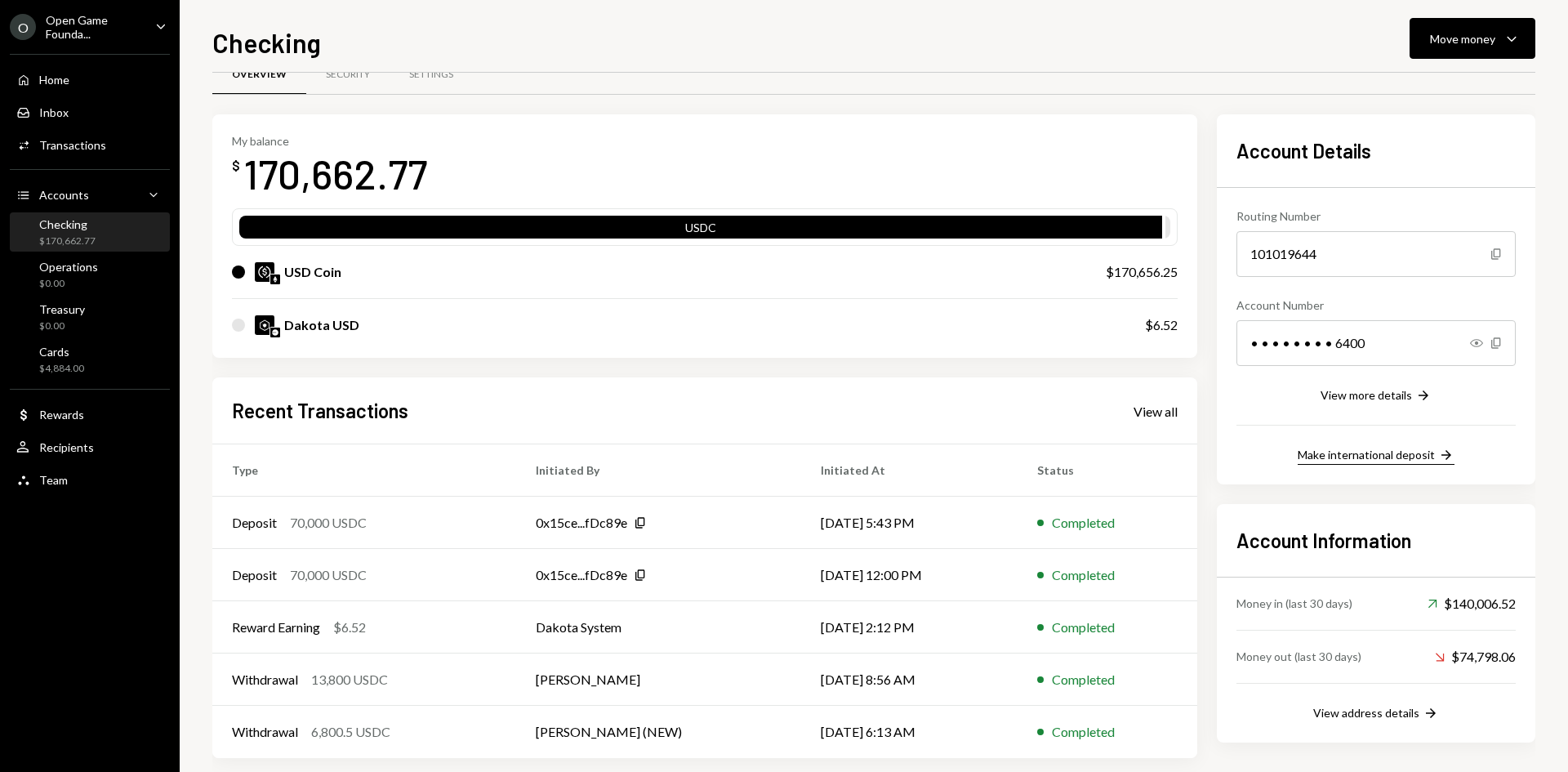
scroll to position [54, 0]
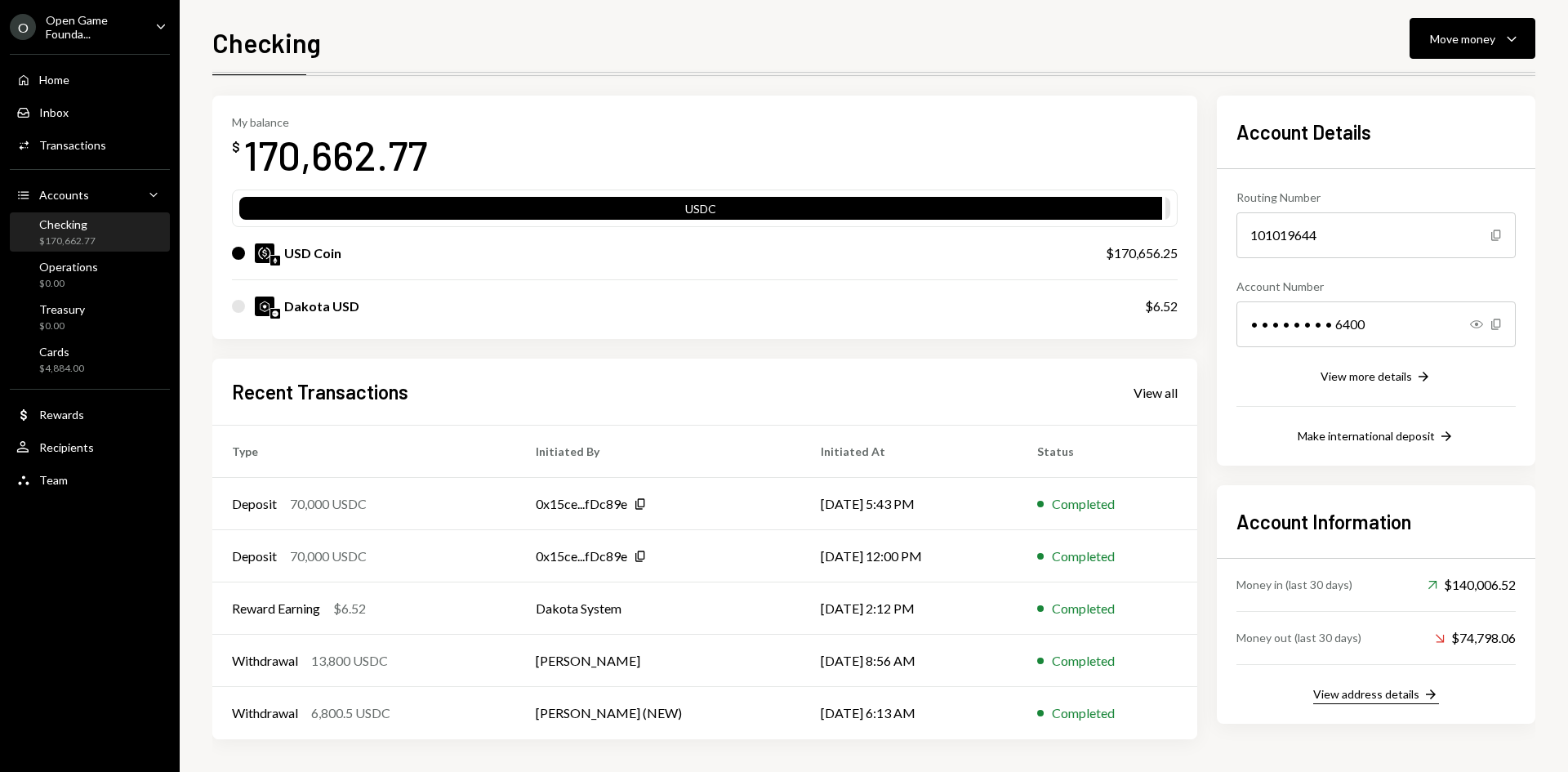
click at [1350, 698] on div "View address details" at bounding box center [1365, 693] width 106 height 14
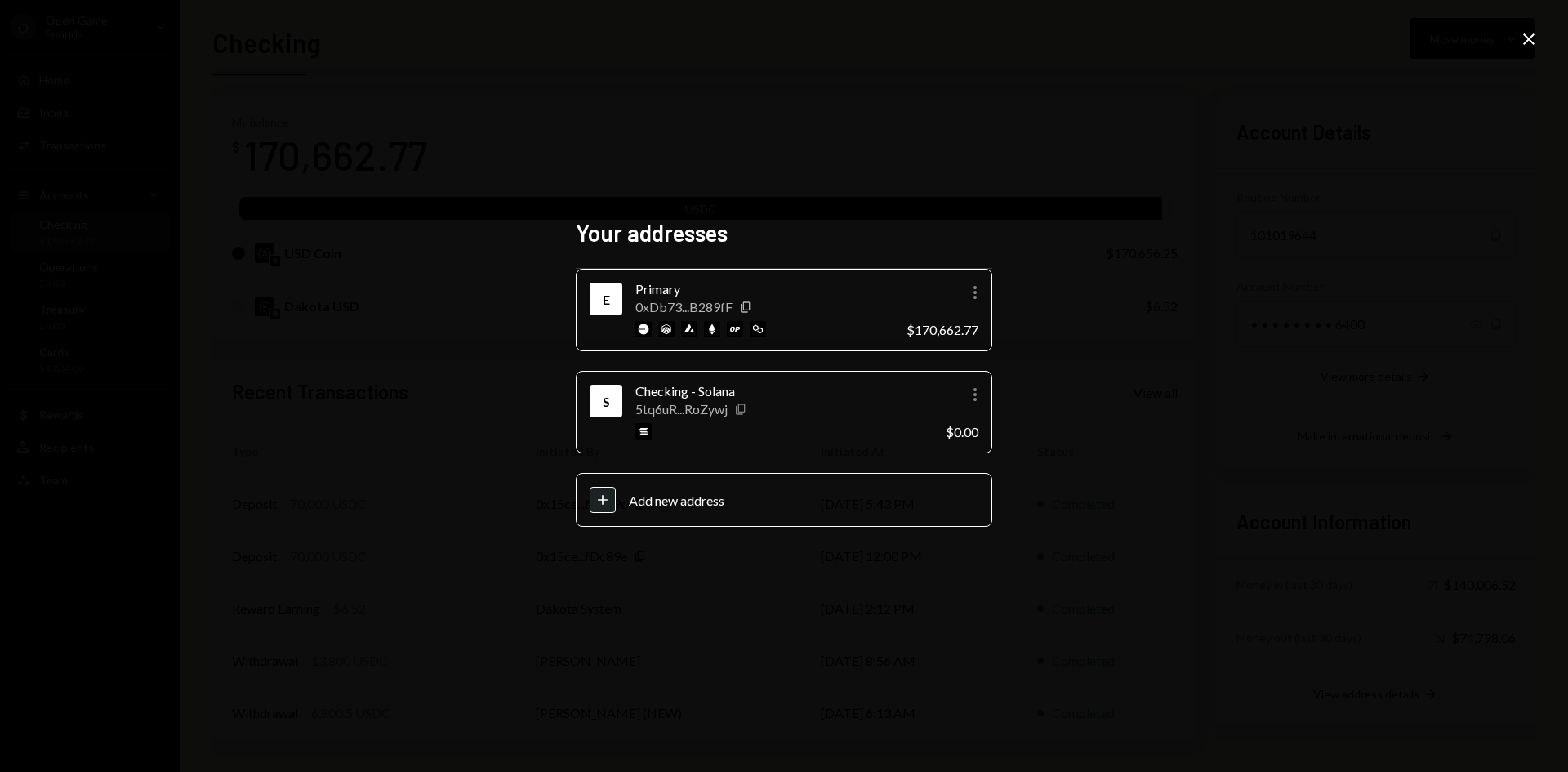
click at [744, 407] on icon "Copy" at bounding box center [741, 409] width 13 height 13
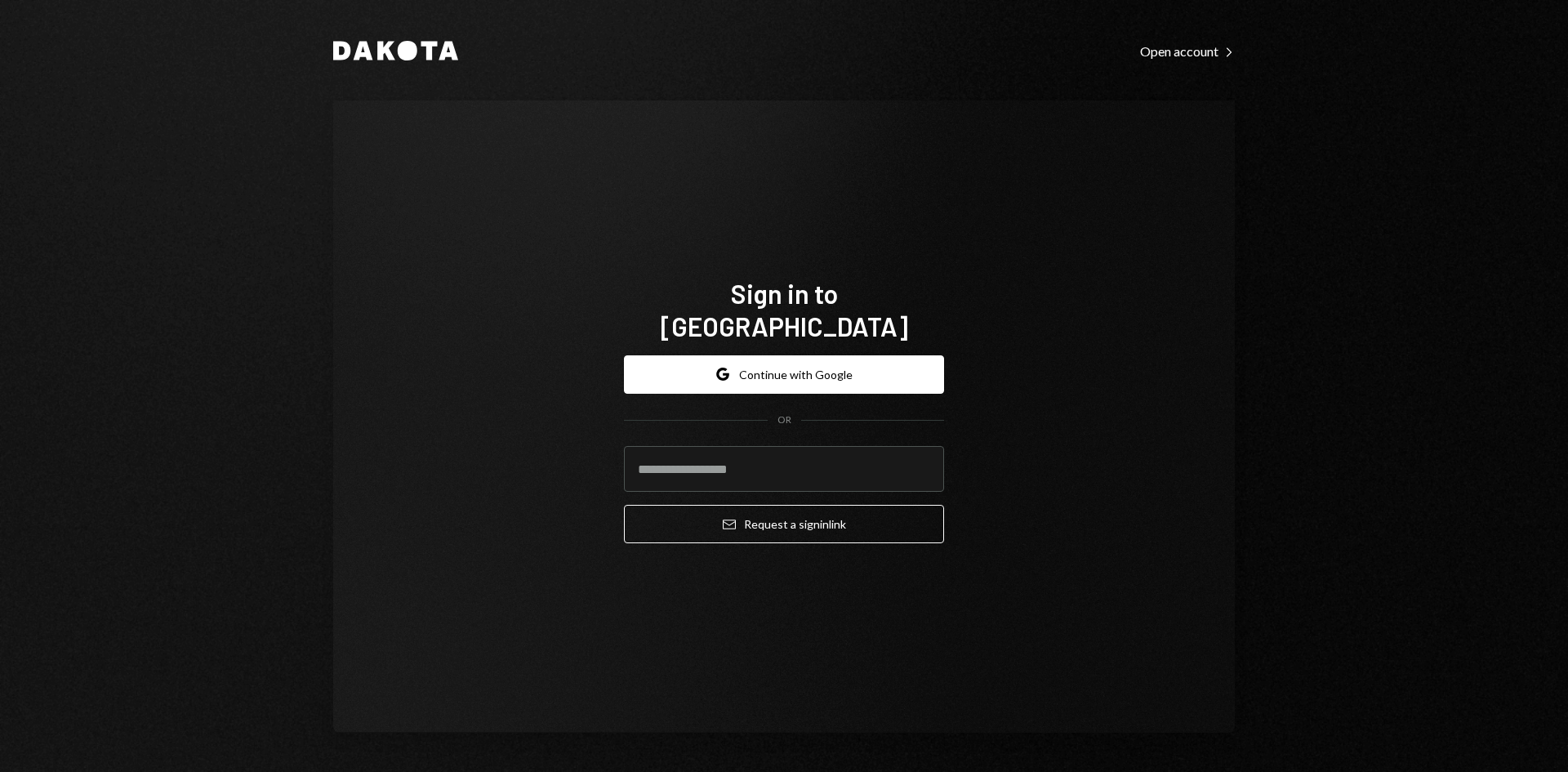
click at [1096, 326] on div "Sign in to [GEOGRAPHIC_DATA] Google Continue with Google OR Email Request a sig…" at bounding box center [784, 416] width 902 height 632
